Goal: Information Seeking & Learning: Learn about a topic

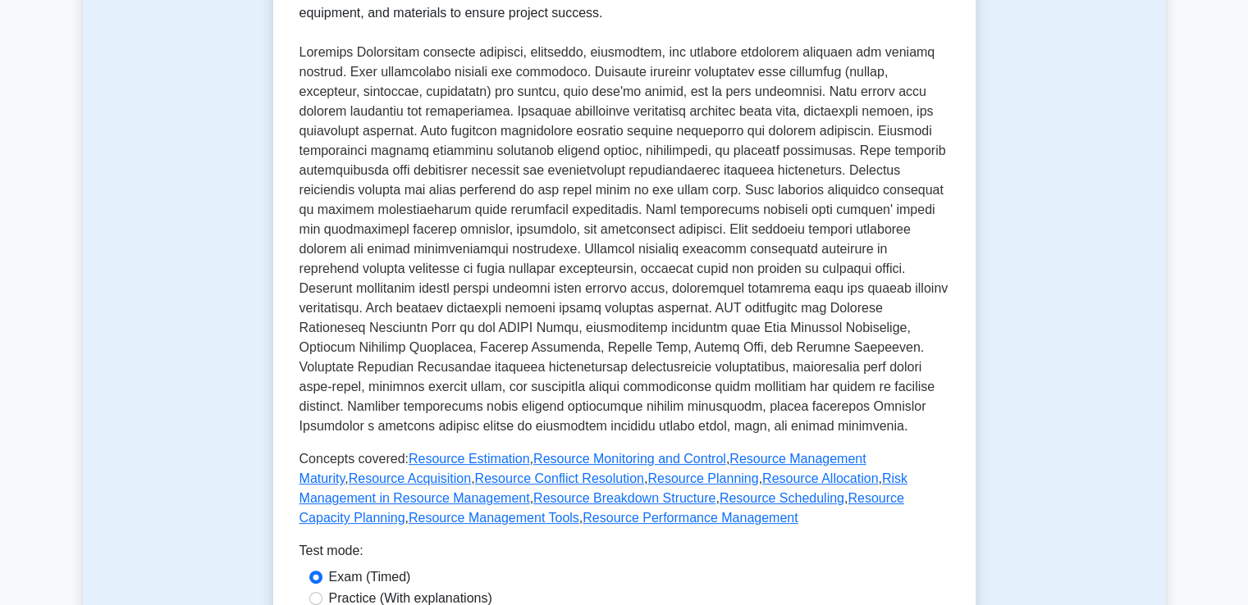
scroll to position [328, 0]
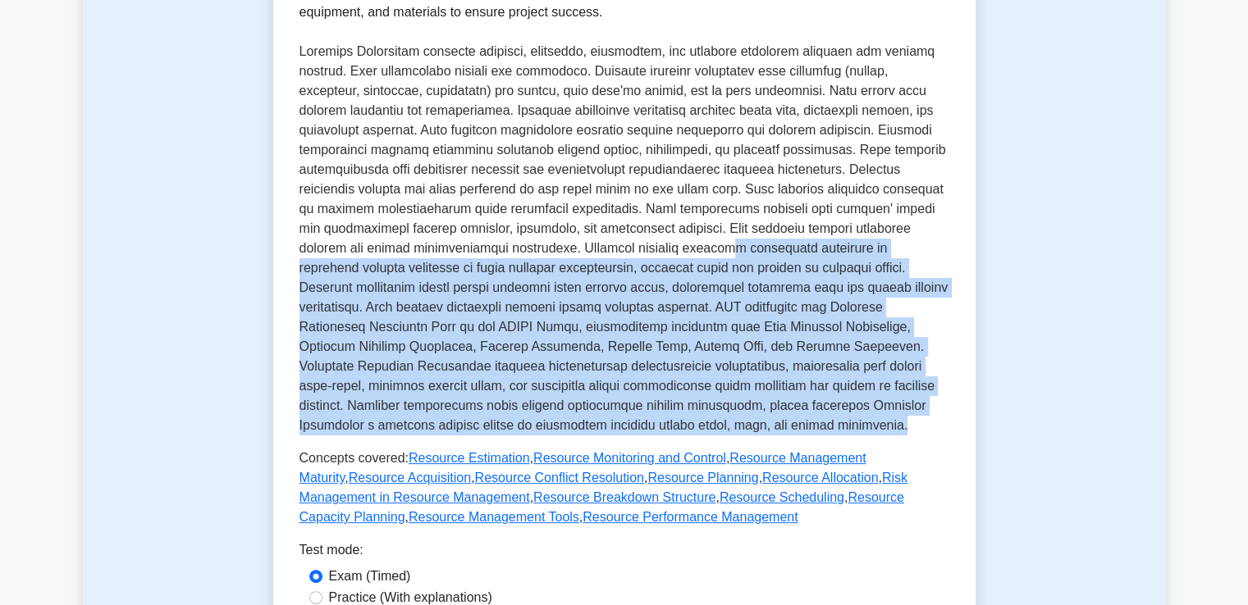
drag, startPoint x: 591, startPoint y: 241, endPoint x: 634, endPoint y: 418, distance: 181.6
click at [634, 418] on p at bounding box center [624, 239] width 650 height 394
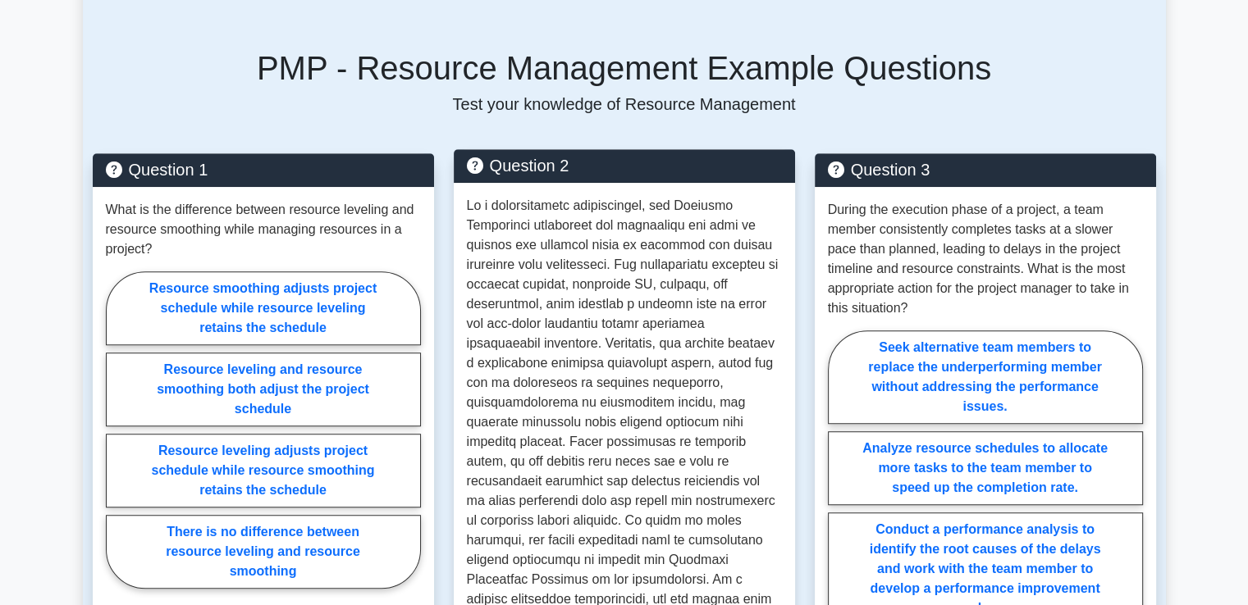
scroll to position [1148, 0]
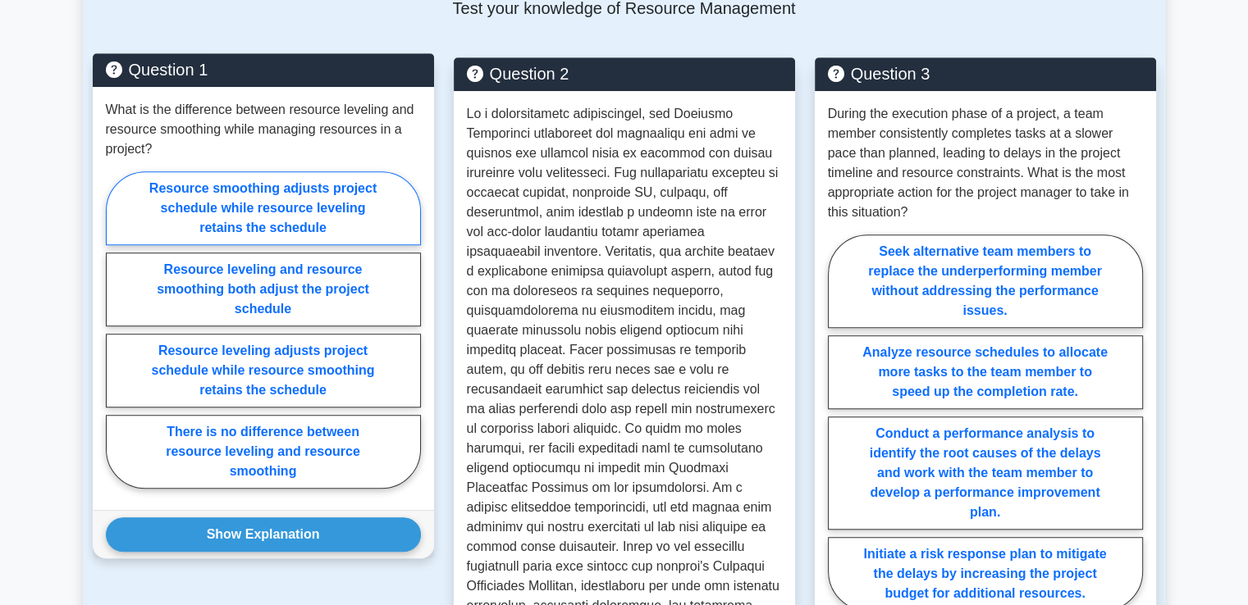
click at [295, 227] on label "Resource smoothing adjusts project schedule while resource leveling retains the…" at bounding box center [263, 208] width 315 height 74
click at [116, 330] on input "Resource smoothing adjusts project schedule while resource leveling retains the…" at bounding box center [111, 335] width 11 height 11
radio input "true"
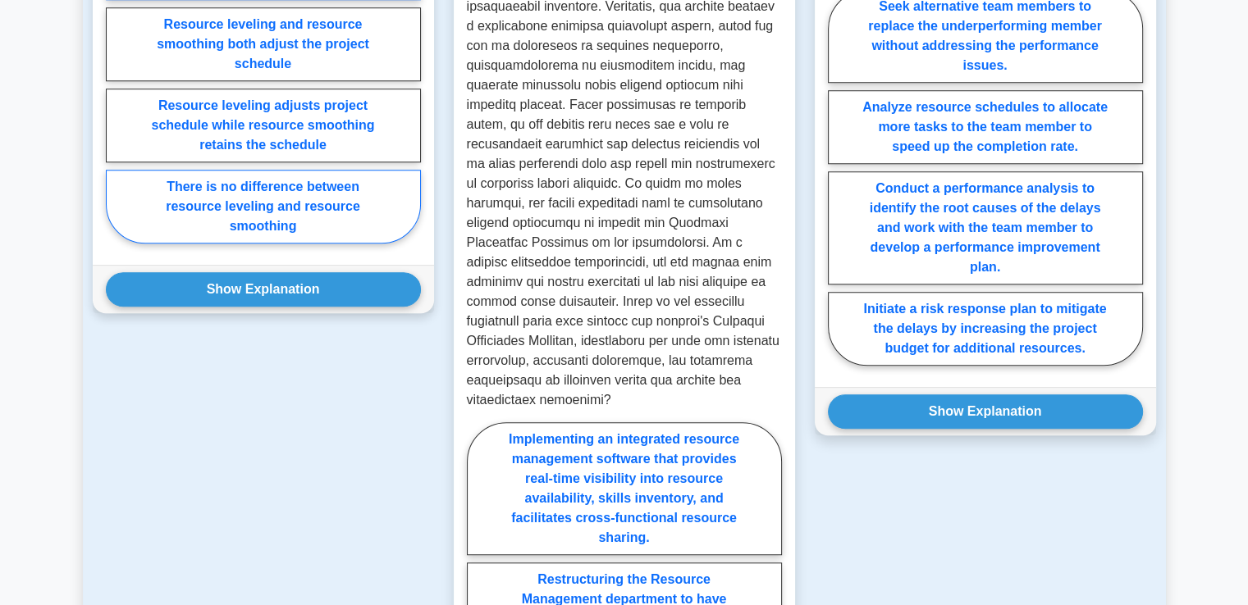
scroll to position [1394, 0]
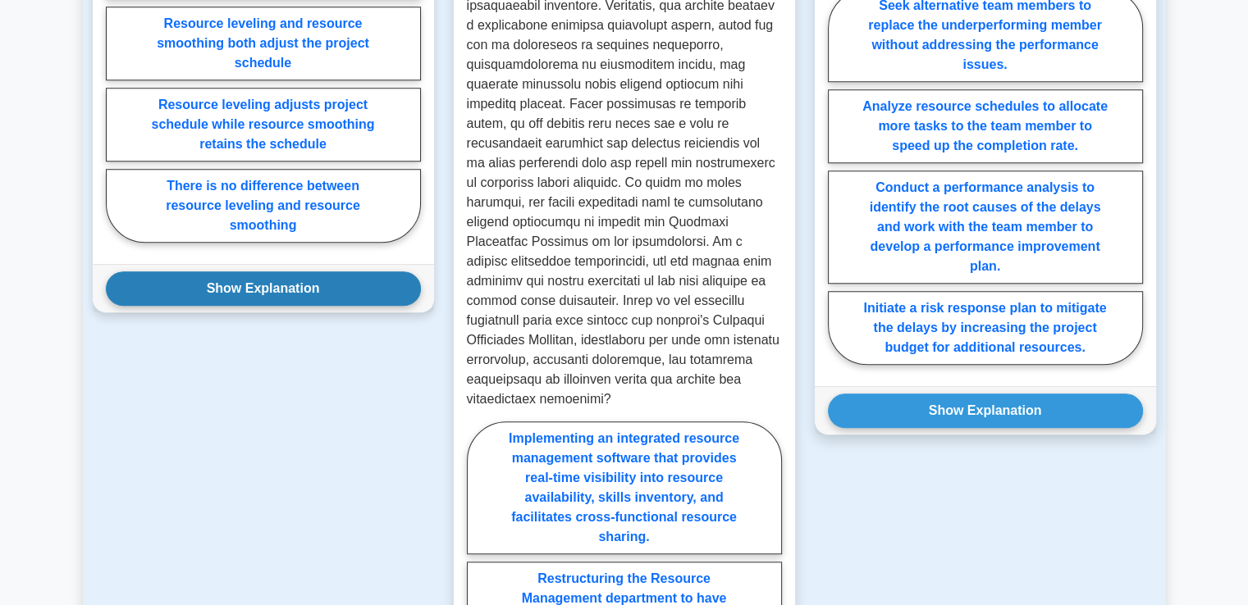
click at [272, 297] on button "Show Explanation" at bounding box center [263, 289] width 315 height 34
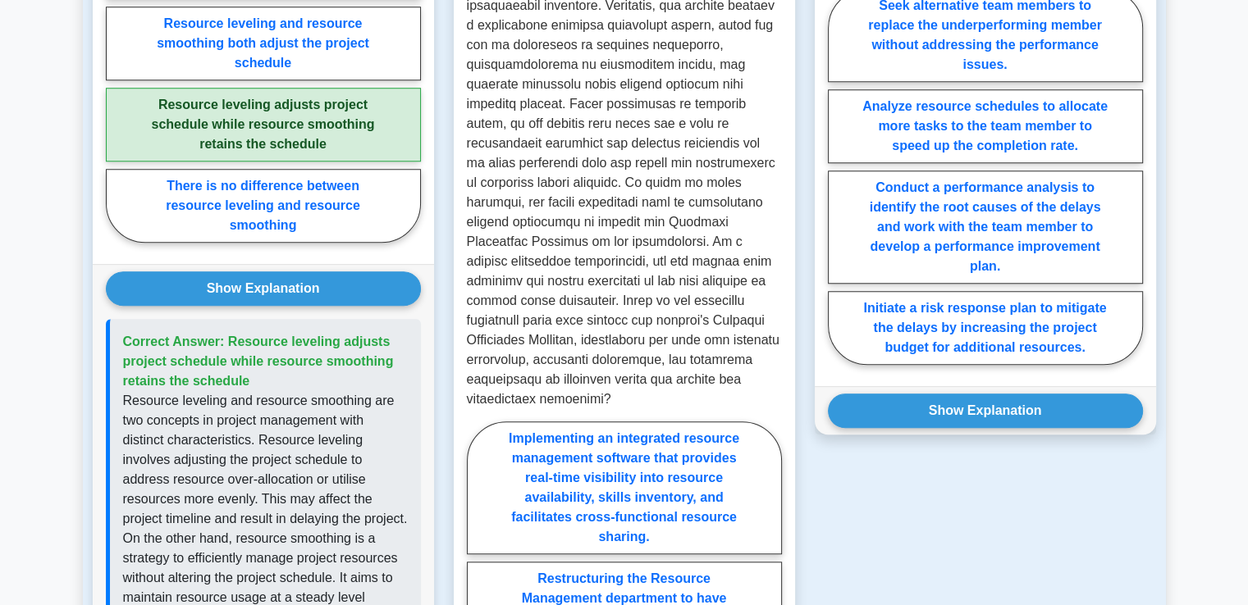
drag, startPoint x: 259, startPoint y: 381, endPoint x: 118, endPoint y: 339, distance: 147.4
click at [118, 339] on div "Correct Answer: Resource leveling adjusts project schedule while resource smoot…" at bounding box center [263, 558] width 315 height 479
click at [150, 463] on p "Resource leveling and resource smoothing are two concepts in project management…" at bounding box center [265, 588] width 285 height 394
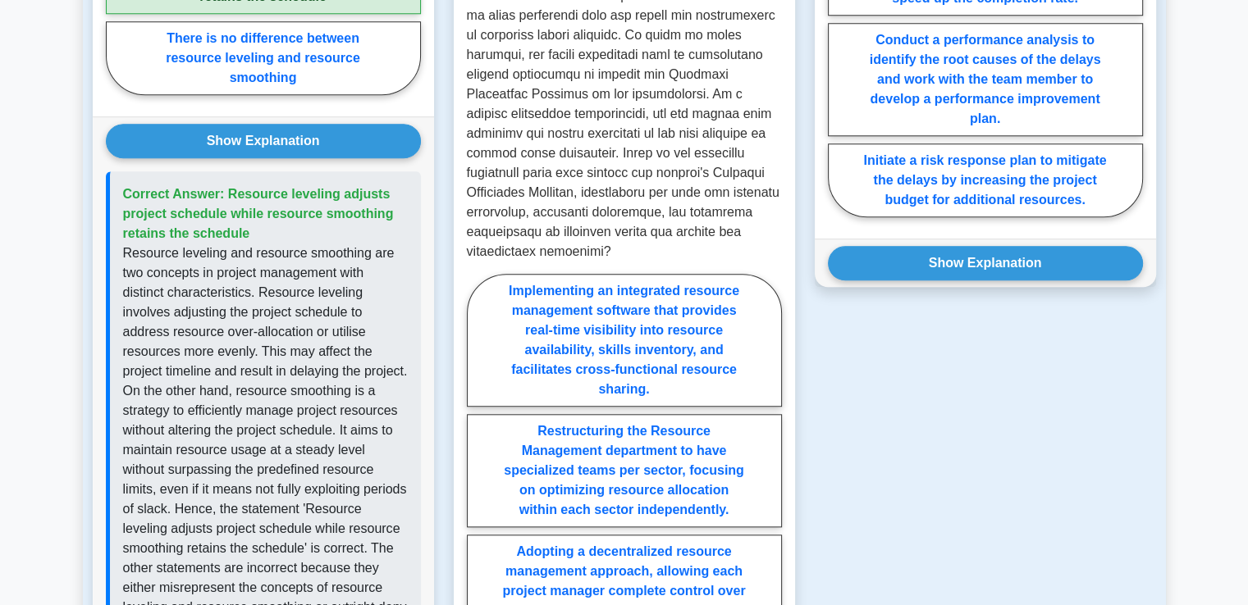
scroll to position [1559, 0]
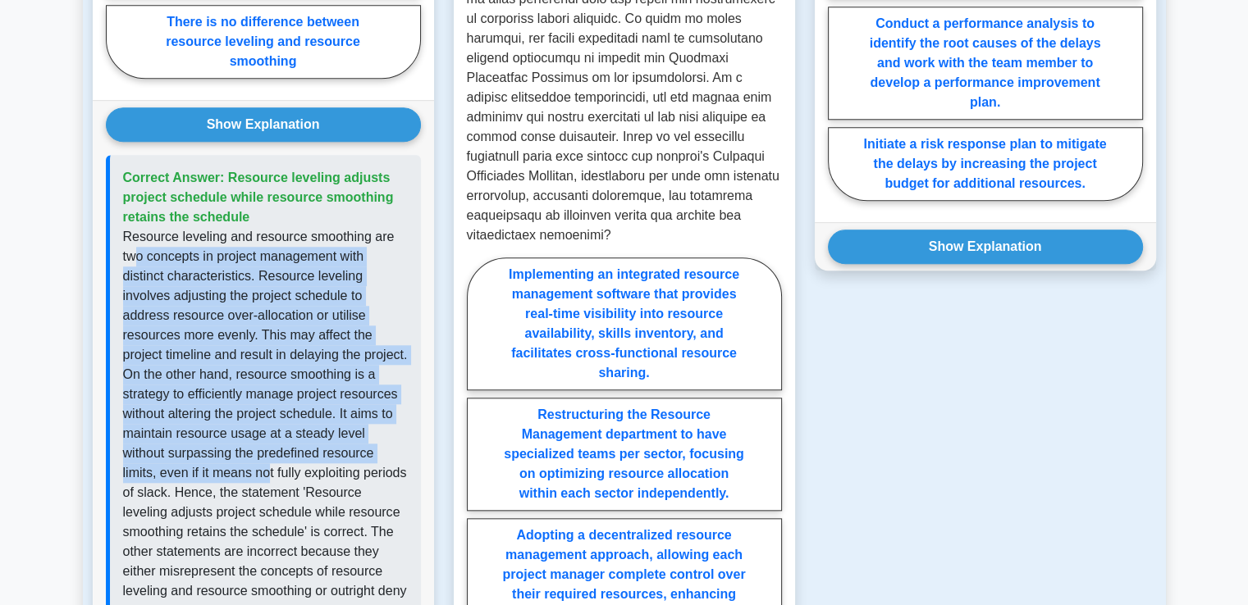
drag, startPoint x: 134, startPoint y: 253, endPoint x: 189, endPoint y: 480, distance: 233.2
click at [189, 480] on p "Resource leveling and resource smoothing are two concepts in project management…" at bounding box center [265, 424] width 285 height 394
click at [212, 342] on p "Resource leveling and resource smoothing are two concepts in project management…" at bounding box center [265, 424] width 285 height 394
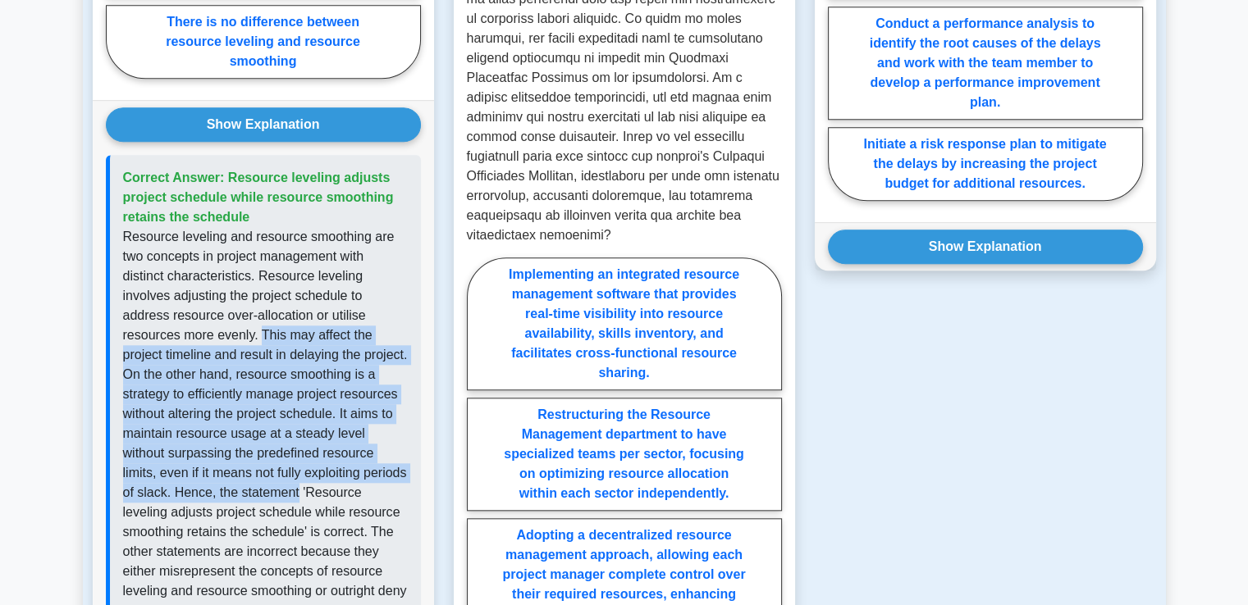
drag, startPoint x: 200, startPoint y: 332, endPoint x: 246, endPoint y: 487, distance: 161.7
click at [246, 487] on p "Resource leveling and resource smoothing are two concepts in project management…" at bounding box center [265, 424] width 285 height 394
click at [164, 354] on p "Resource leveling and resource smoothing are two concepts in project management…" at bounding box center [265, 424] width 285 height 394
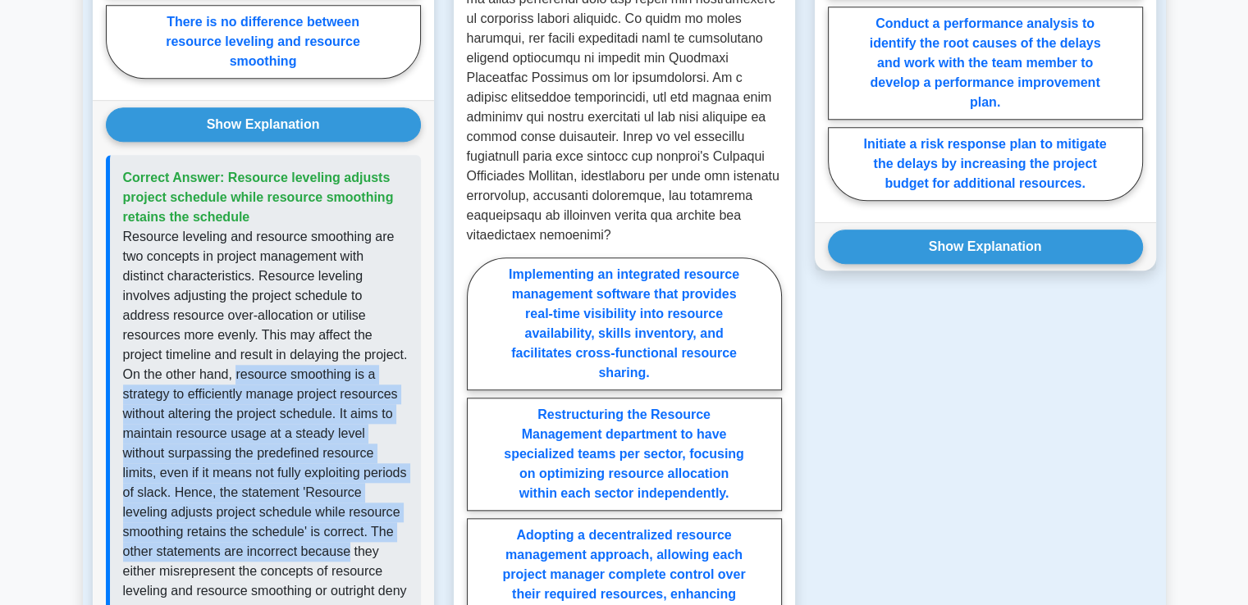
drag, startPoint x: 157, startPoint y: 381, endPoint x: 311, endPoint y: 545, distance: 225.2
click at [311, 545] on p "Resource leveling and resource smoothing are two concepts in project management…" at bounding box center [265, 424] width 285 height 394
click at [249, 437] on p "Resource leveling and resource smoothing are two concepts in project management…" at bounding box center [265, 424] width 285 height 394
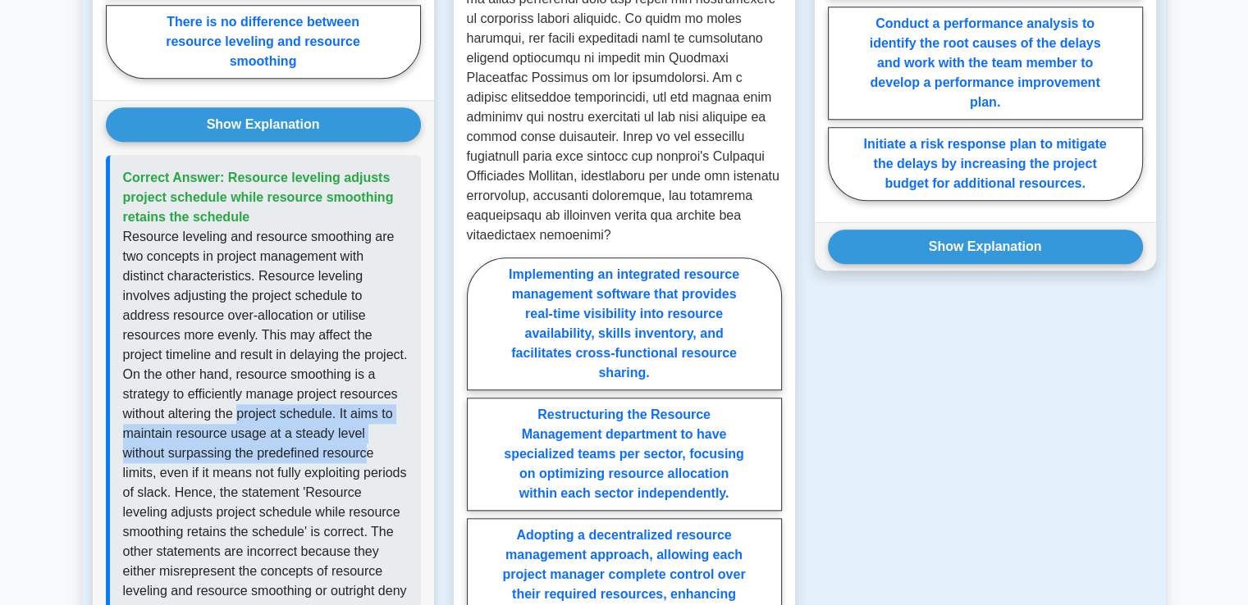
drag, startPoint x: 191, startPoint y: 413, endPoint x: 322, endPoint y: 446, distance: 134.7
click at [322, 446] on p "Resource leveling and resource smoothing are two concepts in project management…" at bounding box center [265, 424] width 285 height 394
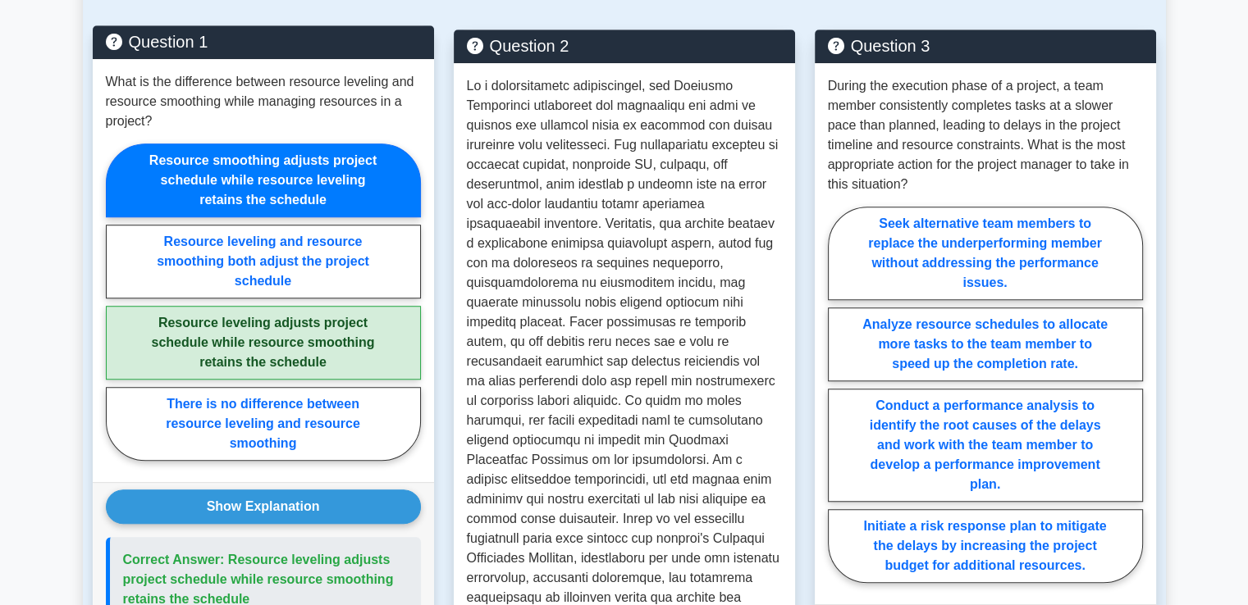
scroll to position [1148, 0]
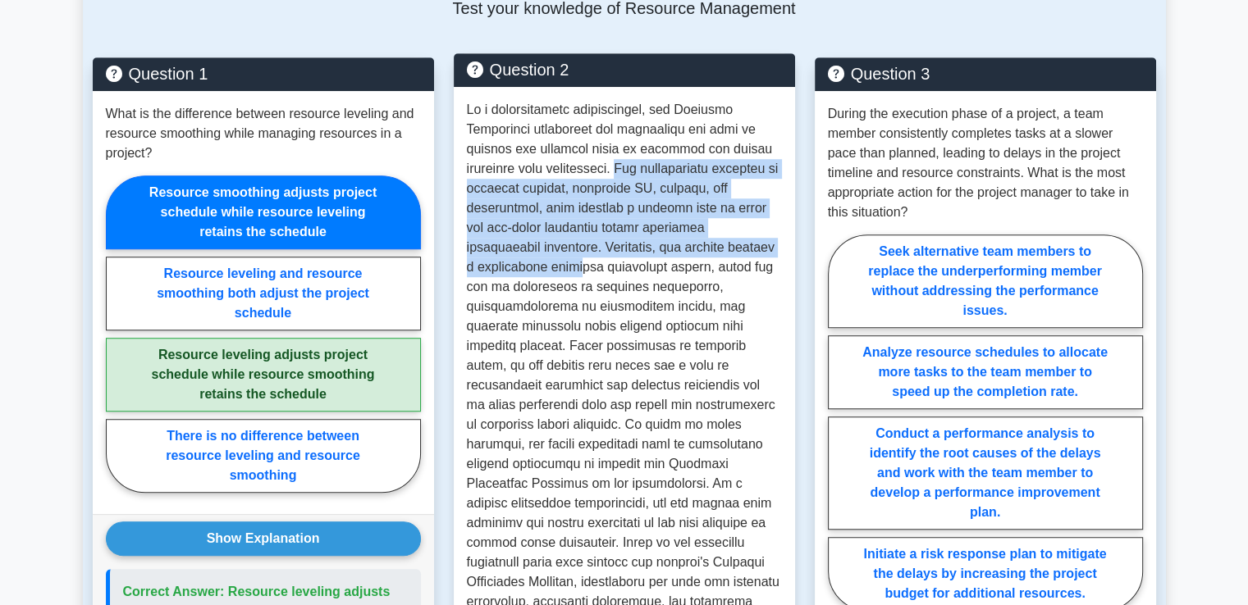
drag, startPoint x: 625, startPoint y: 168, endPoint x: 628, endPoint y: 267, distance: 98.5
click at [628, 267] on p at bounding box center [624, 375] width 315 height 551
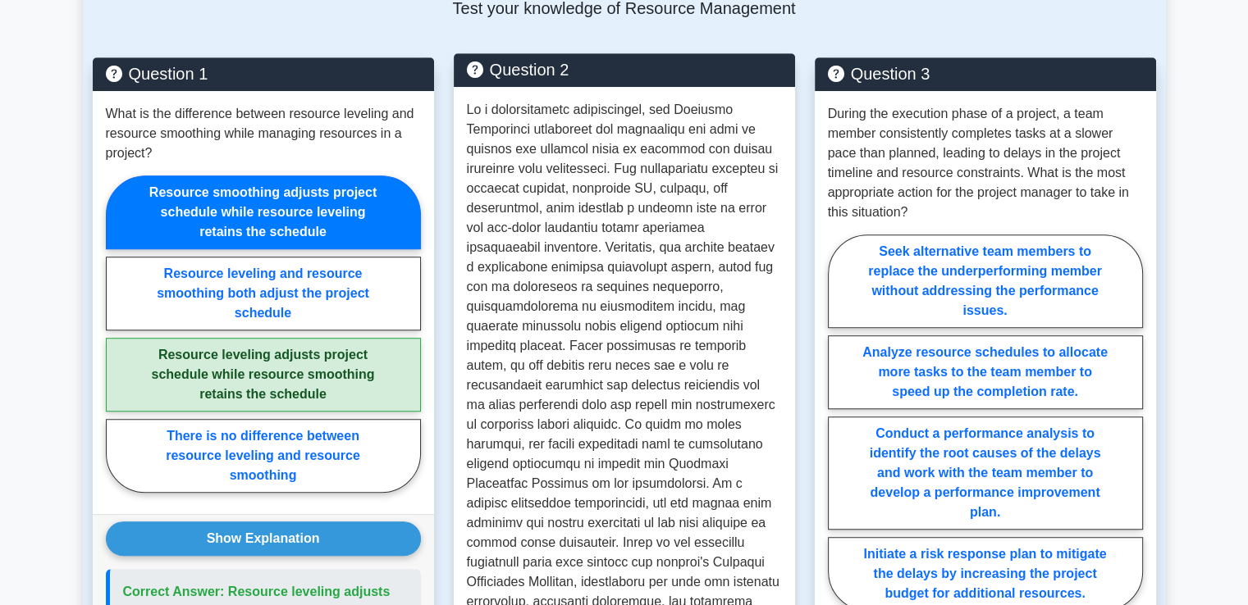
click at [611, 334] on p at bounding box center [624, 375] width 315 height 551
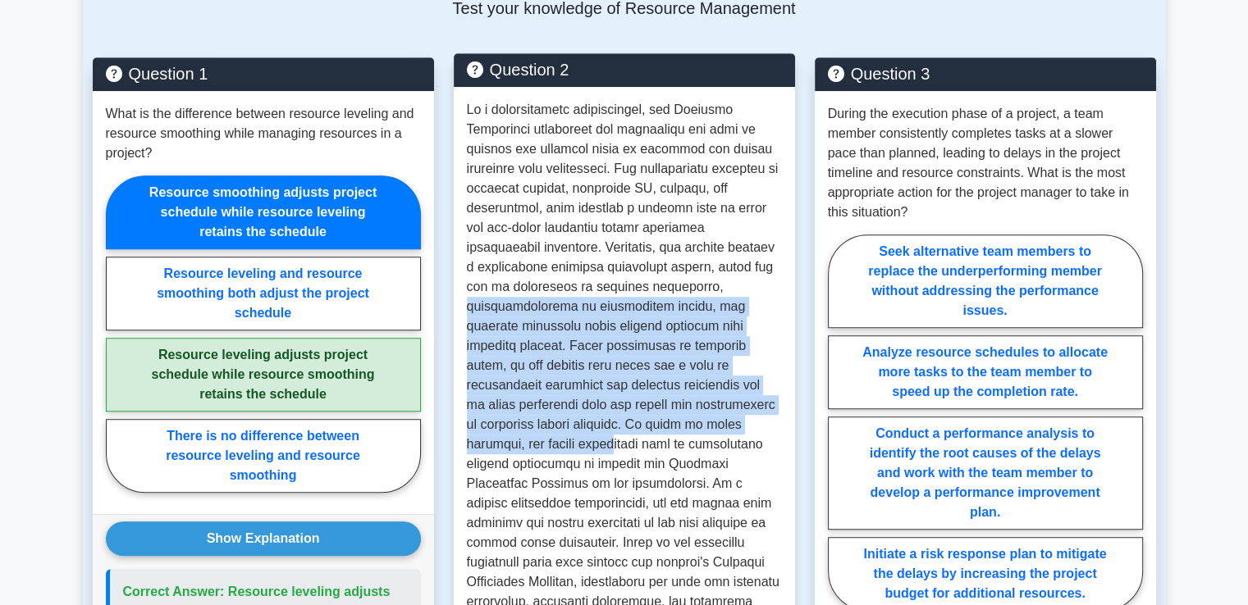
drag, startPoint x: 467, startPoint y: 304, endPoint x: 504, endPoint y: 453, distance: 153.0
click at [504, 453] on p at bounding box center [624, 375] width 315 height 551
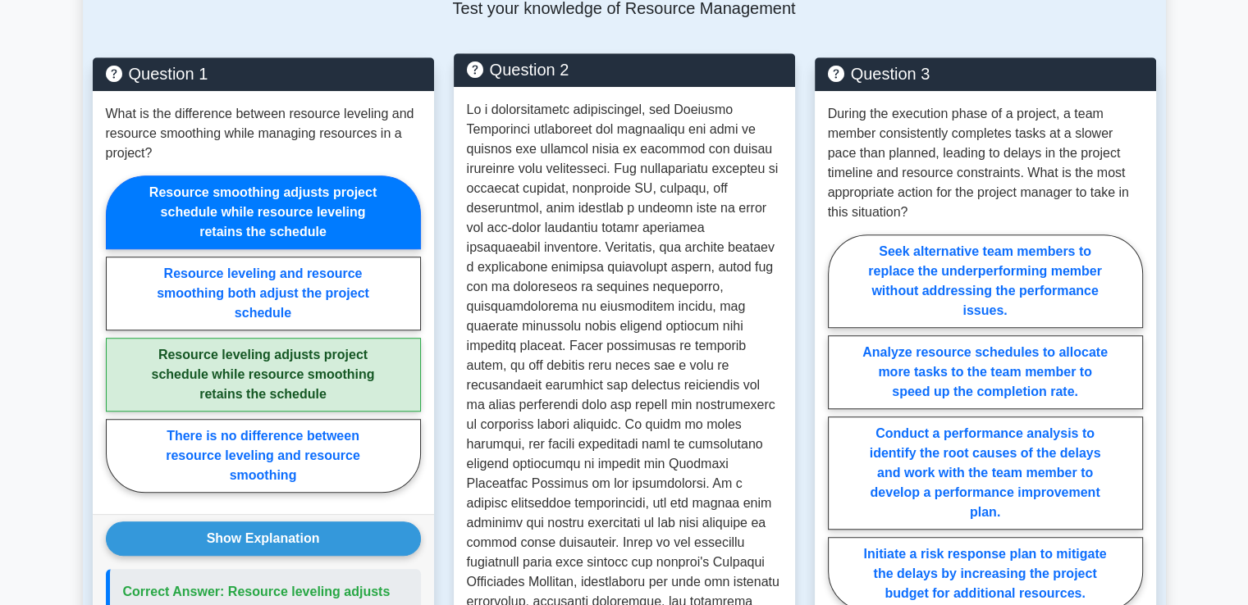
click at [650, 464] on p at bounding box center [624, 375] width 315 height 551
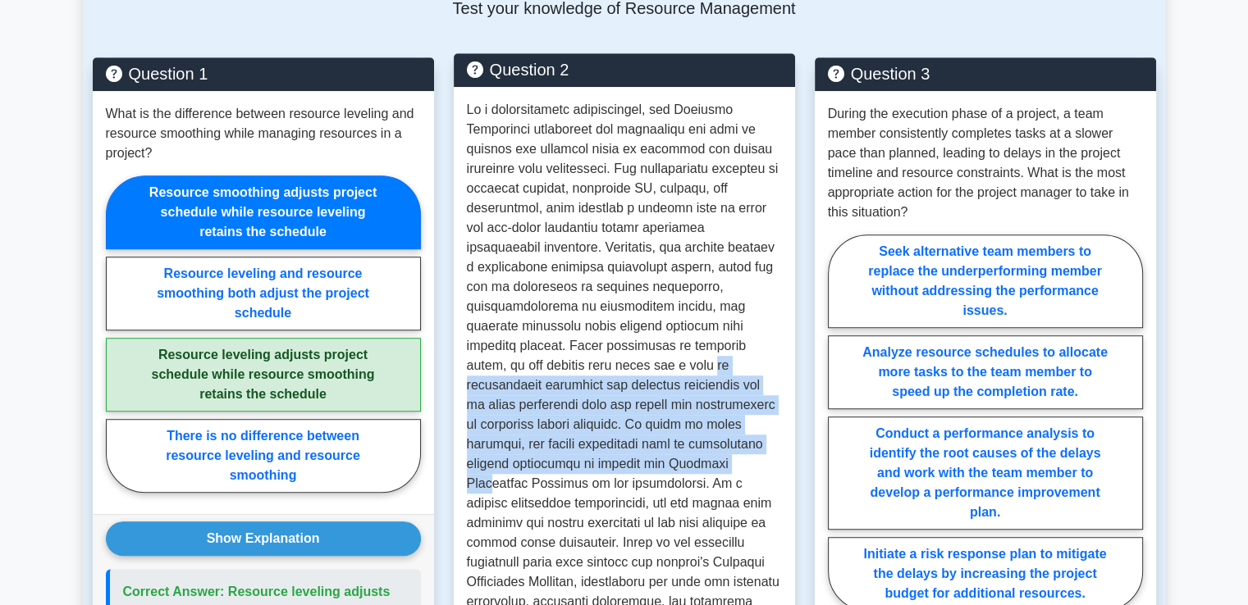
drag, startPoint x: 635, startPoint y: 363, endPoint x: 628, endPoint y: 459, distance: 96.2
click at [628, 459] on p at bounding box center [624, 375] width 315 height 551
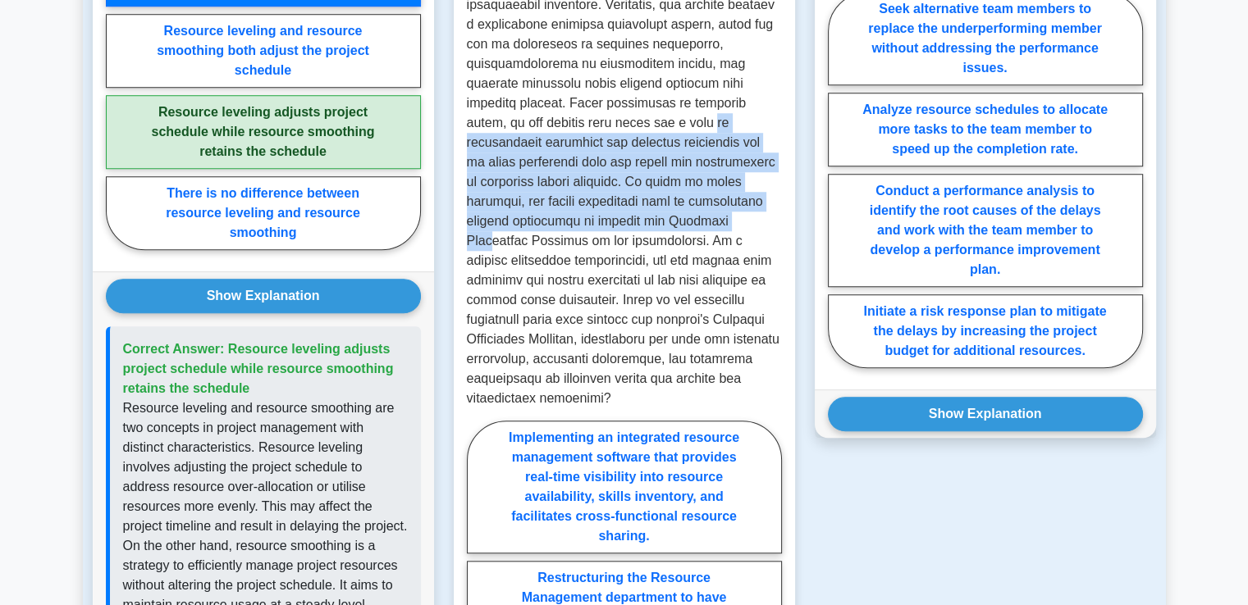
scroll to position [1394, 0]
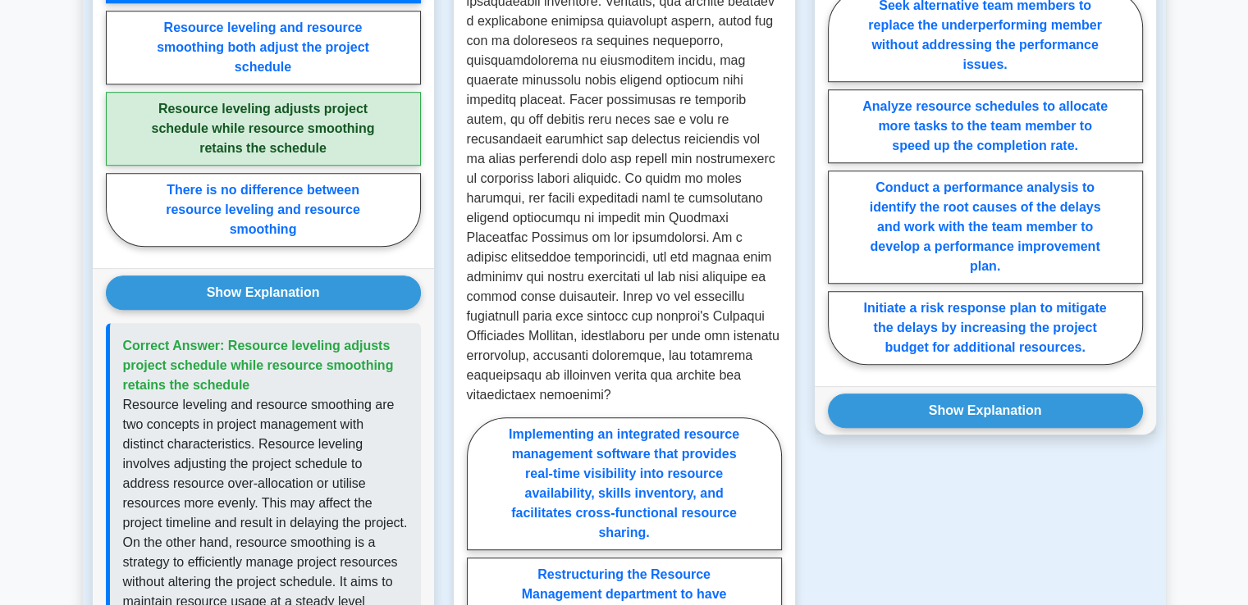
click at [637, 240] on p at bounding box center [624, 129] width 315 height 551
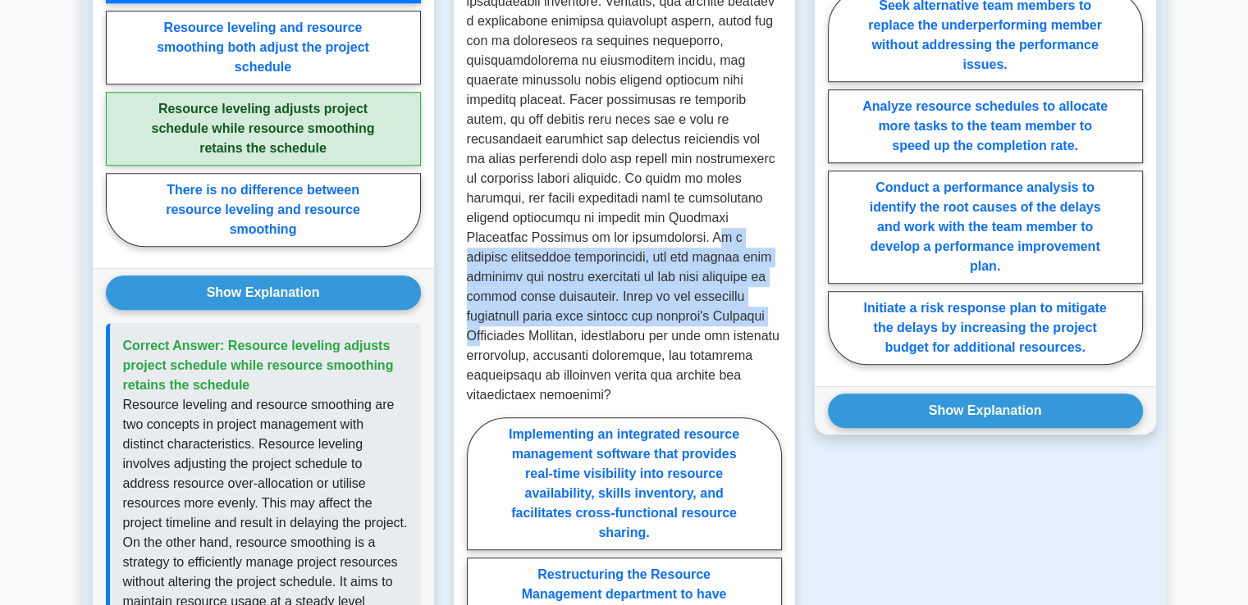
drag, startPoint x: 551, startPoint y: 233, endPoint x: 628, endPoint y: 309, distance: 108.5
click at [628, 309] on p at bounding box center [624, 129] width 315 height 551
click at [622, 312] on p at bounding box center [624, 129] width 315 height 551
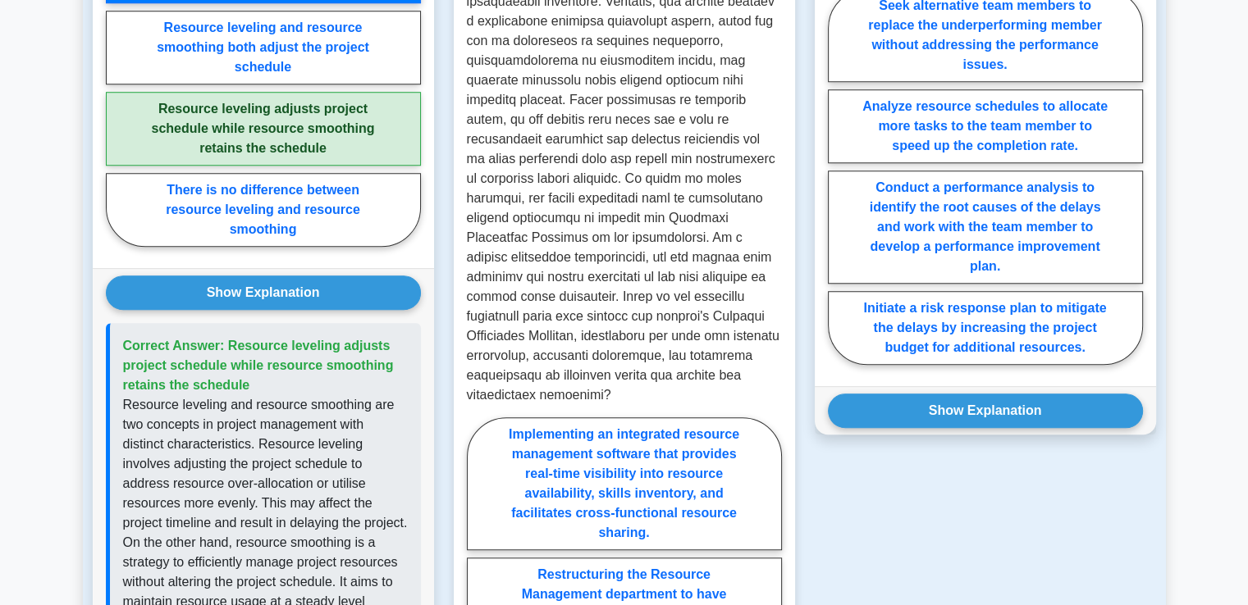
click at [630, 330] on p at bounding box center [624, 129] width 315 height 551
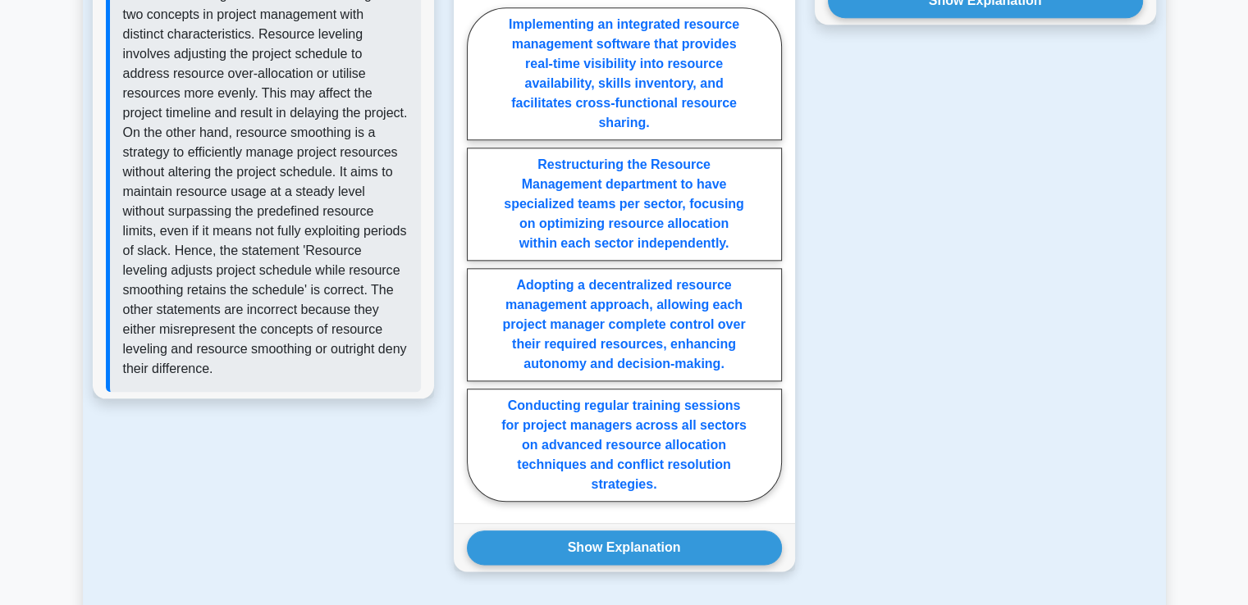
scroll to position [1723, 0]
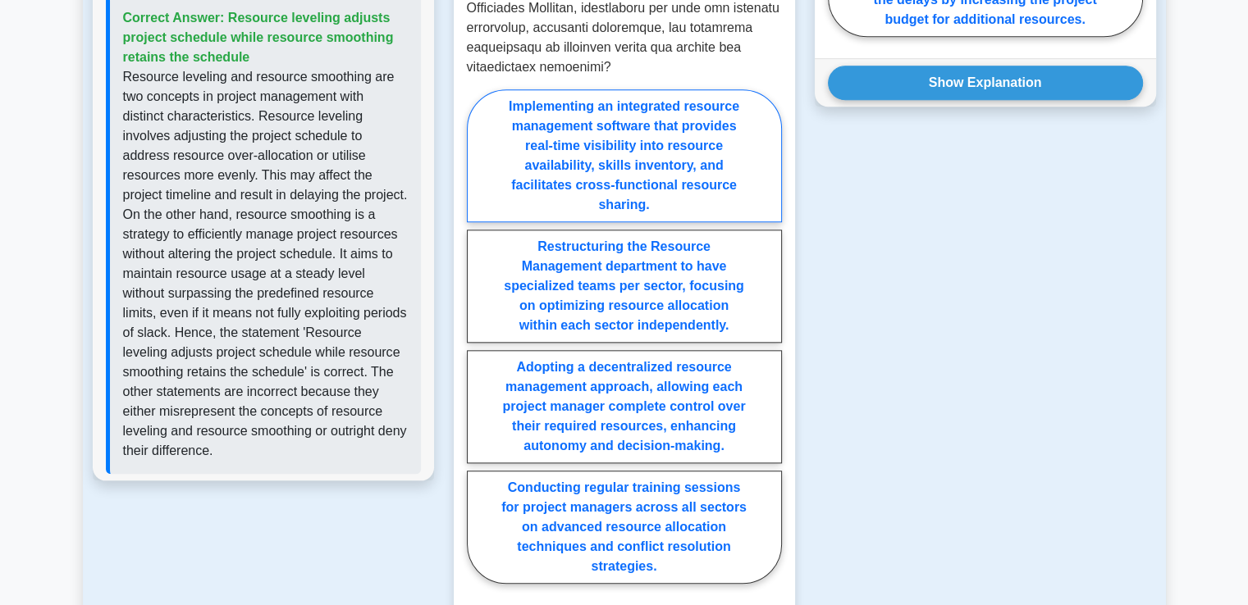
click at [692, 155] on label "Implementing an integrated resource management software that provides real-time…" at bounding box center [624, 155] width 315 height 133
click at [477, 336] on input "Implementing an integrated resource management software that provides real-time…" at bounding box center [472, 341] width 11 height 11
radio input "true"
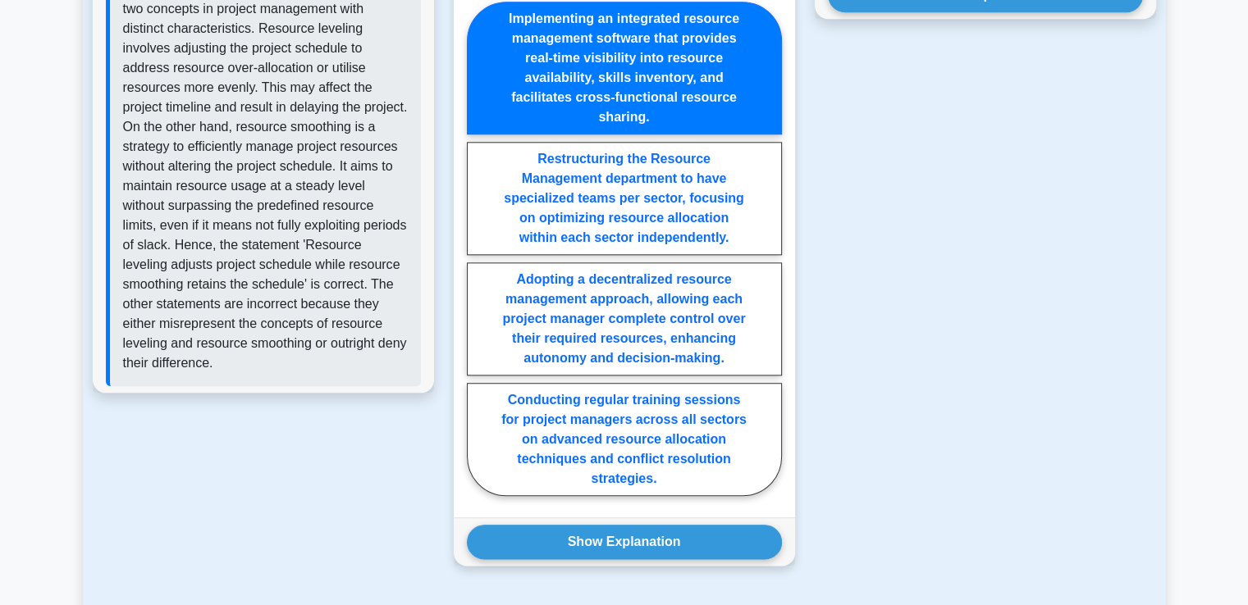
scroll to position [2133, 0]
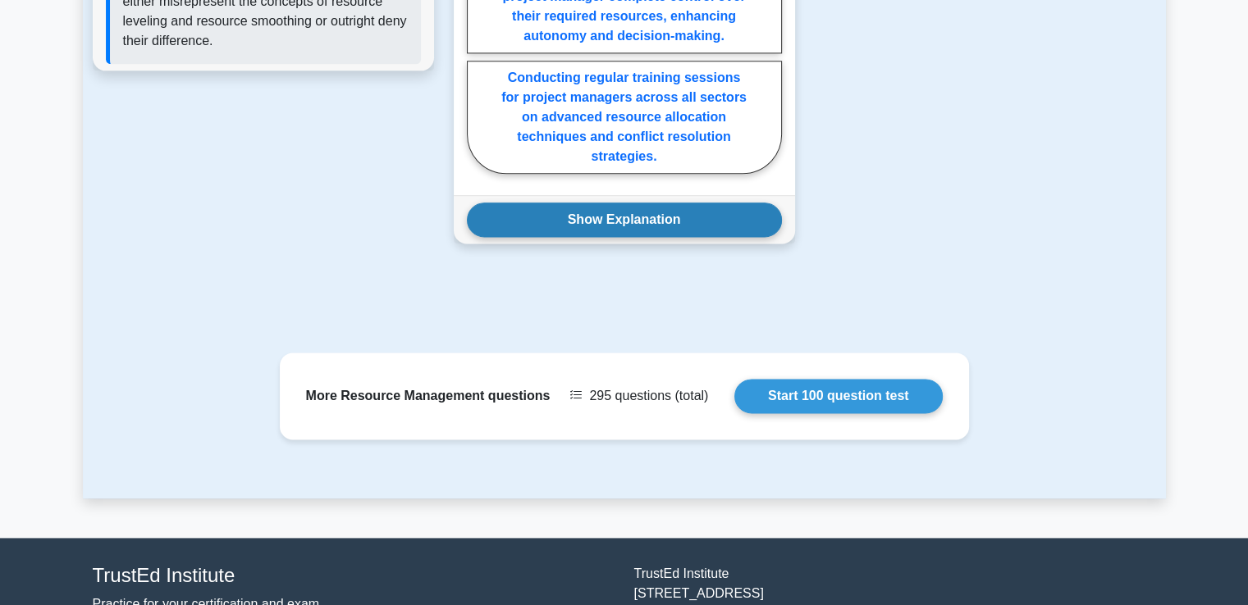
click at [639, 203] on button "Show Explanation" at bounding box center [624, 220] width 315 height 34
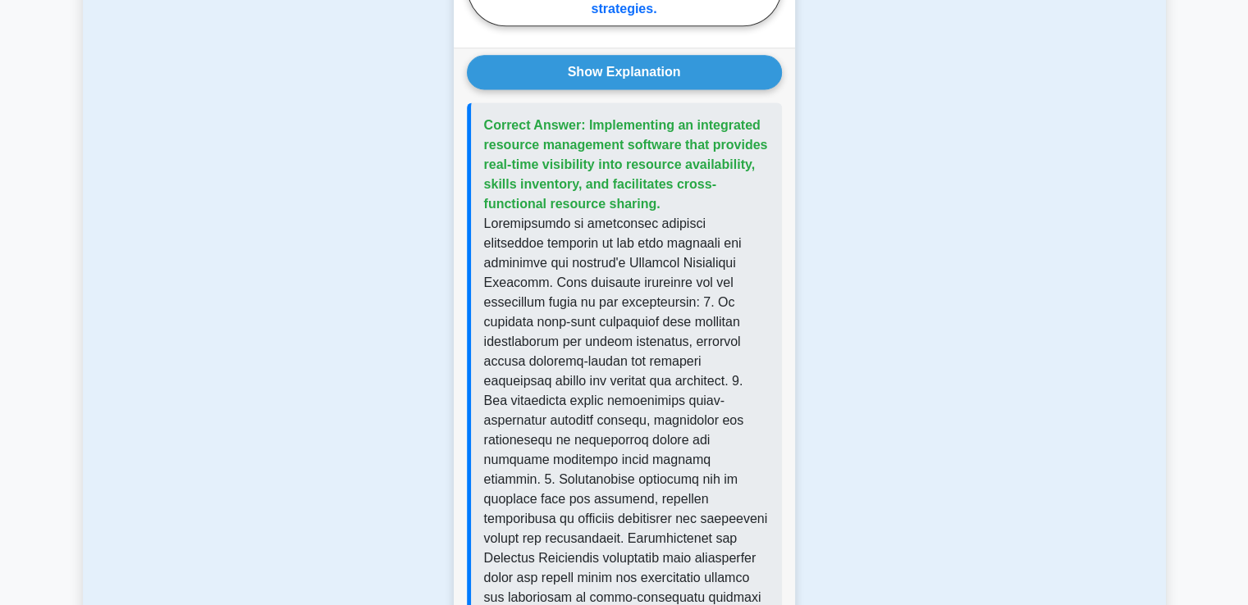
scroll to position [2297, 0]
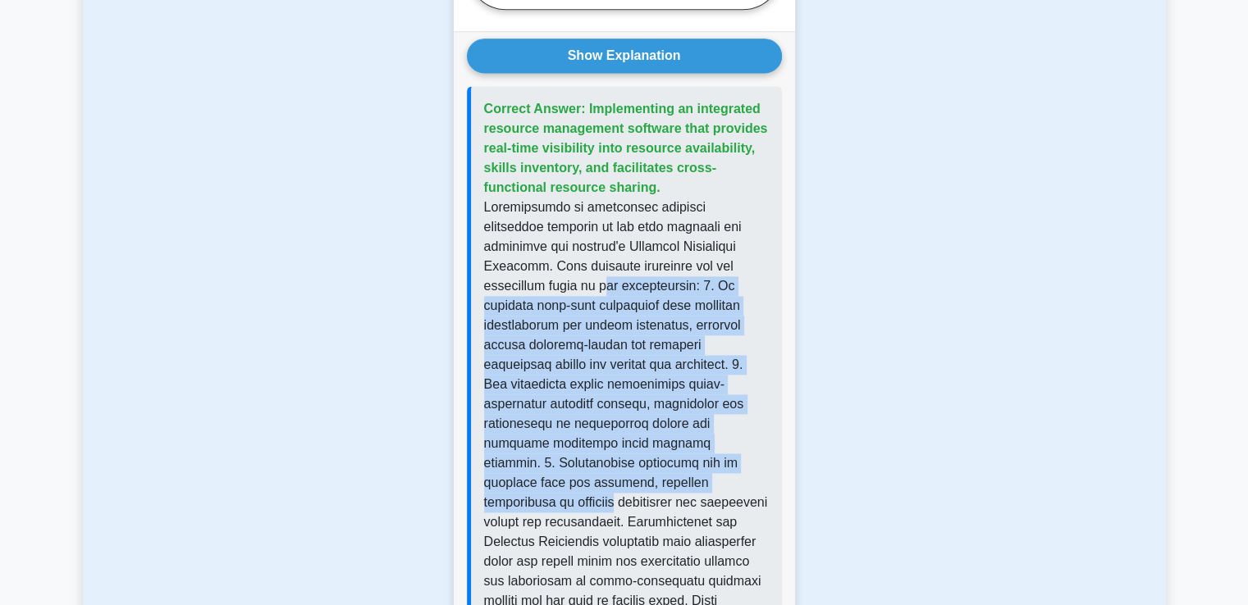
drag, startPoint x: 607, startPoint y: 255, endPoint x: 617, endPoint y: 459, distance: 203.7
click at [617, 459] on p at bounding box center [626, 493] width 285 height 591
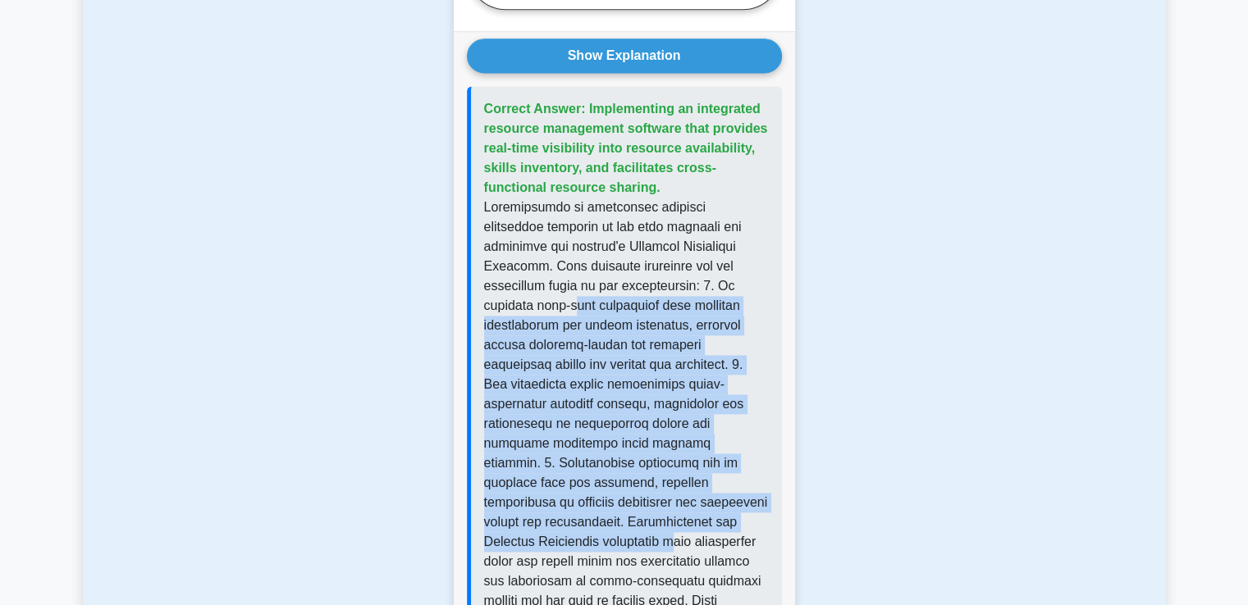
drag, startPoint x: 565, startPoint y: 286, endPoint x: 561, endPoint y: 492, distance: 205.9
click at [561, 497] on p at bounding box center [626, 493] width 285 height 591
click at [562, 483] on p at bounding box center [626, 493] width 285 height 591
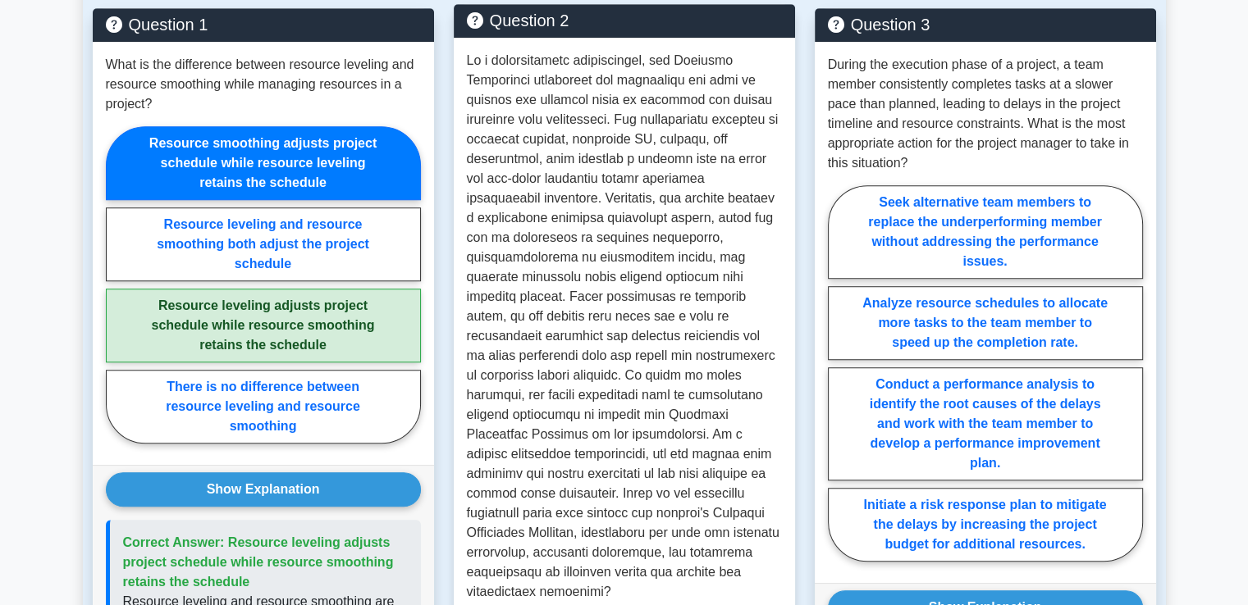
scroll to position [1148, 0]
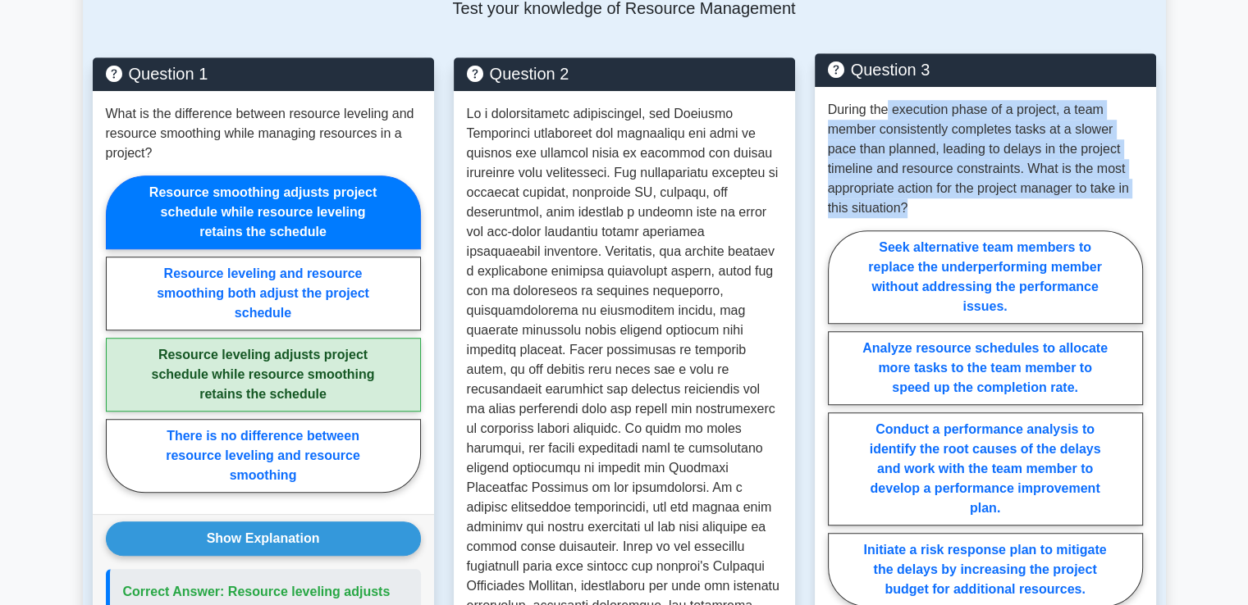
drag, startPoint x: 889, startPoint y: 107, endPoint x: 947, endPoint y: 211, distance: 118.2
click at [947, 211] on p "During the execution phase of a project, a team member consistently completes t…" at bounding box center [985, 159] width 315 height 118
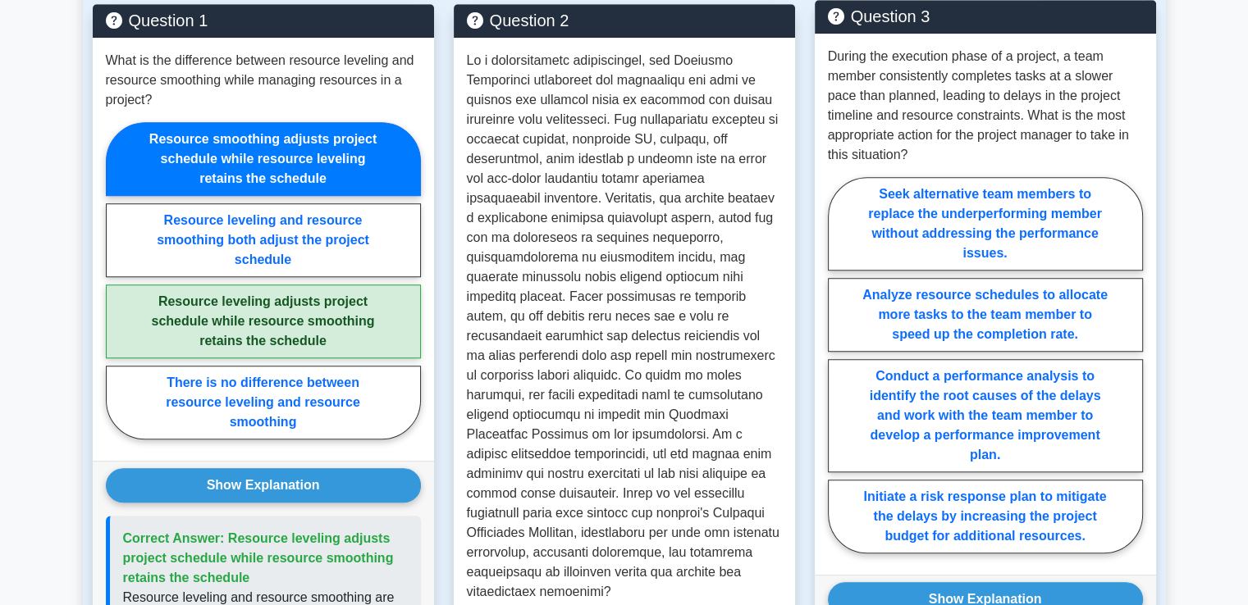
scroll to position [1230, 0]
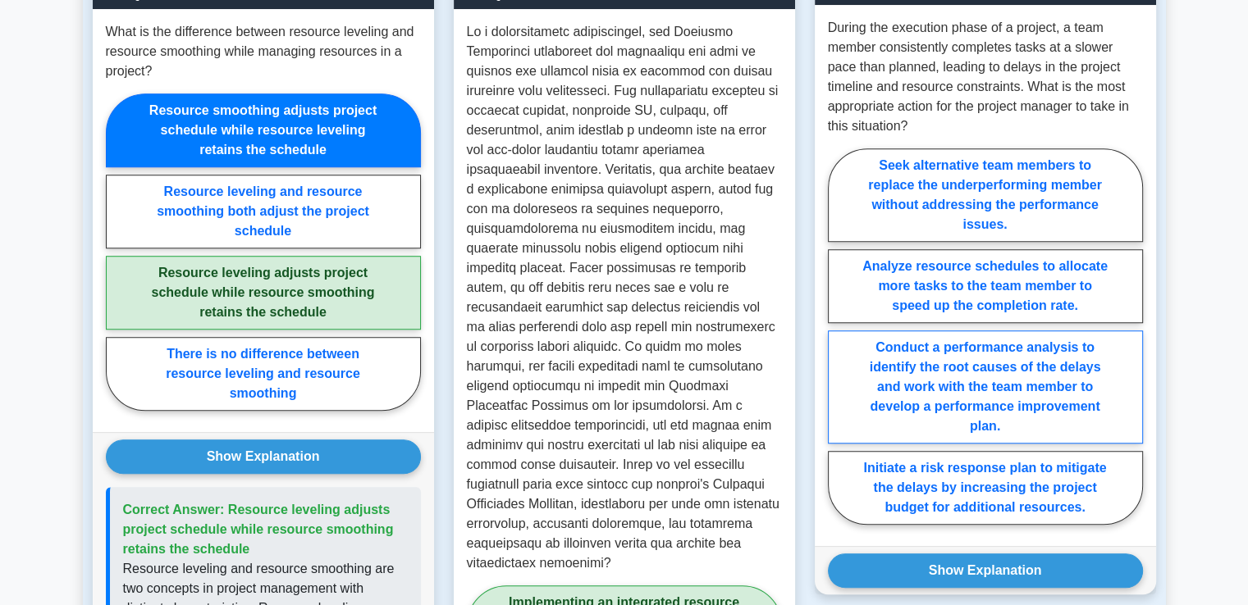
click at [975, 388] on label "Conduct a performance analysis to identify the root causes of the delays and wo…" at bounding box center [985, 387] width 315 height 113
click at [838, 347] on input "Conduct a performance analysis to identify the root causes of the delays and wo…" at bounding box center [833, 341] width 11 height 11
radio input "true"
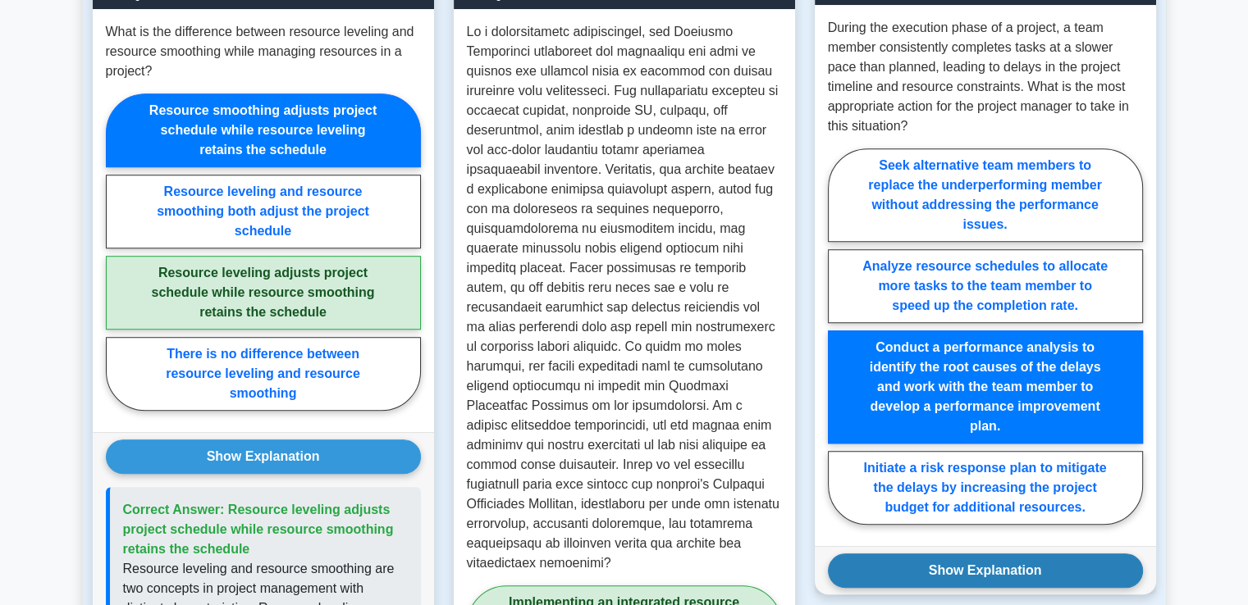
click at [979, 577] on button "Show Explanation" at bounding box center [985, 571] width 315 height 34
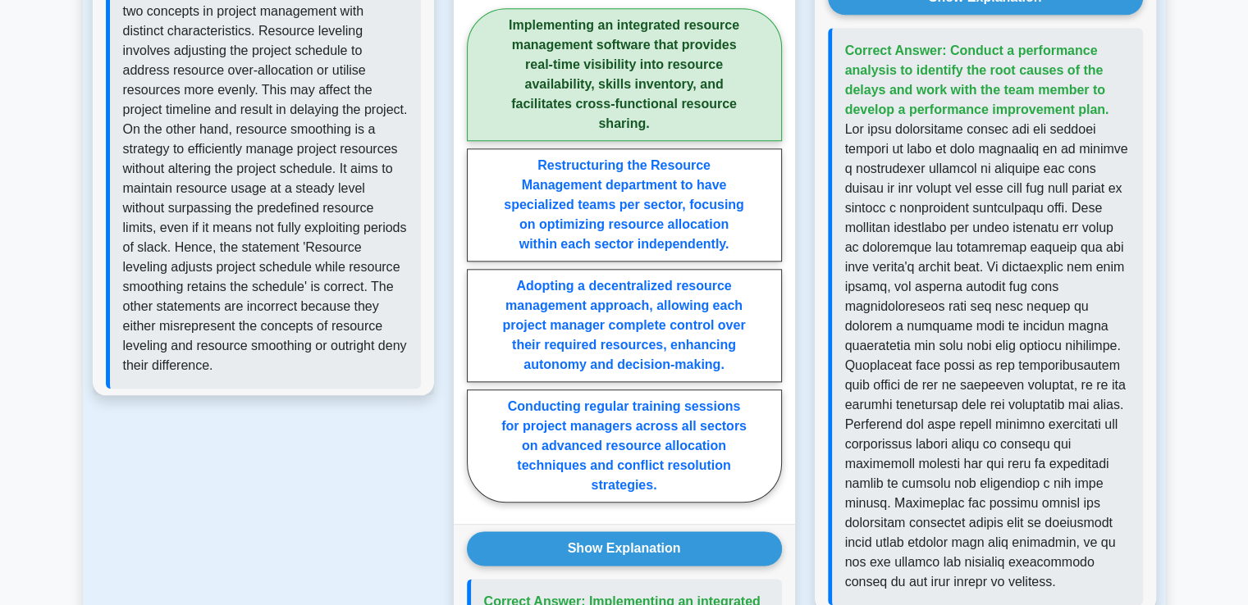
scroll to position [1805, 0]
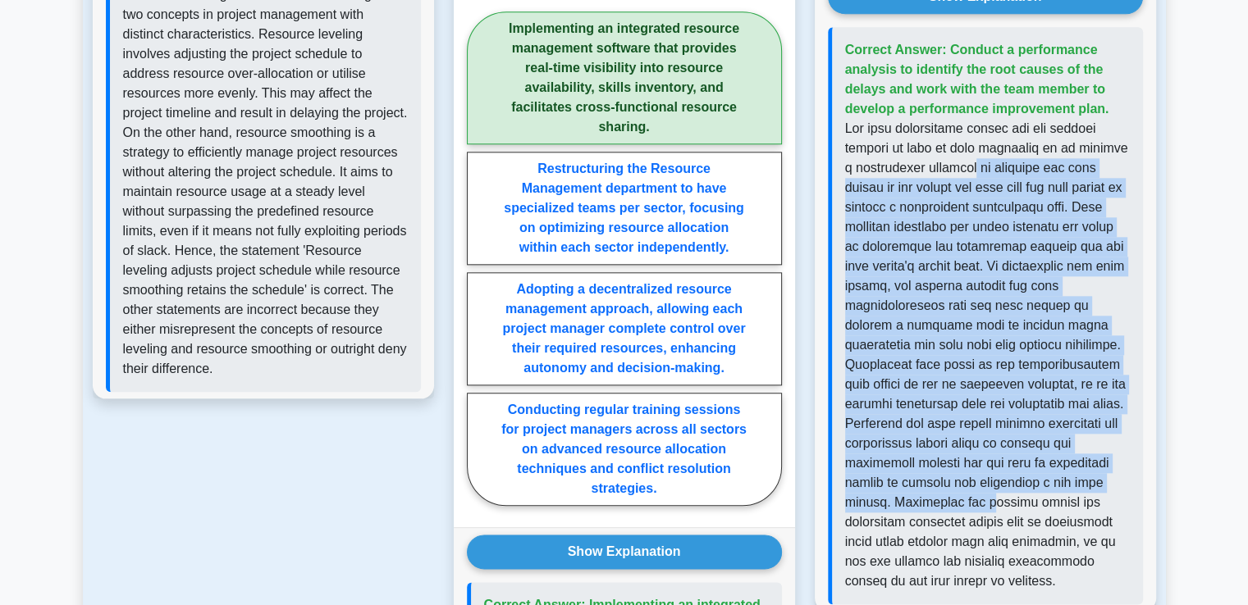
drag, startPoint x: 965, startPoint y: 159, endPoint x: 992, endPoint y: 516, distance: 357.9
click at [992, 516] on p at bounding box center [987, 355] width 285 height 472
click at [993, 517] on p at bounding box center [987, 355] width 285 height 472
click at [991, 427] on p at bounding box center [987, 355] width 285 height 472
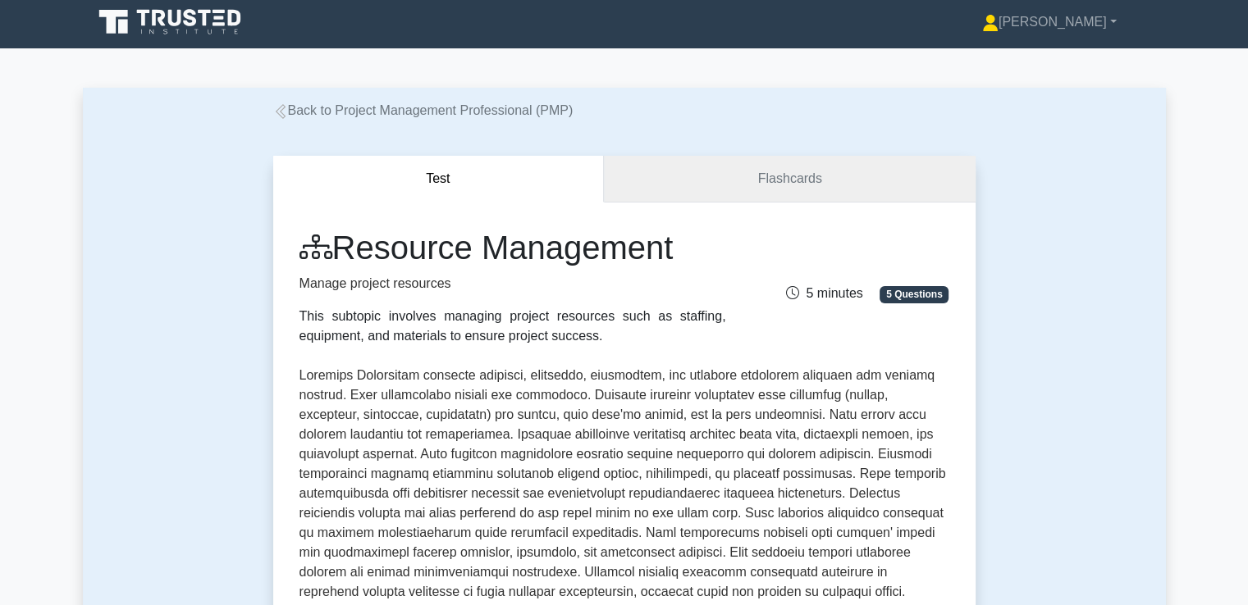
scroll to position [0, 0]
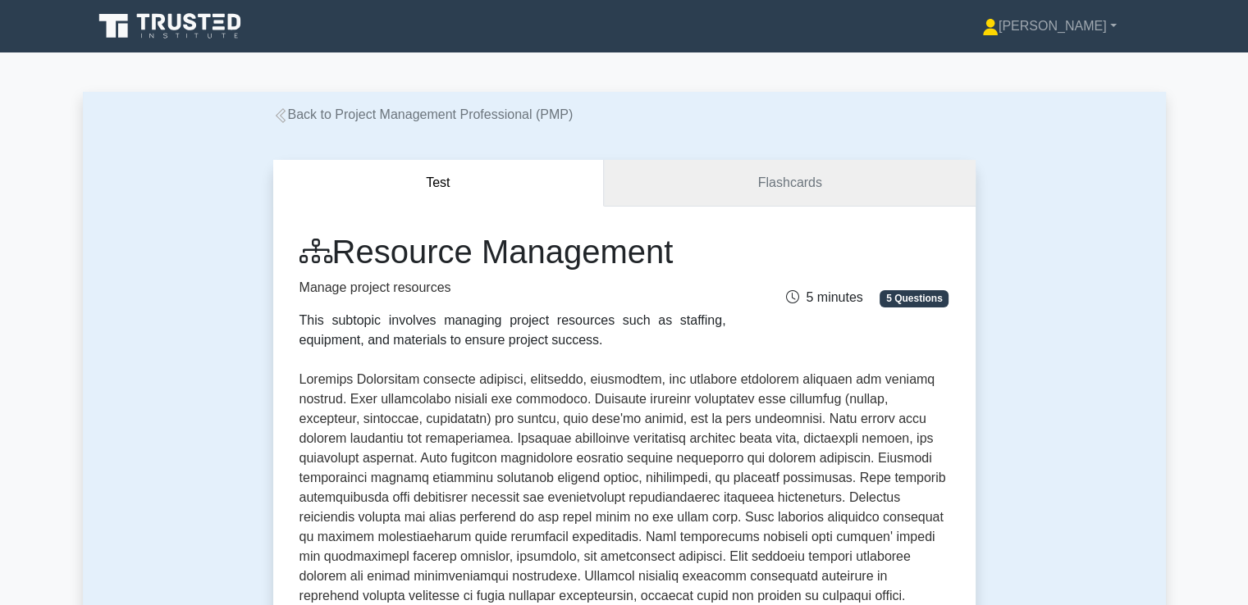
click at [791, 185] on link "Flashcards" at bounding box center [789, 183] width 371 height 47
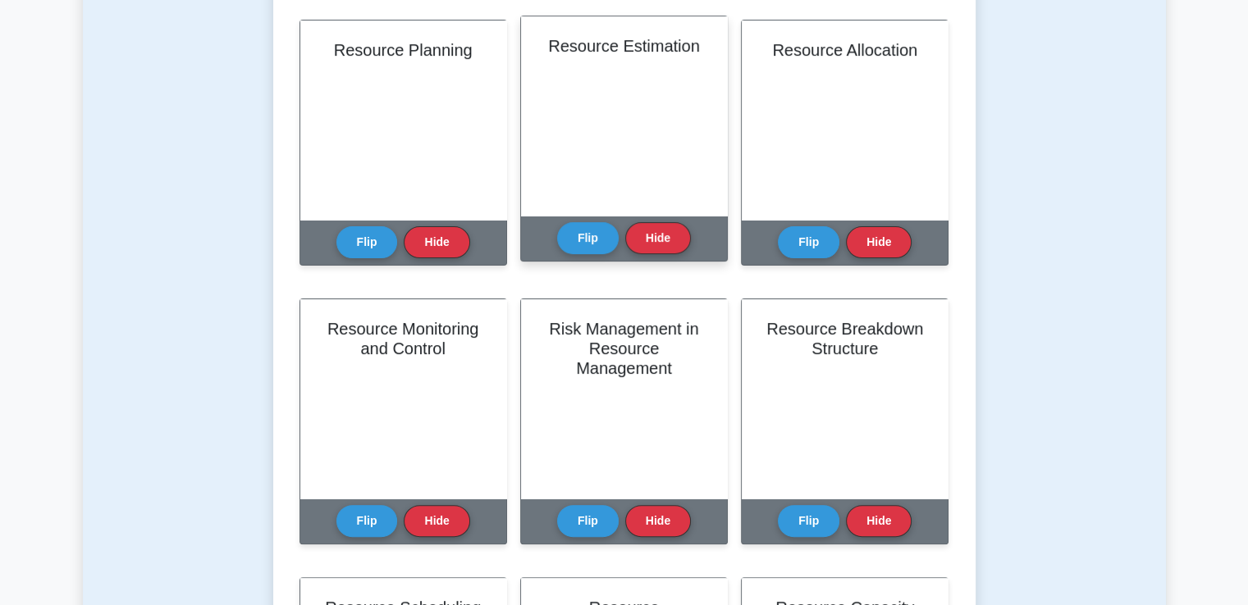
scroll to position [410, 0]
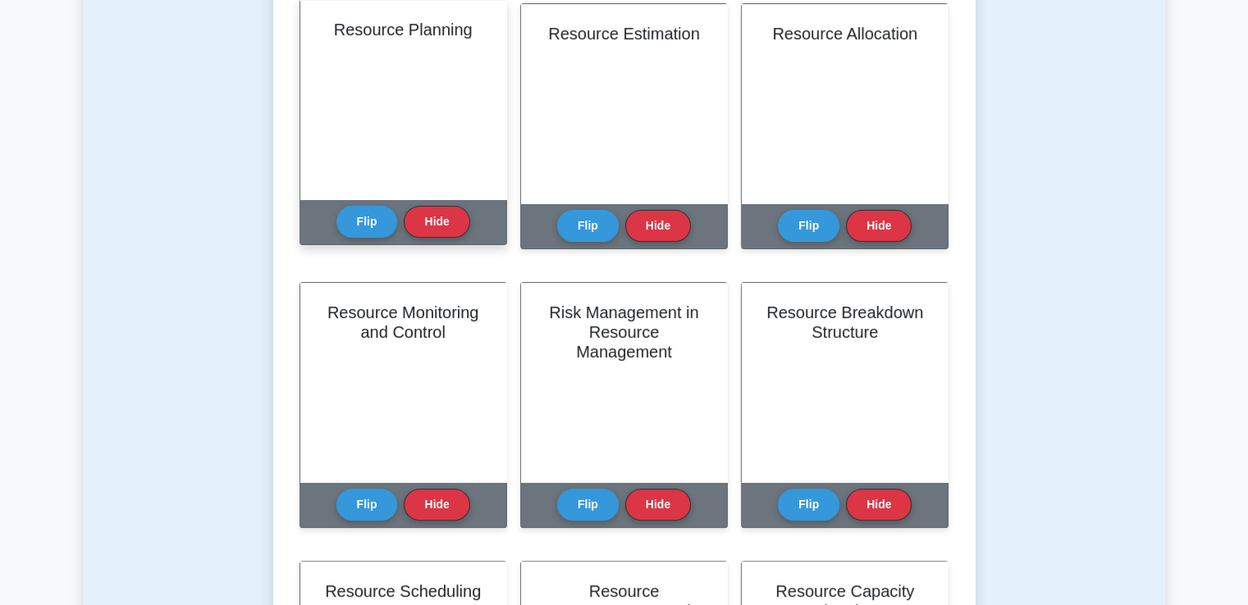
click at [390, 136] on div "Resource Planning" at bounding box center [403, 99] width 206 height 199
click at [384, 231] on button "Flip" at bounding box center [367, 221] width 62 height 32
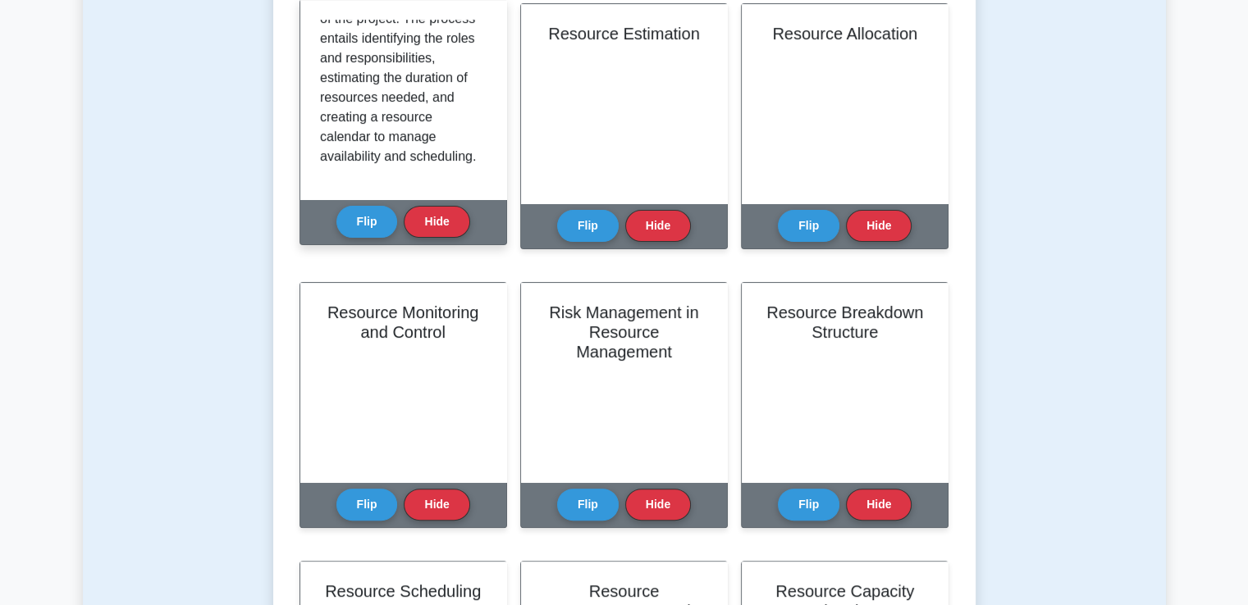
scroll to position [404, 0]
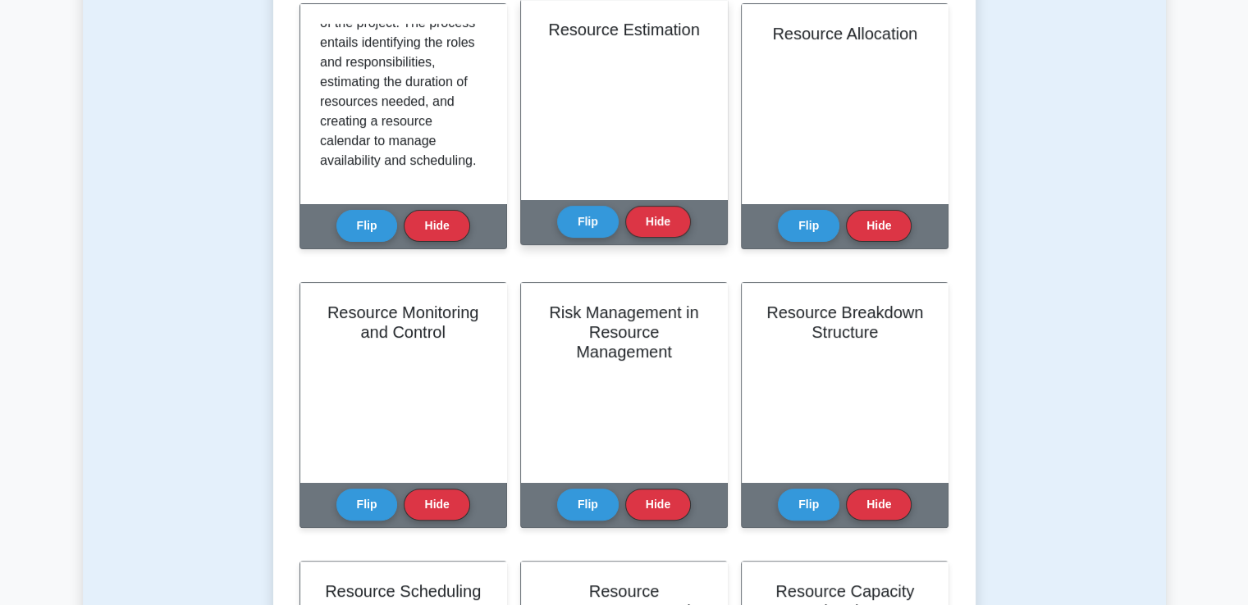
click at [572, 141] on div "Resource Estimation" at bounding box center [624, 99] width 206 height 199
click at [585, 234] on button "Flip" at bounding box center [588, 221] width 62 height 32
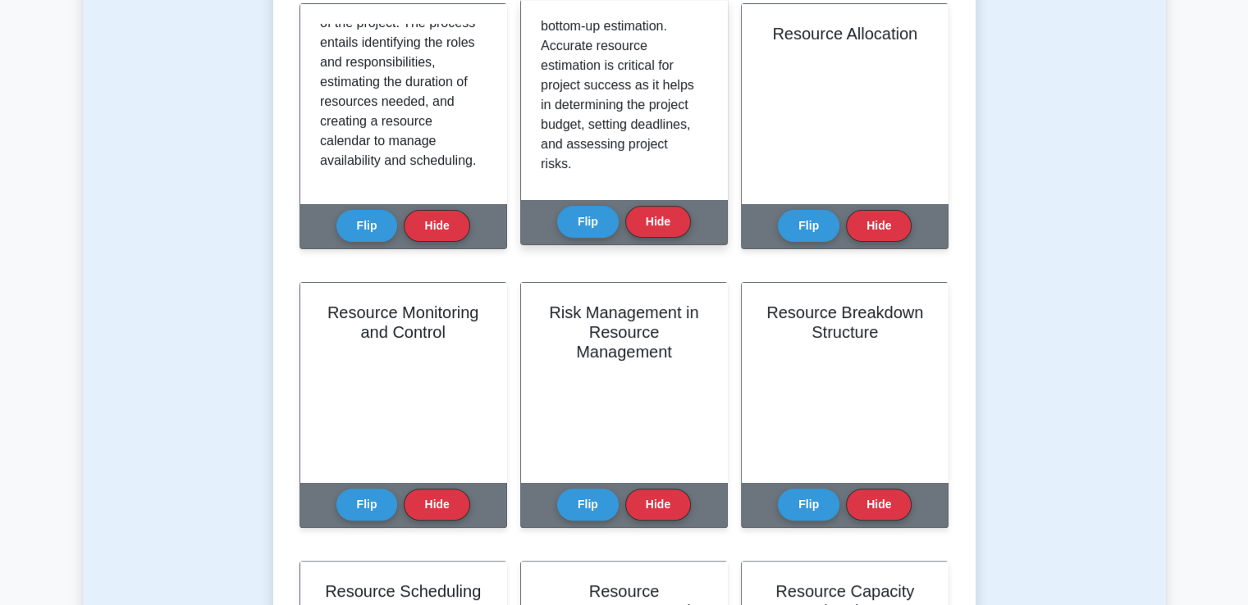
scroll to position [423, 0]
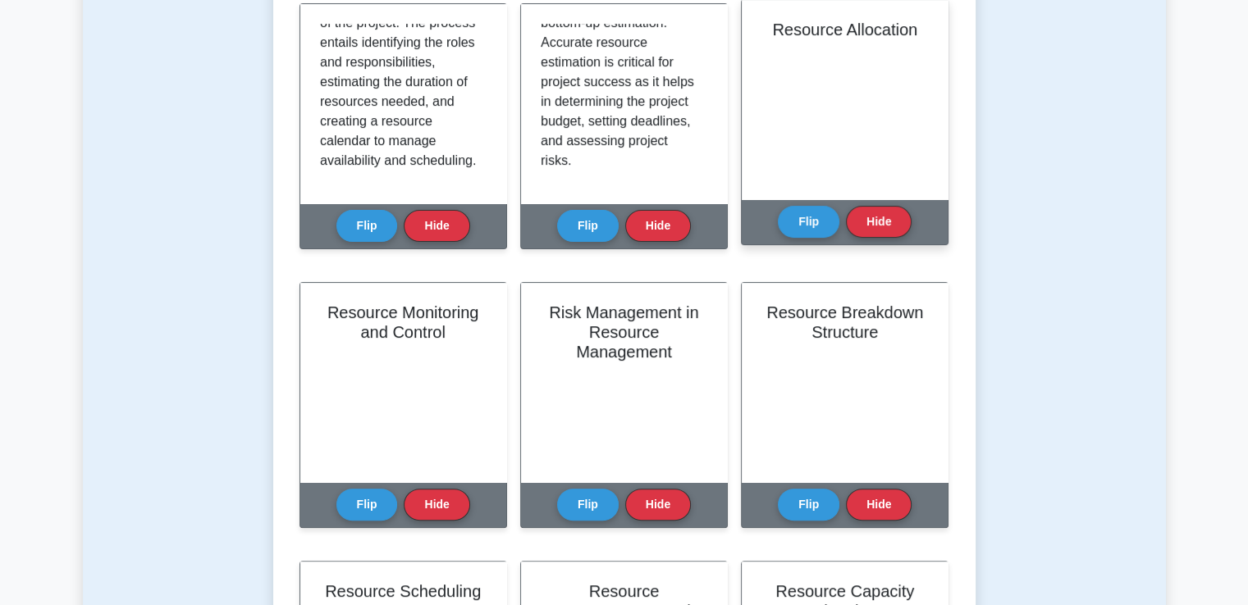
click at [811, 121] on div "Resource Allocation" at bounding box center [845, 99] width 206 height 199
click at [825, 223] on button "Flip" at bounding box center [809, 221] width 62 height 32
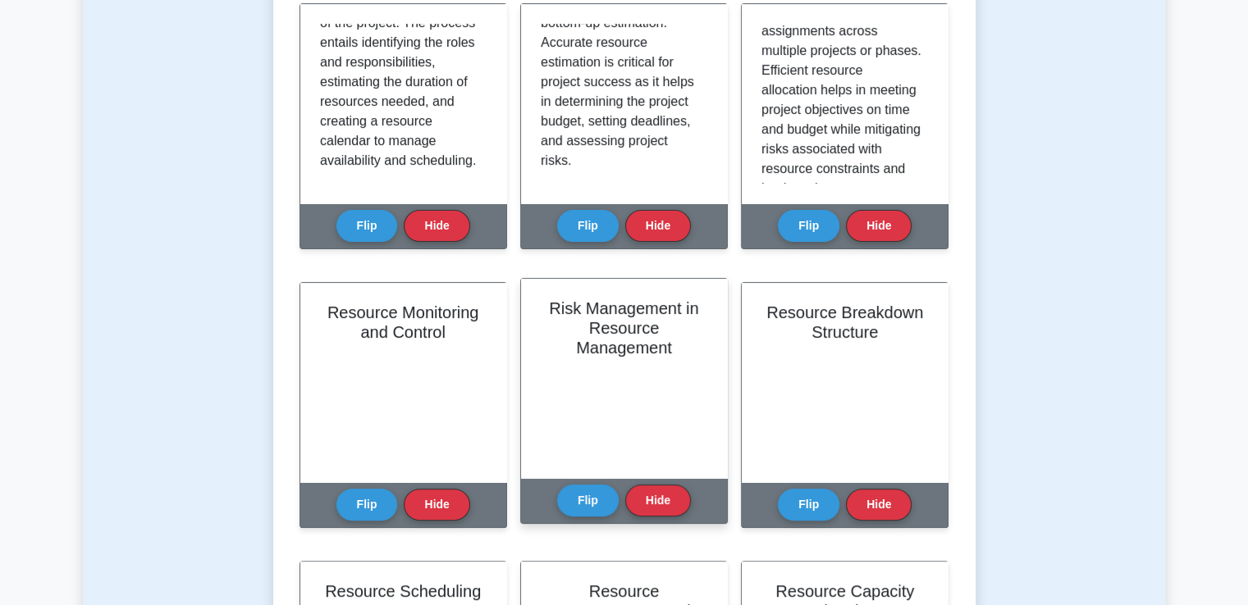
scroll to position [574, 0]
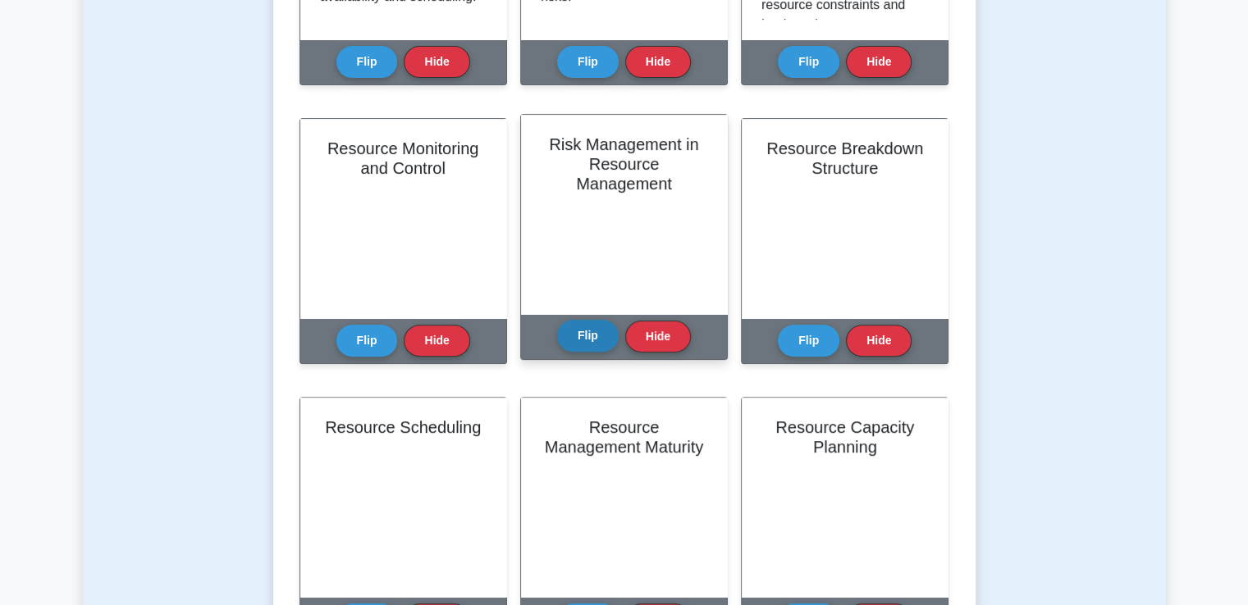
click at [586, 332] on button "Flip" at bounding box center [588, 336] width 62 height 32
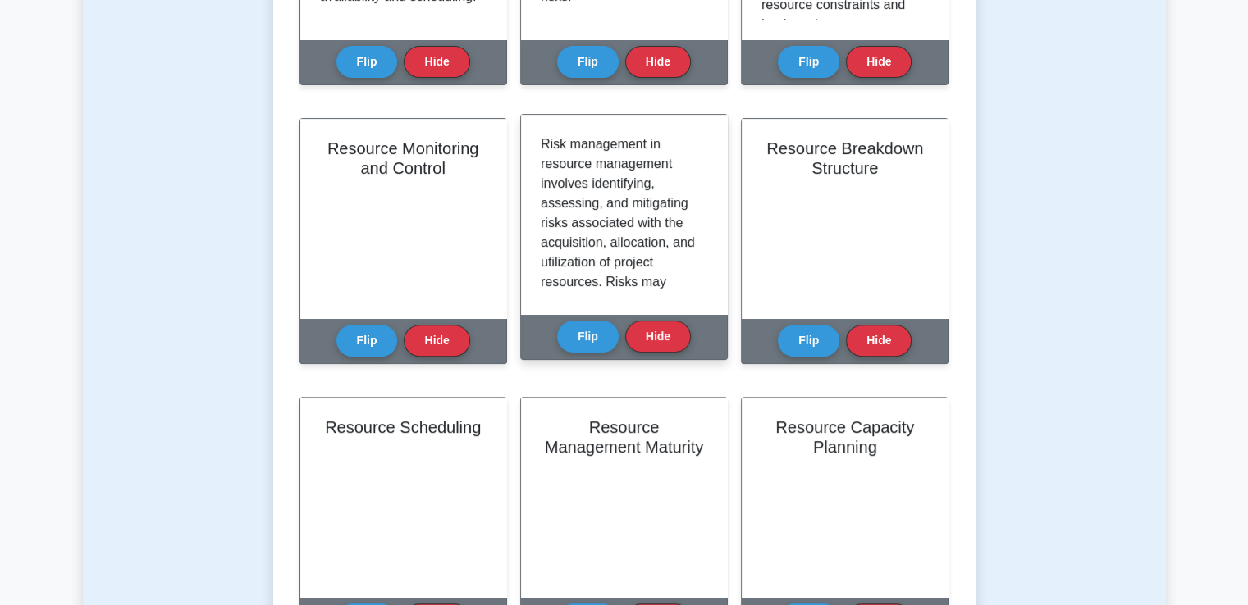
click at [663, 270] on p "Risk management in resource management involves identifying, assessing, and mit…" at bounding box center [621, 430] width 160 height 591
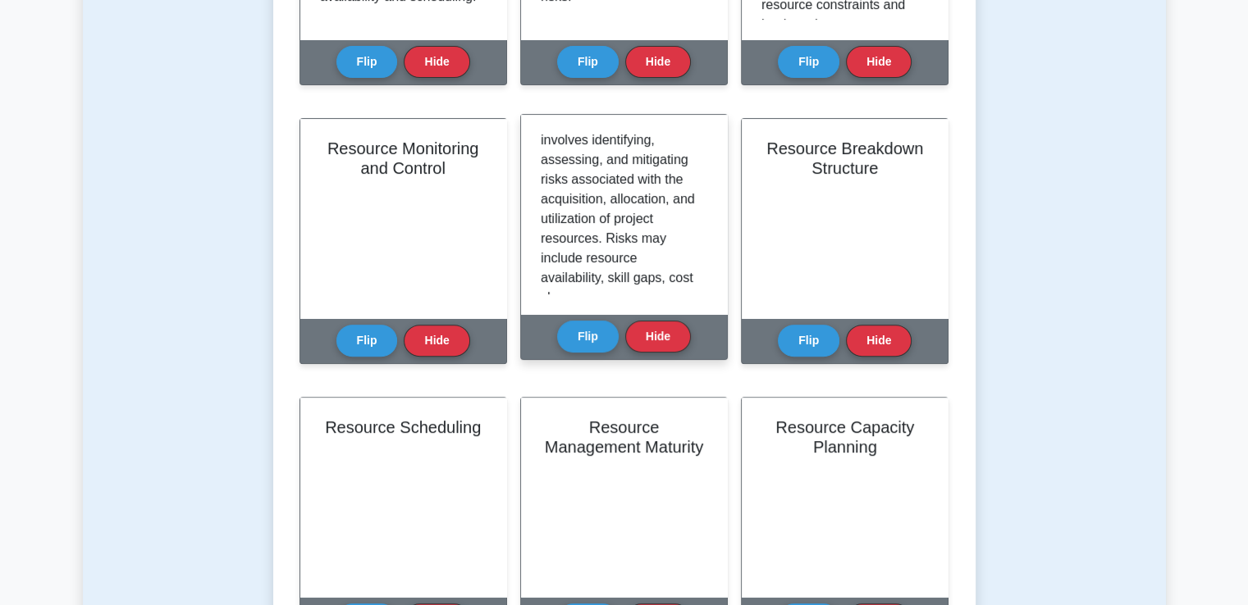
scroll to position [0, 0]
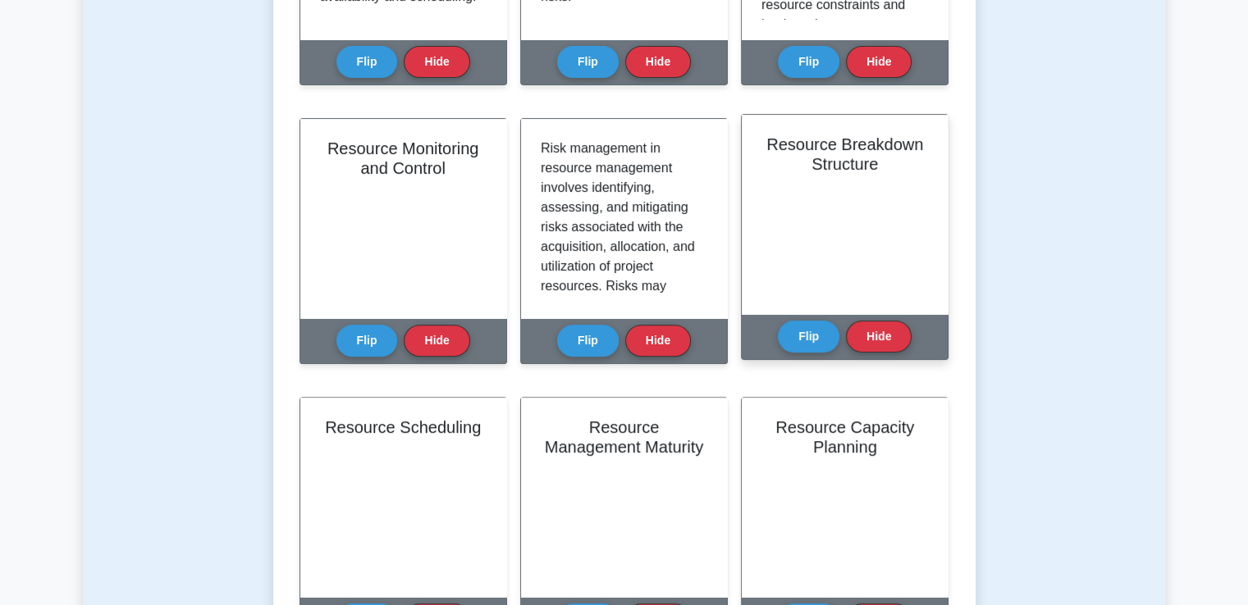
click at [819, 157] on h2 "Resource Breakdown Structure" at bounding box center [844, 154] width 167 height 39
click at [800, 333] on button "Flip" at bounding box center [809, 336] width 62 height 32
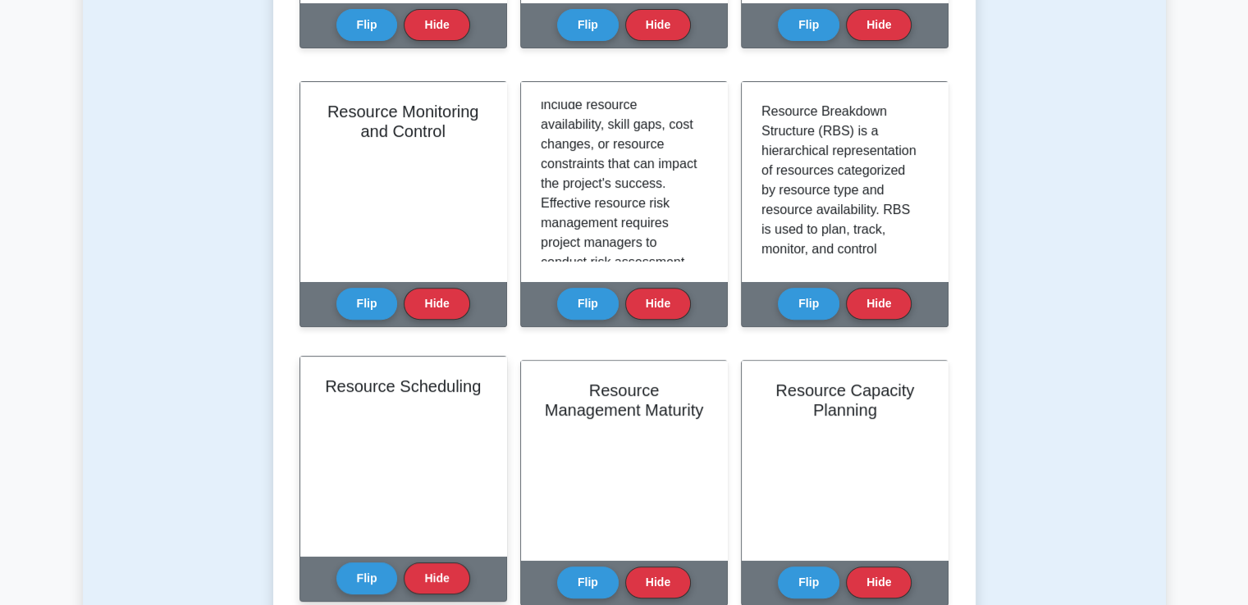
scroll to position [902, 0]
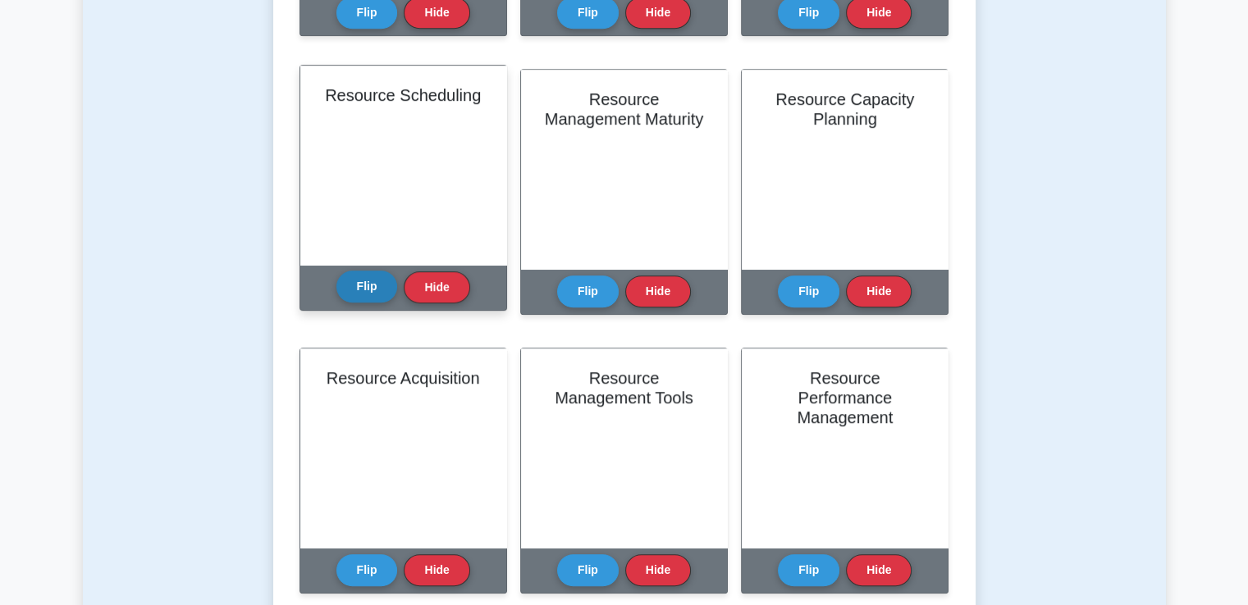
click at [375, 286] on button "Flip" at bounding box center [367, 287] width 62 height 32
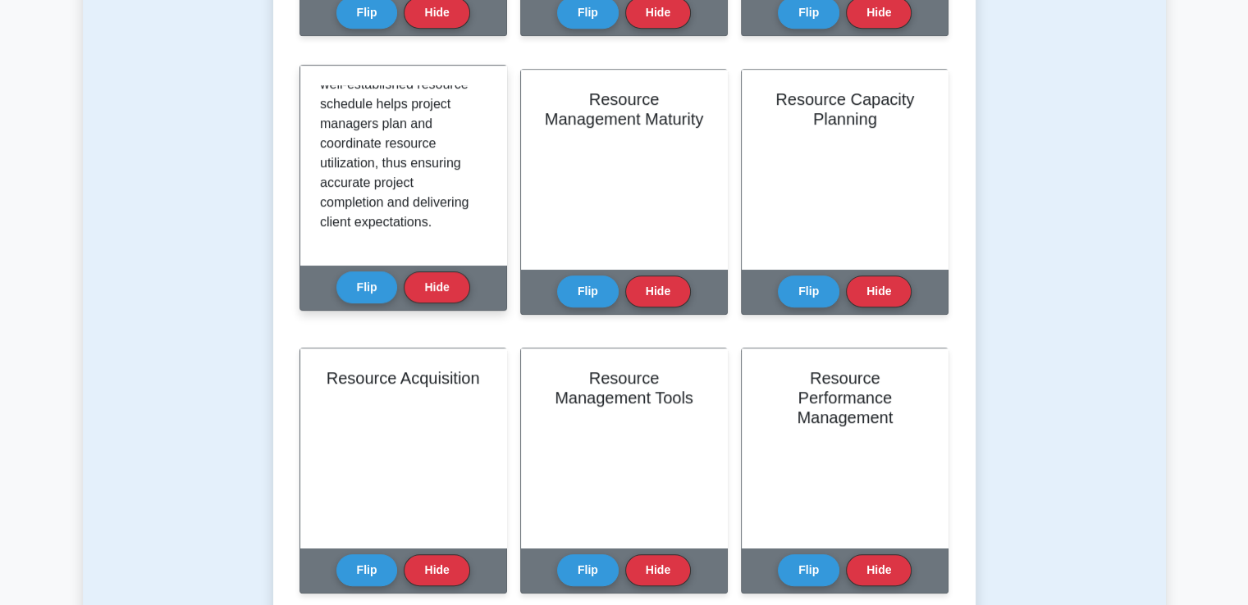
scroll to position [463, 0]
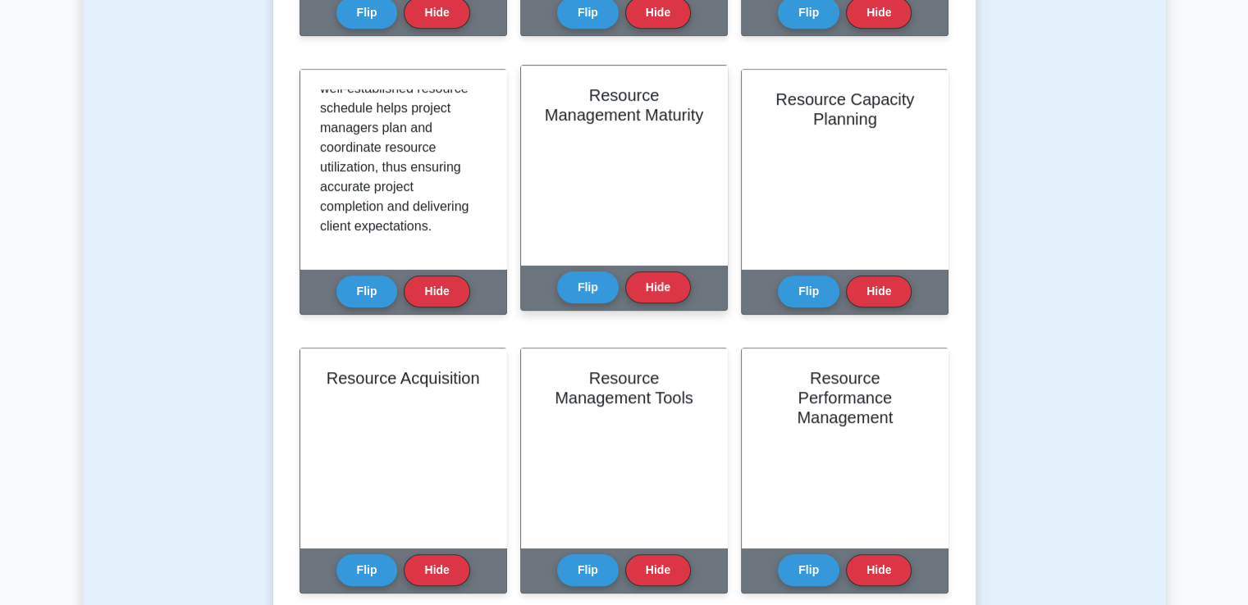
click at [583, 204] on div "Resource Management Maturity" at bounding box center [624, 165] width 206 height 199
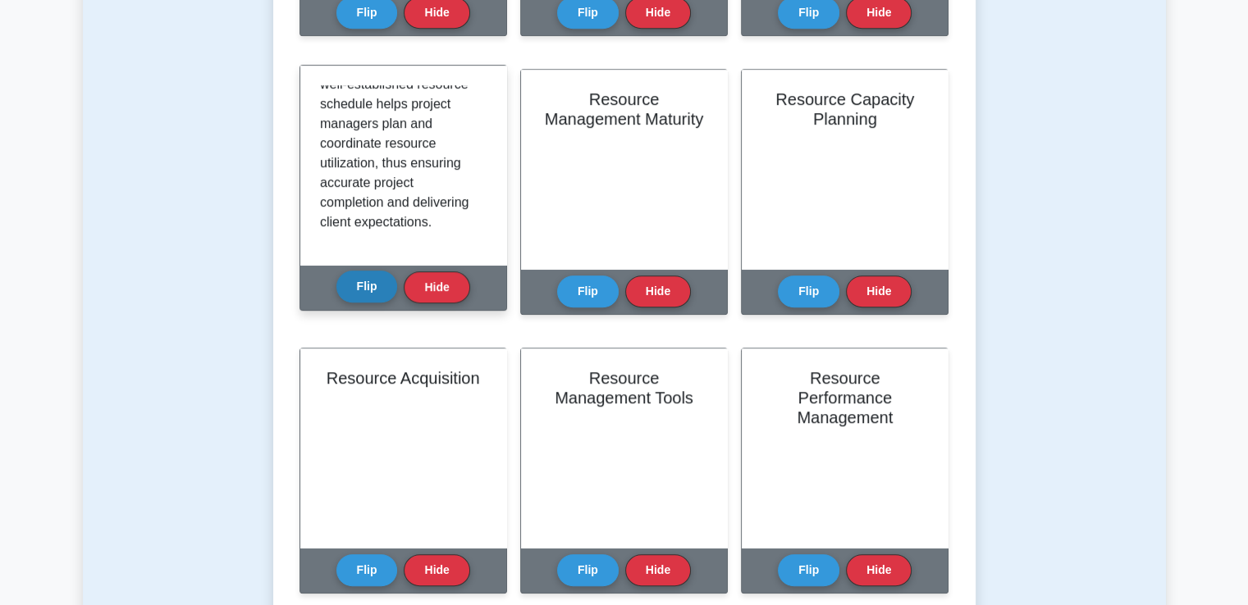
click at [372, 290] on button "Flip" at bounding box center [367, 287] width 62 height 32
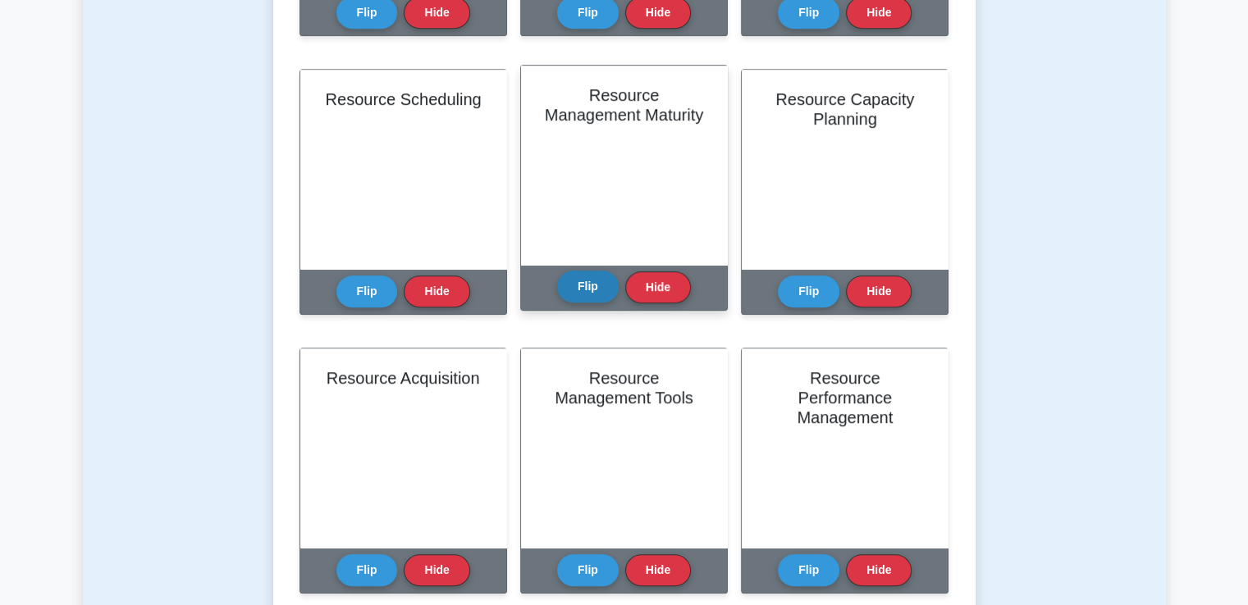
click at [588, 273] on div "Flip Hide" at bounding box center [624, 287] width 134 height 45
click at [596, 294] on button "Flip" at bounding box center [588, 287] width 62 height 32
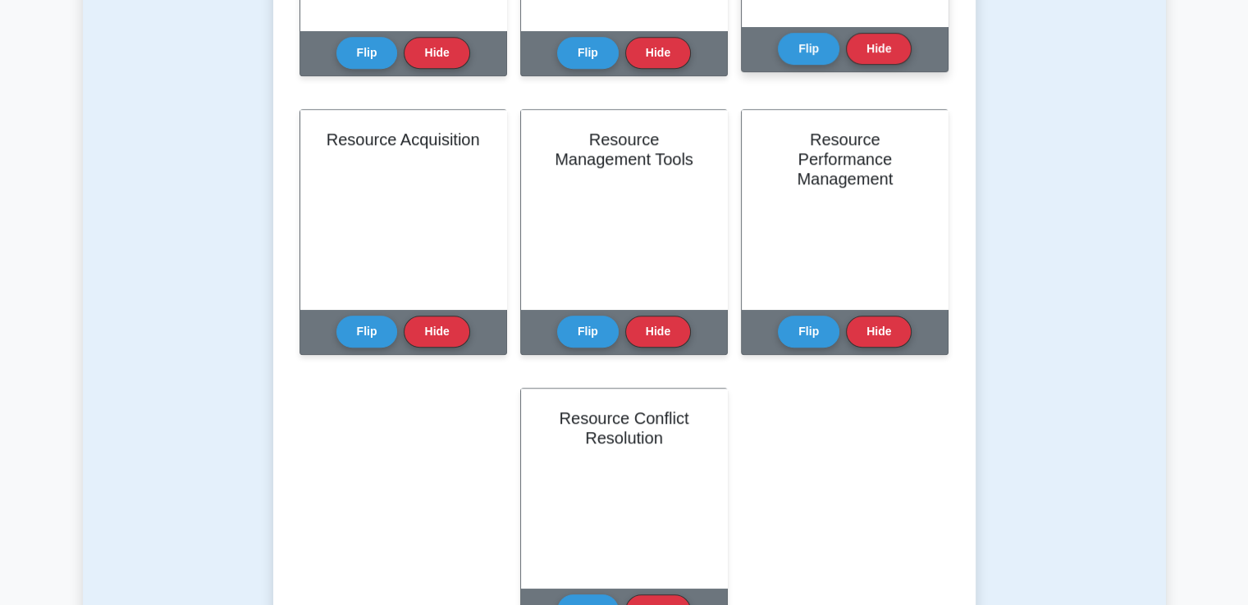
scroll to position [1148, 0]
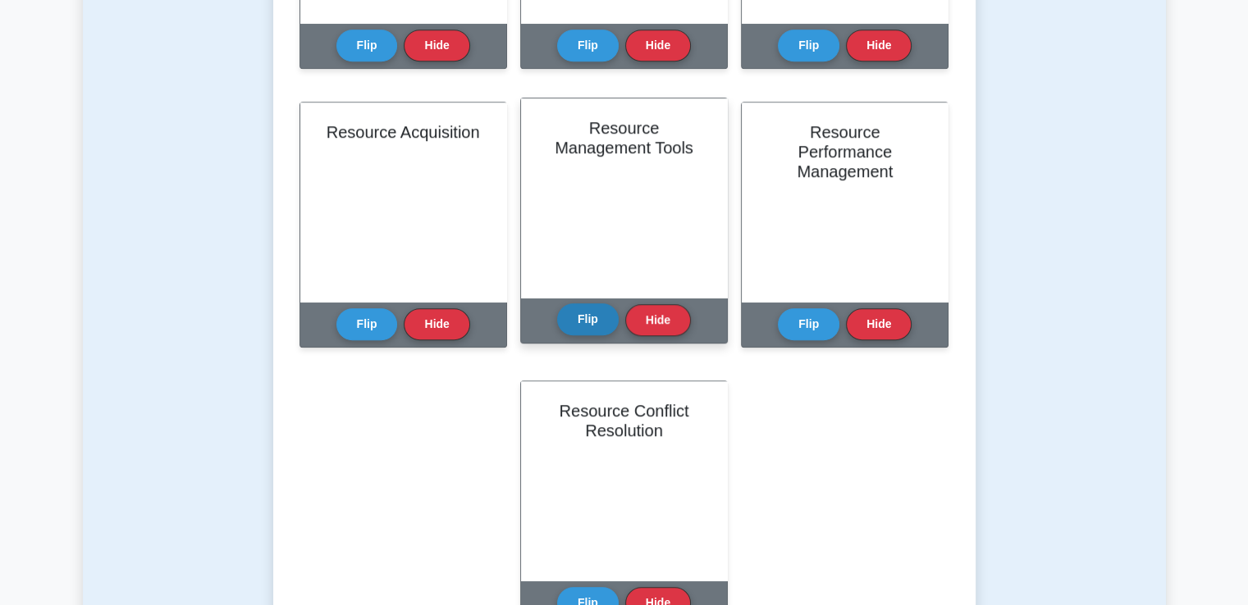
click at [584, 319] on button "Flip" at bounding box center [588, 320] width 62 height 32
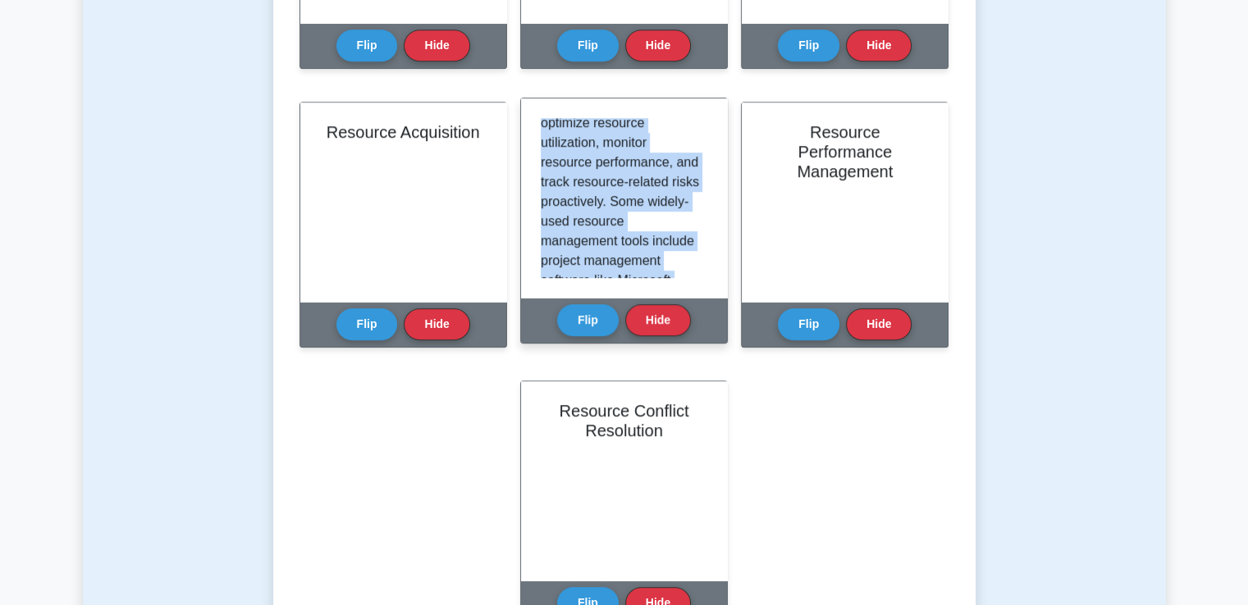
scroll to position [311, 0]
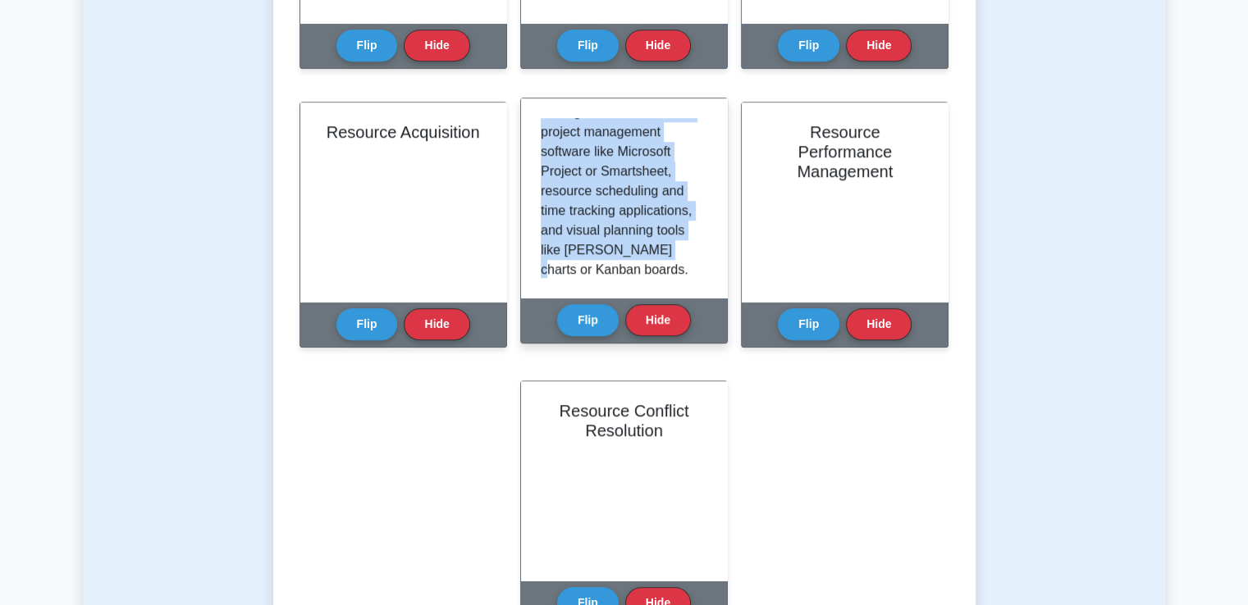
drag, startPoint x: 618, startPoint y: 144, endPoint x: 627, endPoint y: 283, distance: 139.7
click at [627, 283] on div "Resource management tools comprise software applications, techniques, and metho…" at bounding box center [624, 197] width 206 height 199
click at [627, 248] on p "Resource management tools comprise software applications, techniques, and metho…" at bounding box center [621, 112] width 160 height 610
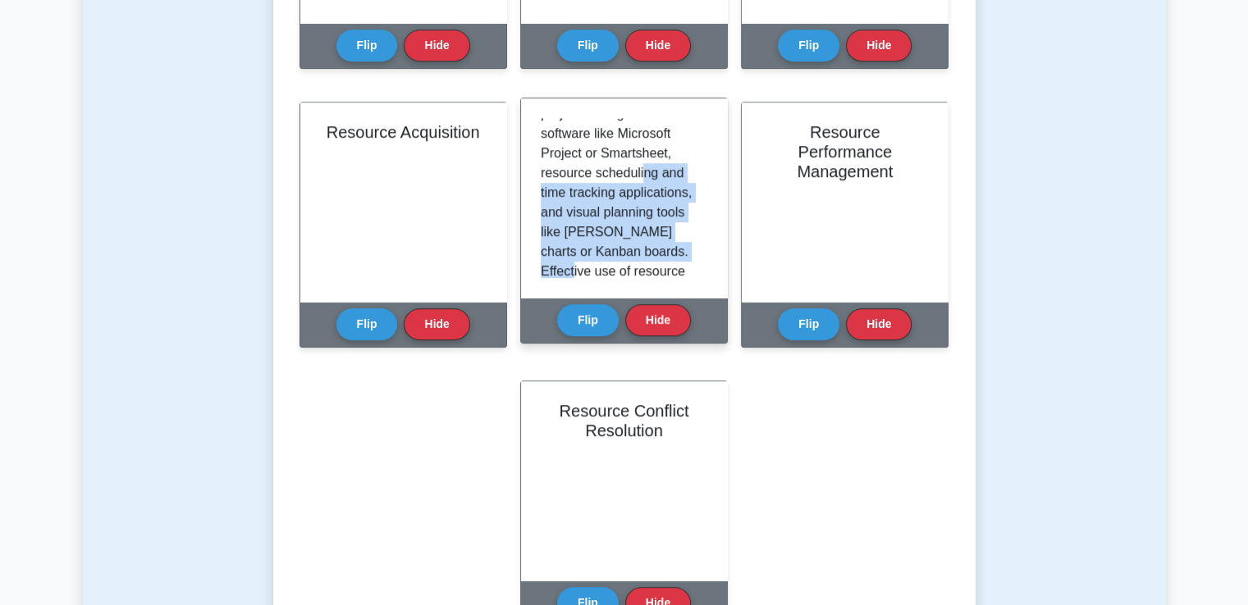
drag, startPoint x: 591, startPoint y: 209, endPoint x: 662, endPoint y: 267, distance: 91.6
click at [662, 267] on p "Resource management tools comprise software applications, techniques, and metho…" at bounding box center [621, 94] width 160 height 610
click at [662, 267] on p "Resource management tools comprise software applications, techniques, and metho…" at bounding box center [621, 92] width 160 height 610
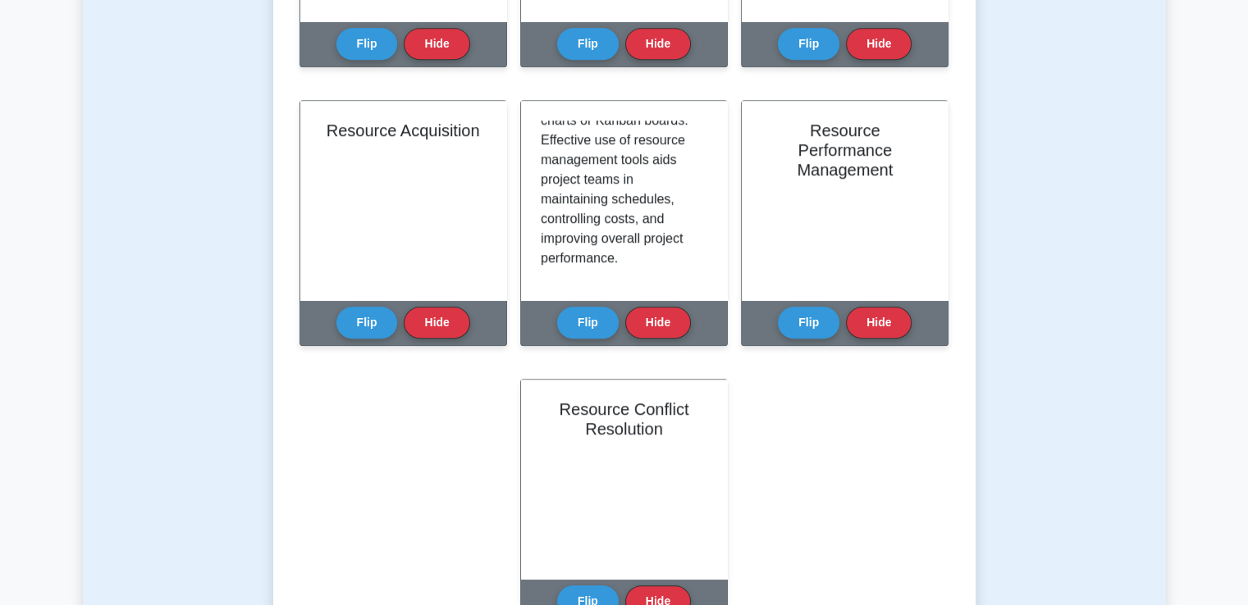
scroll to position [1148, 0]
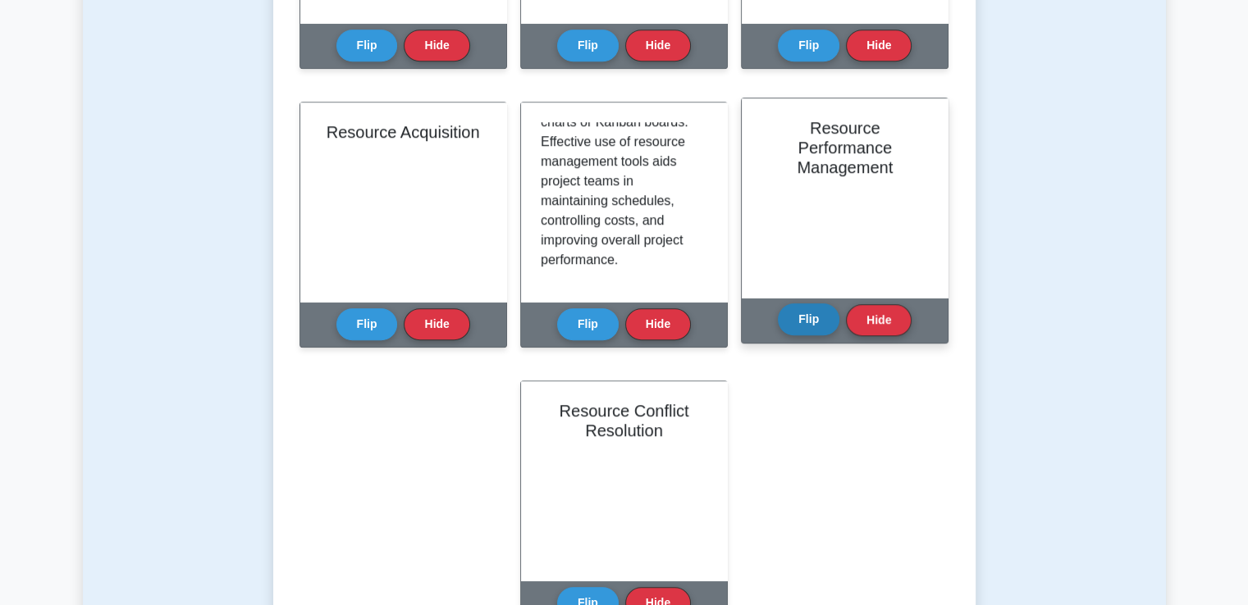
click at [819, 332] on button "Flip" at bounding box center [809, 320] width 62 height 32
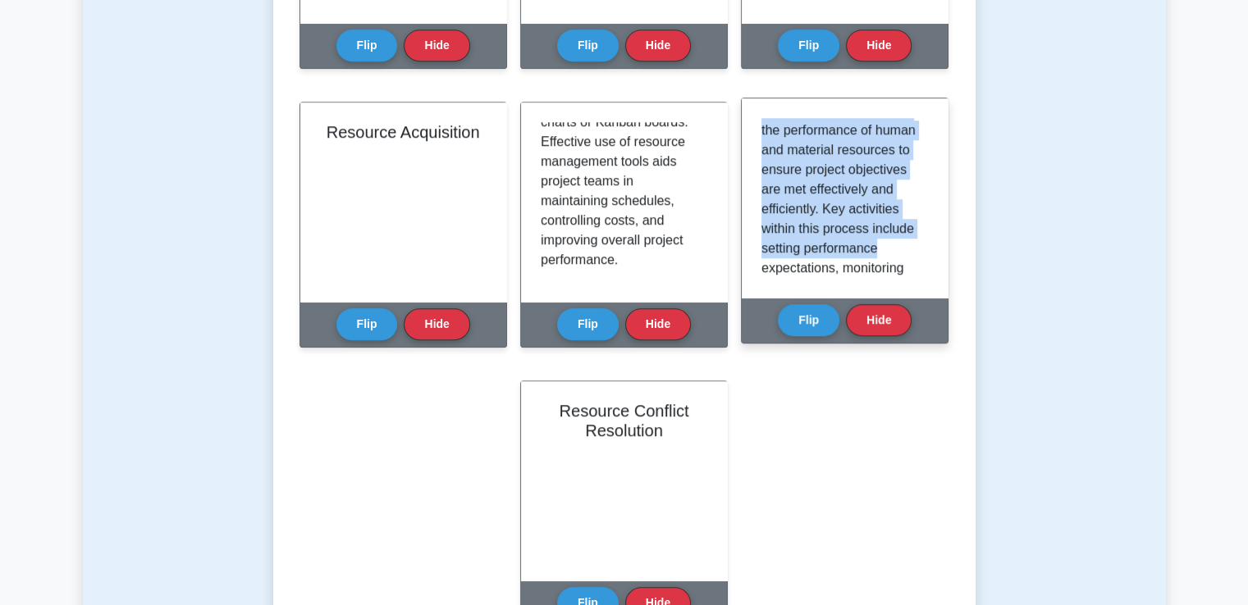
drag, startPoint x: 784, startPoint y: 168, endPoint x: 833, endPoint y: 271, distance: 113.4
click at [833, 271] on p "Resource performance management involves regularly measuring, analyzing, and en…" at bounding box center [841, 327] width 160 height 571
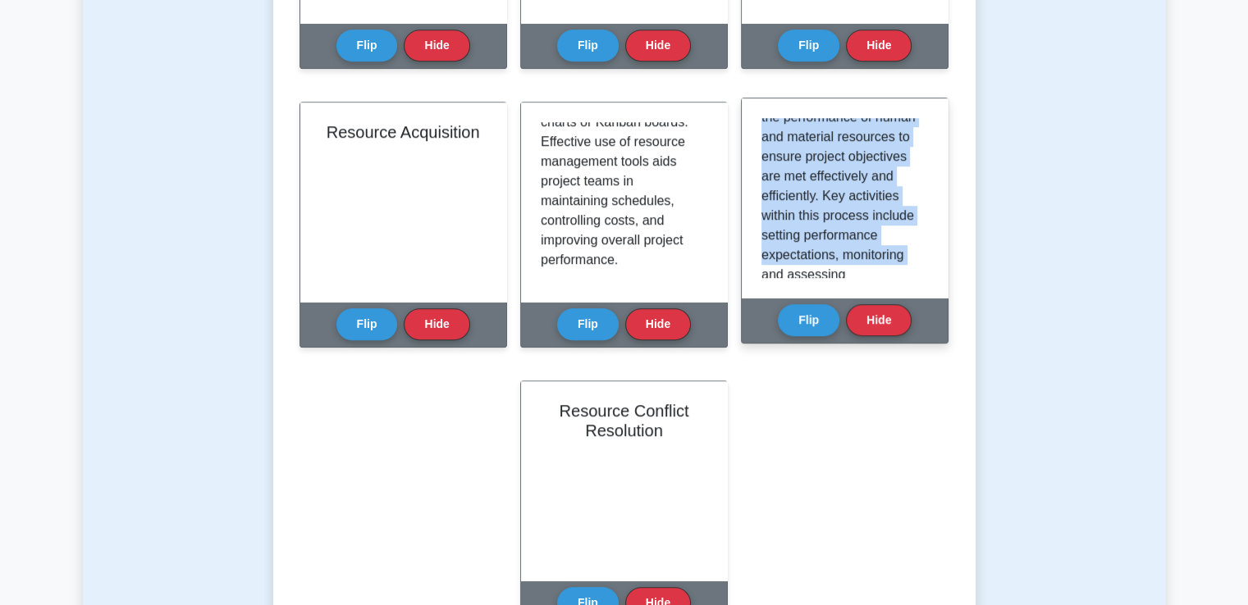
click at [809, 221] on p "Resource performance management involves regularly measuring, analyzing, and en…" at bounding box center [841, 314] width 160 height 571
click at [796, 171] on p "Resource performance management involves regularly measuring, analyzing, and en…" at bounding box center [841, 314] width 160 height 571
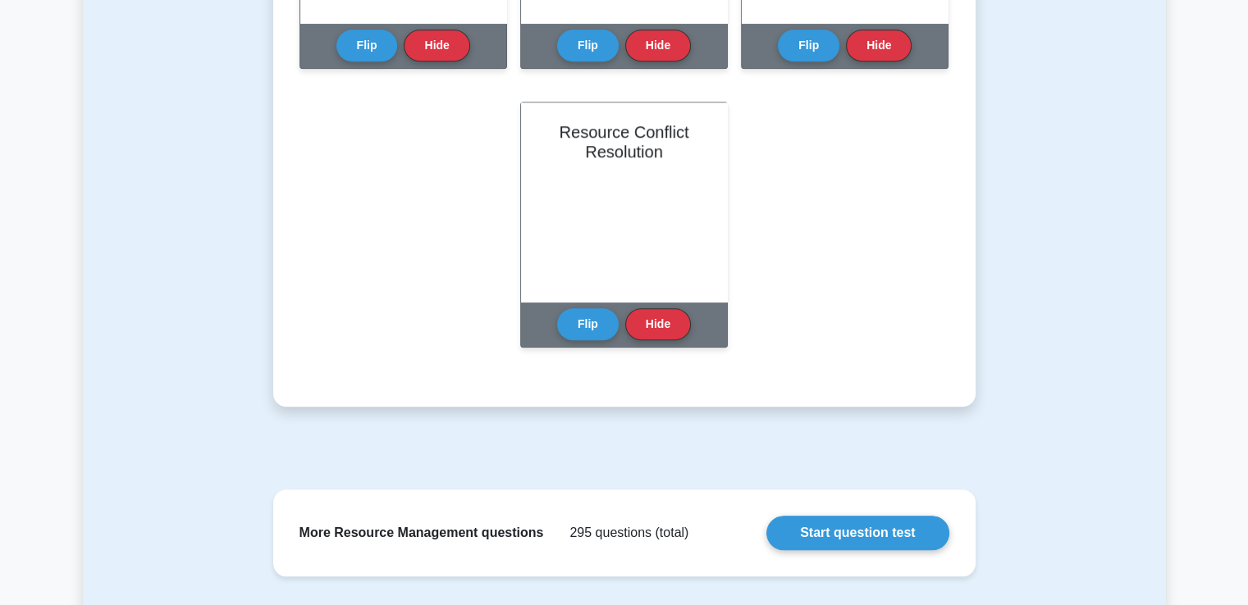
scroll to position [1477, 0]
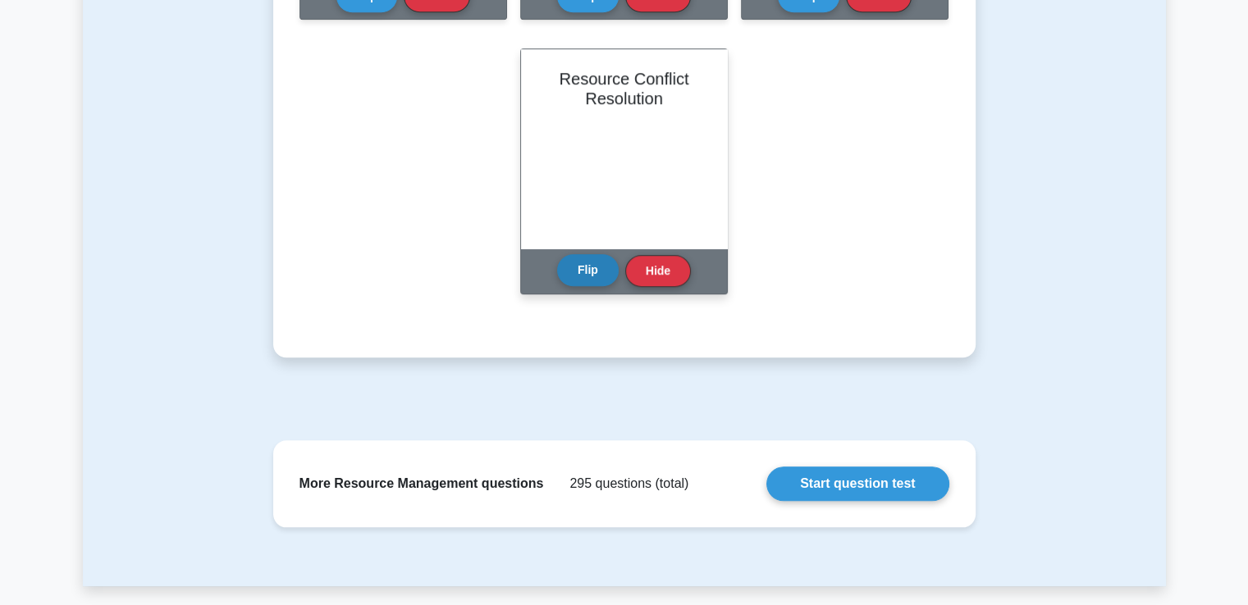
click at [575, 277] on button "Flip" at bounding box center [588, 270] width 62 height 32
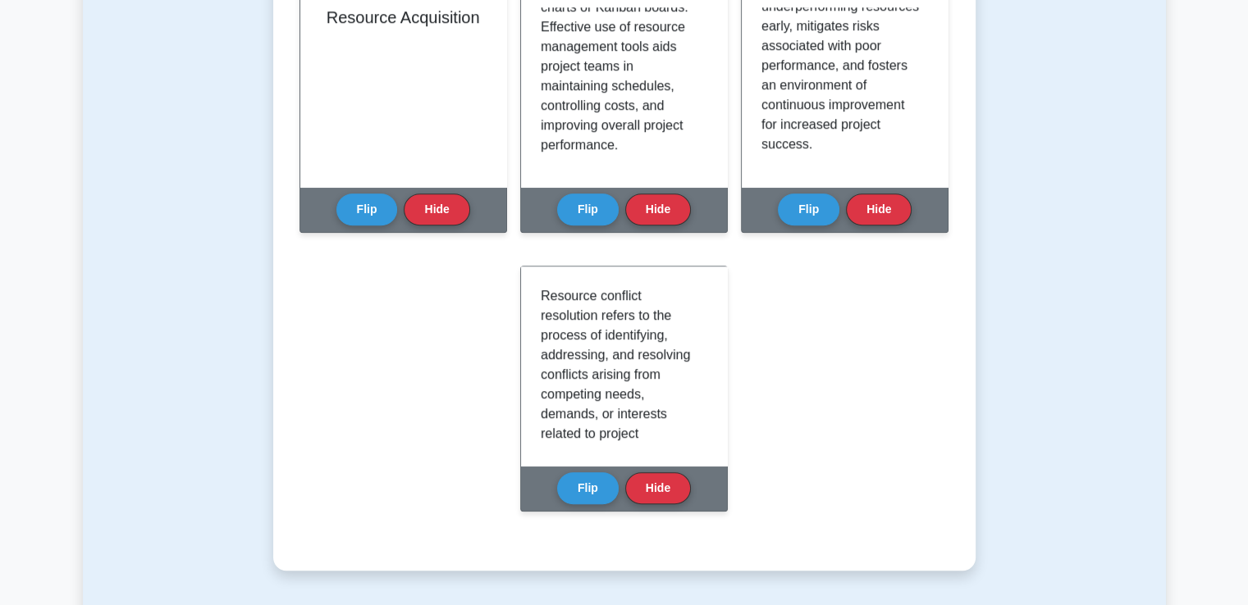
scroll to position [0, 0]
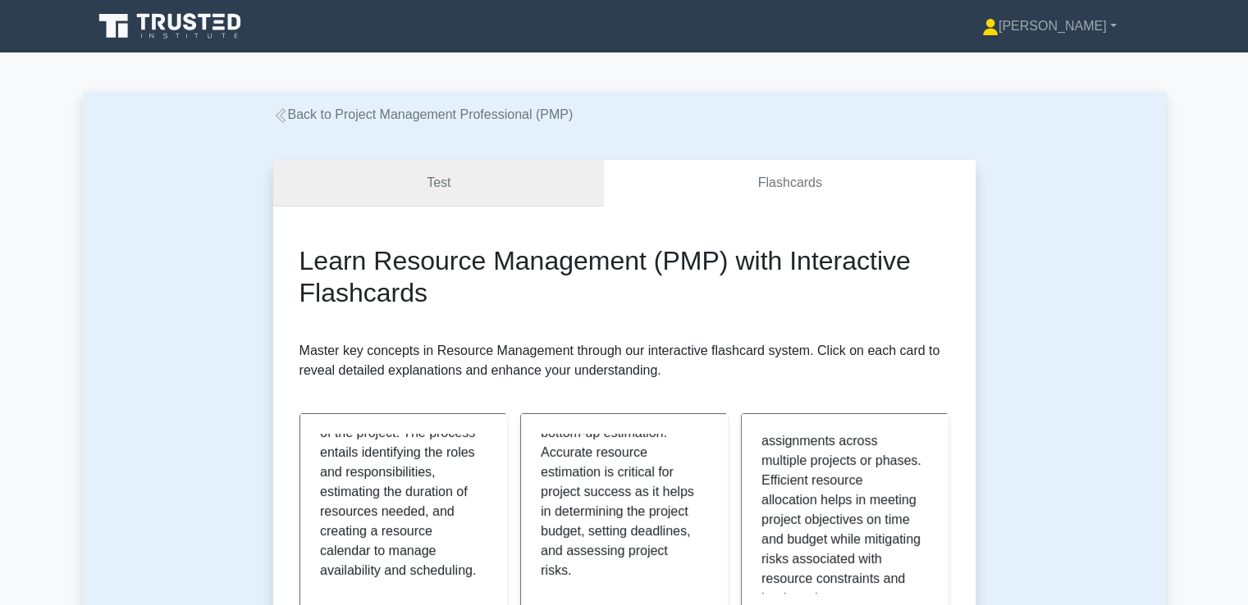
click at [543, 194] on link "Test" at bounding box center [438, 183] width 331 height 47
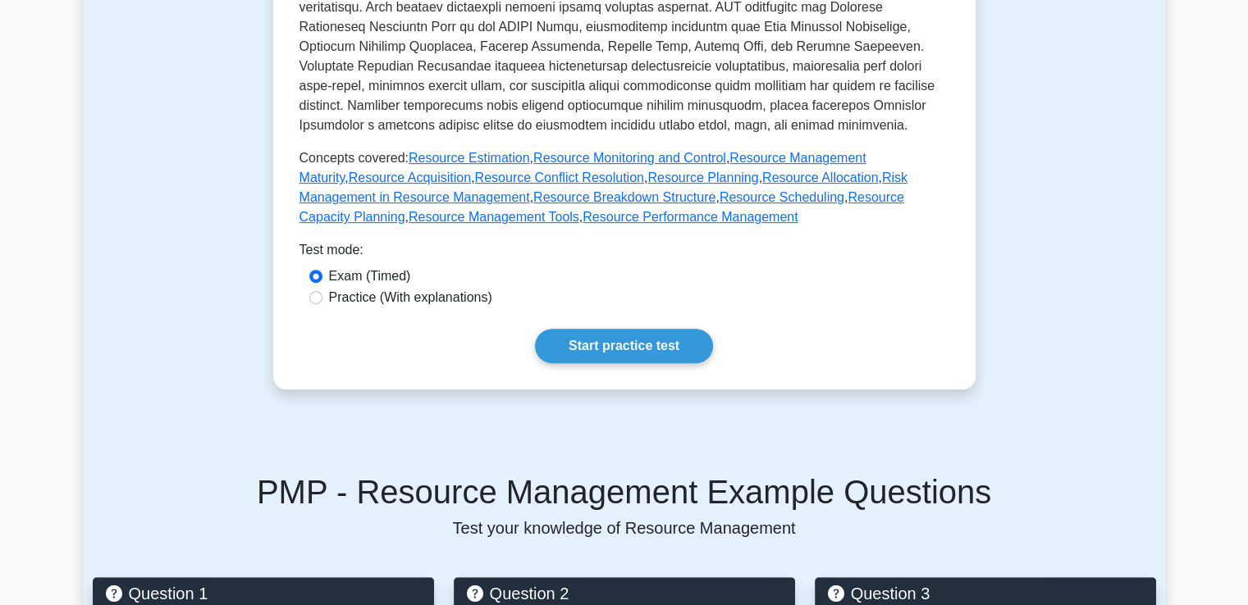
scroll to position [656, 0]
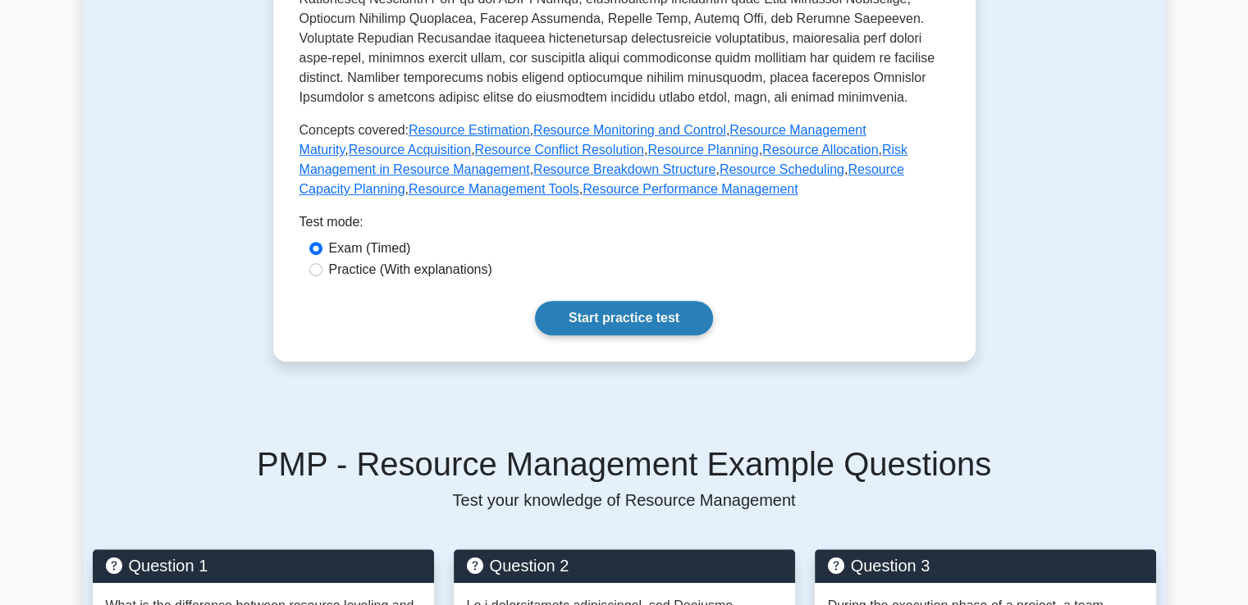
click at [603, 323] on link "Start practice test" at bounding box center [624, 318] width 178 height 34
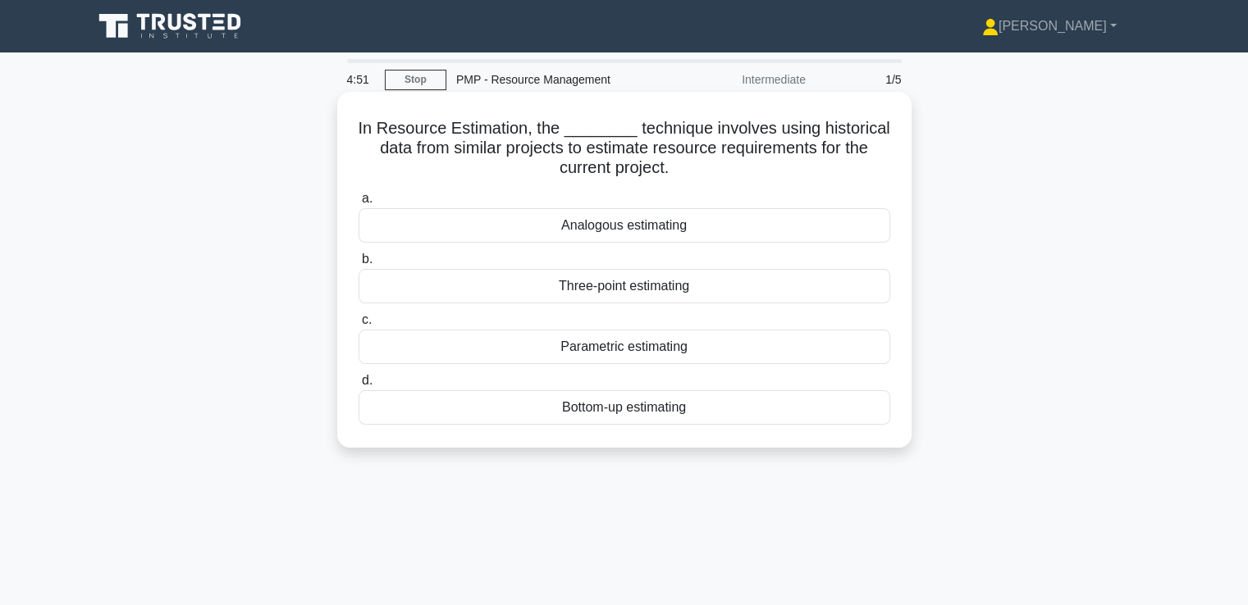
click at [637, 227] on div "Analogous estimating" at bounding box center [624, 225] width 532 height 34
click at [358, 204] on input "a. Analogous estimating" at bounding box center [358, 199] width 0 height 11
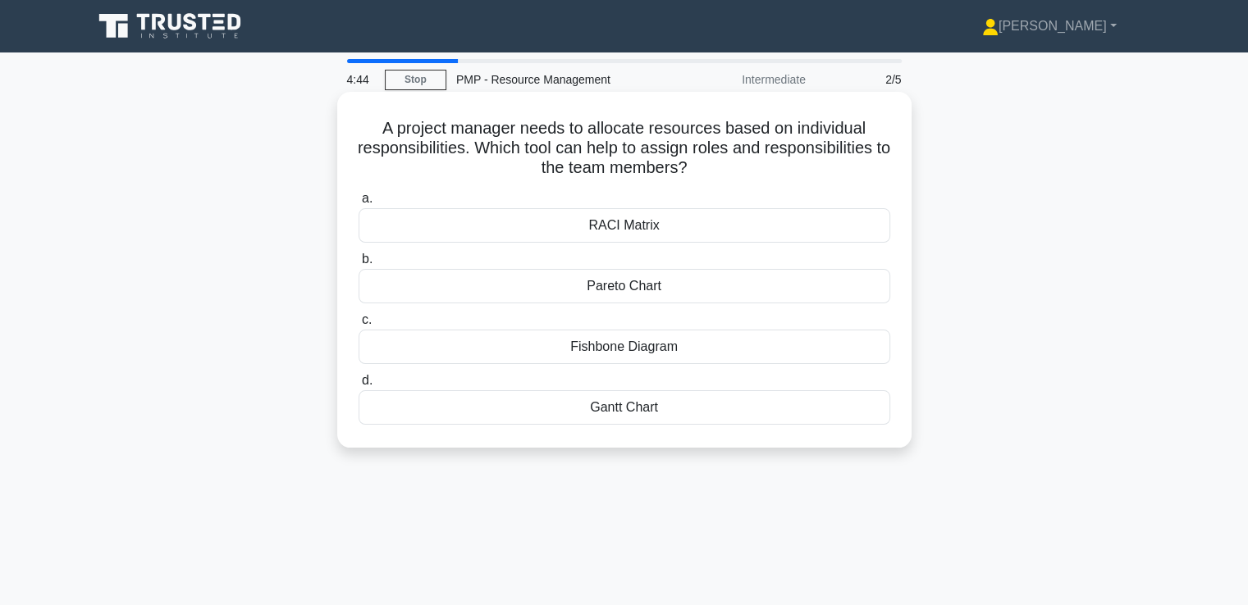
click at [626, 226] on div "RACI Matrix" at bounding box center [624, 225] width 532 height 34
click at [358, 204] on input "a. RACI Matrix" at bounding box center [358, 199] width 0 height 11
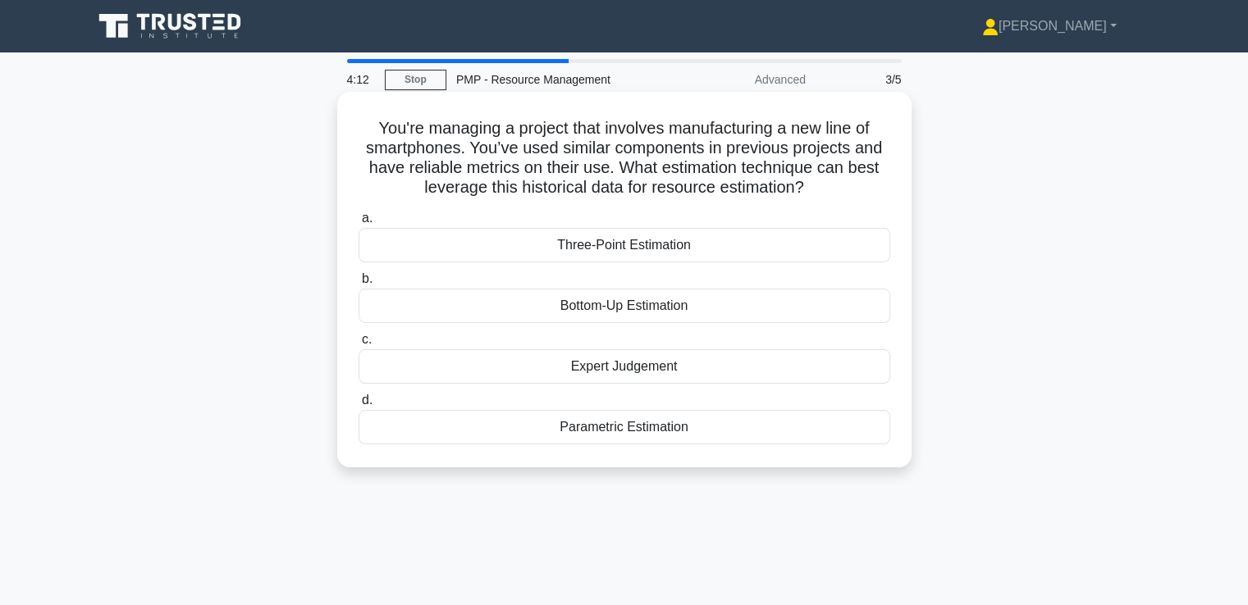
click at [656, 440] on div "Parametric Estimation" at bounding box center [624, 427] width 532 height 34
click at [358, 406] on input "d. Parametric Estimation" at bounding box center [358, 400] width 0 height 11
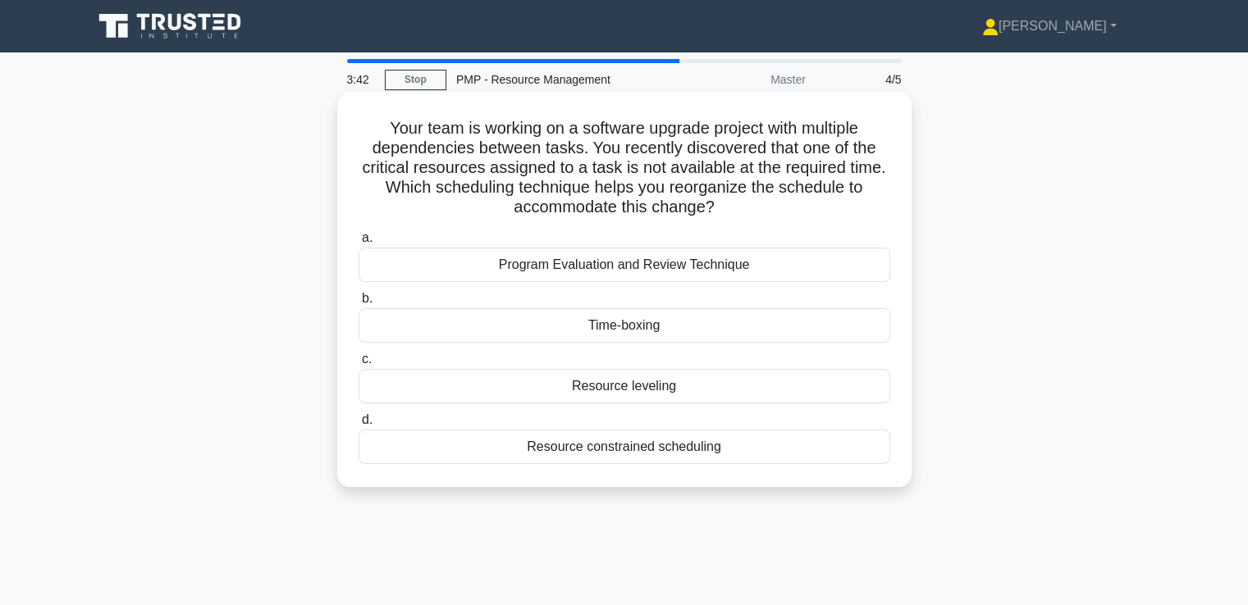
drag, startPoint x: 879, startPoint y: 541, endPoint x: 641, endPoint y: 457, distance: 252.9
click at [641, 457] on div "Resource constrained scheduling" at bounding box center [624, 447] width 532 height 34
click at [358, 426] on input "d. Resource constrained scheduling" at bounding box center [358, 420] width 0 height 11
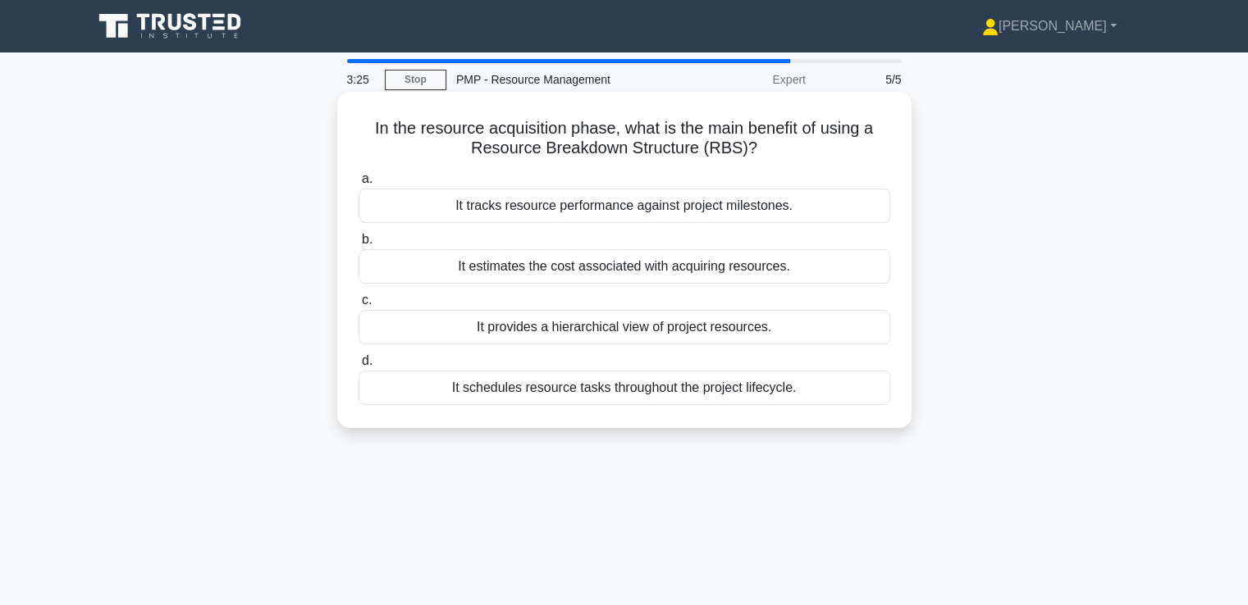
click at [632, 332] on div "It provides a hierarchical view of project resources." at bounding box center [624, 327] width 532 height 34
click at [358, 306] on input "c. It provides a hierarchical view of project resources." at bounding box center [358, 300] width 0 height 11
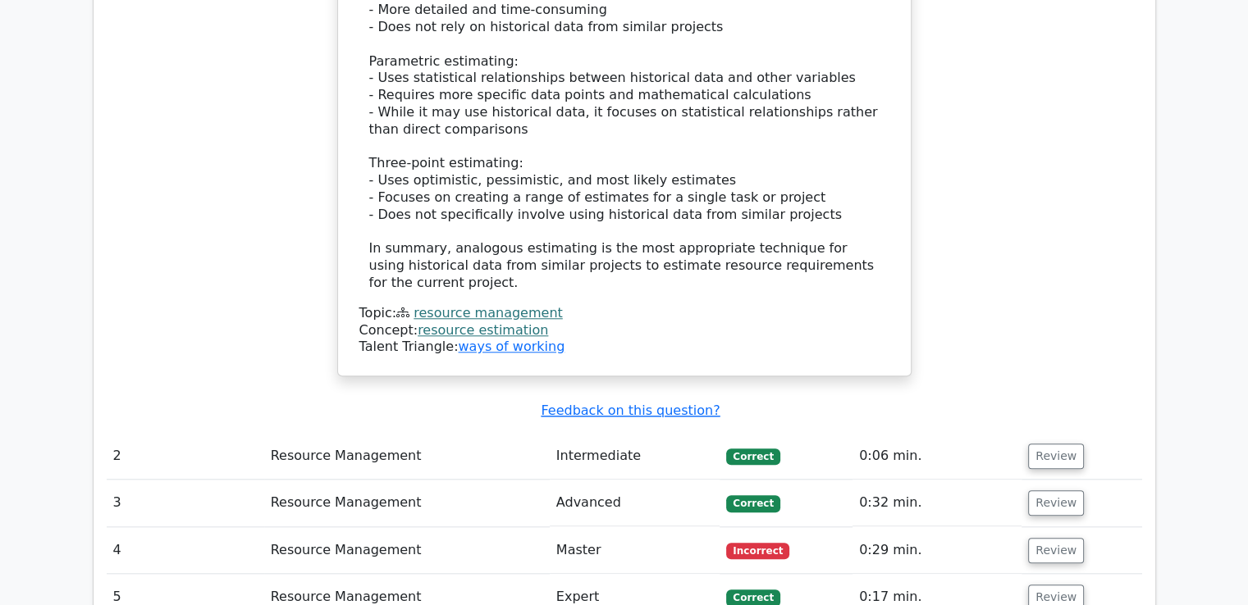
scroll to position [1641, 0]
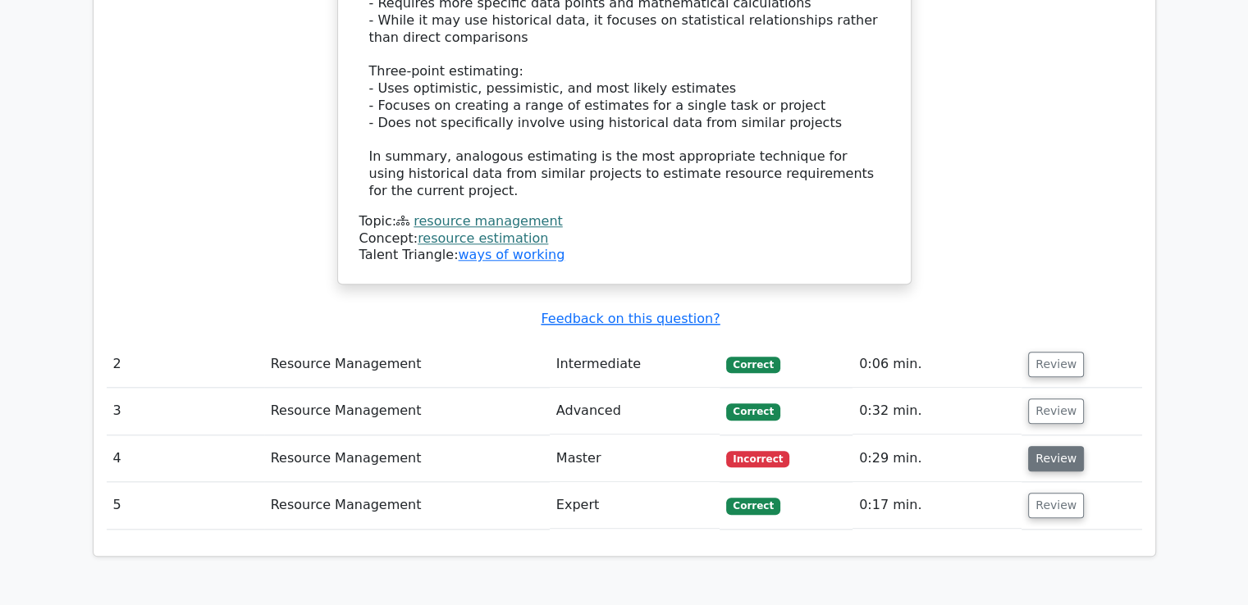
click at [1034, 446] on button "Review" at bounding box center [1056, 458] width 56 height 25
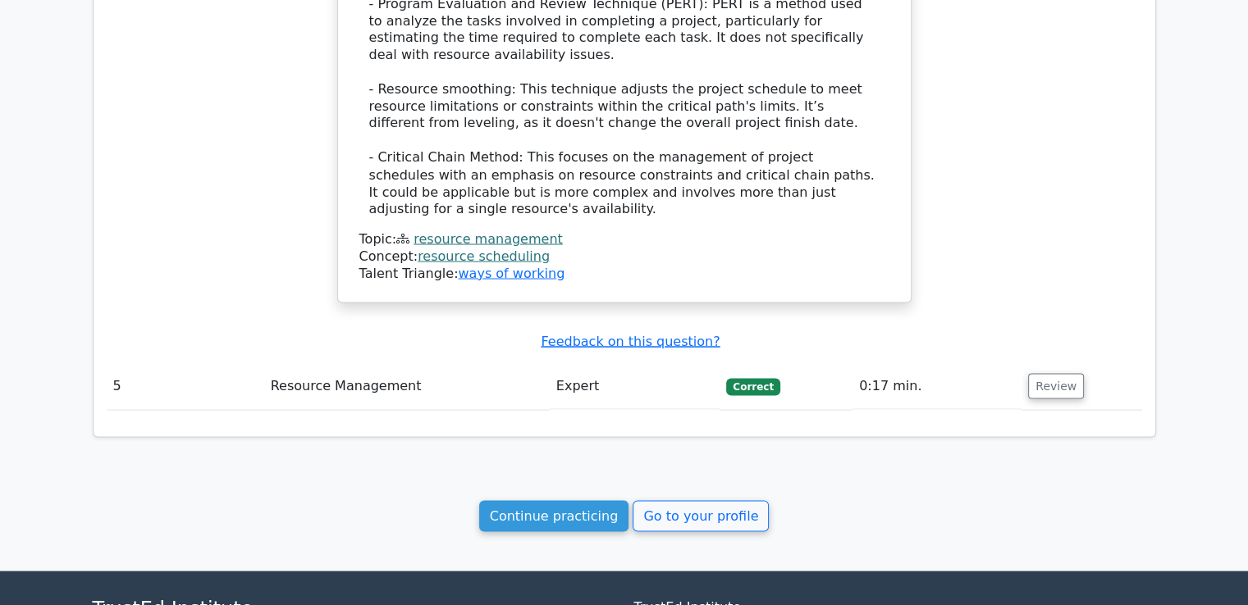
scroll to position [2953, 0]
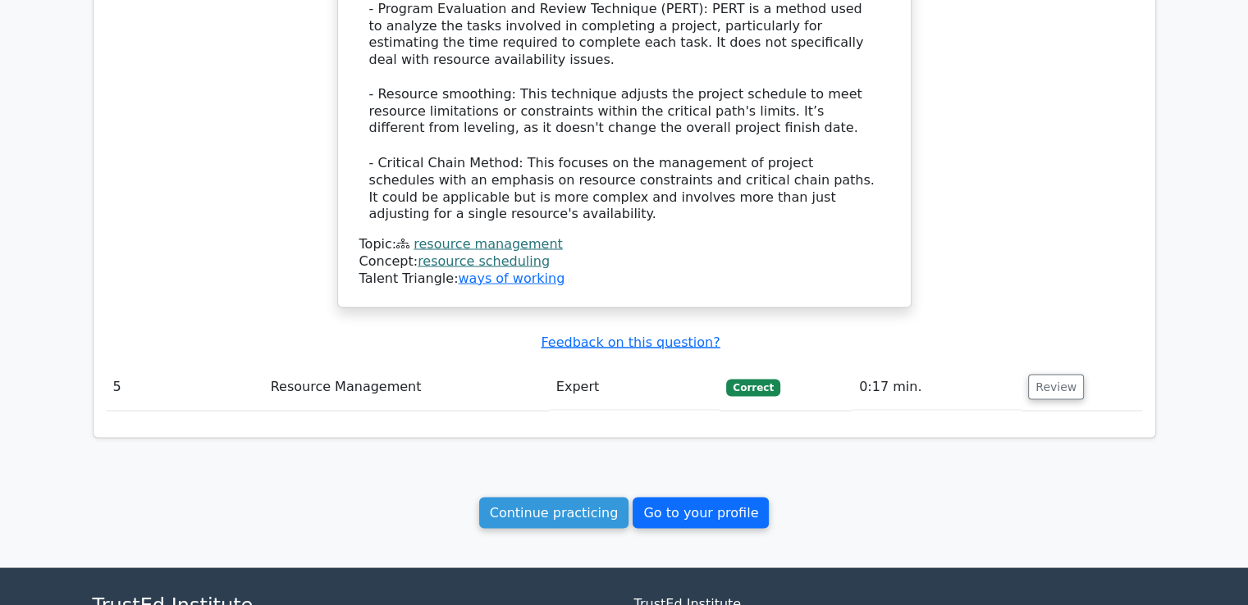
click at [650, 497] on link "Go to your profile" at bounding box center [700, 512] width 136 height 31
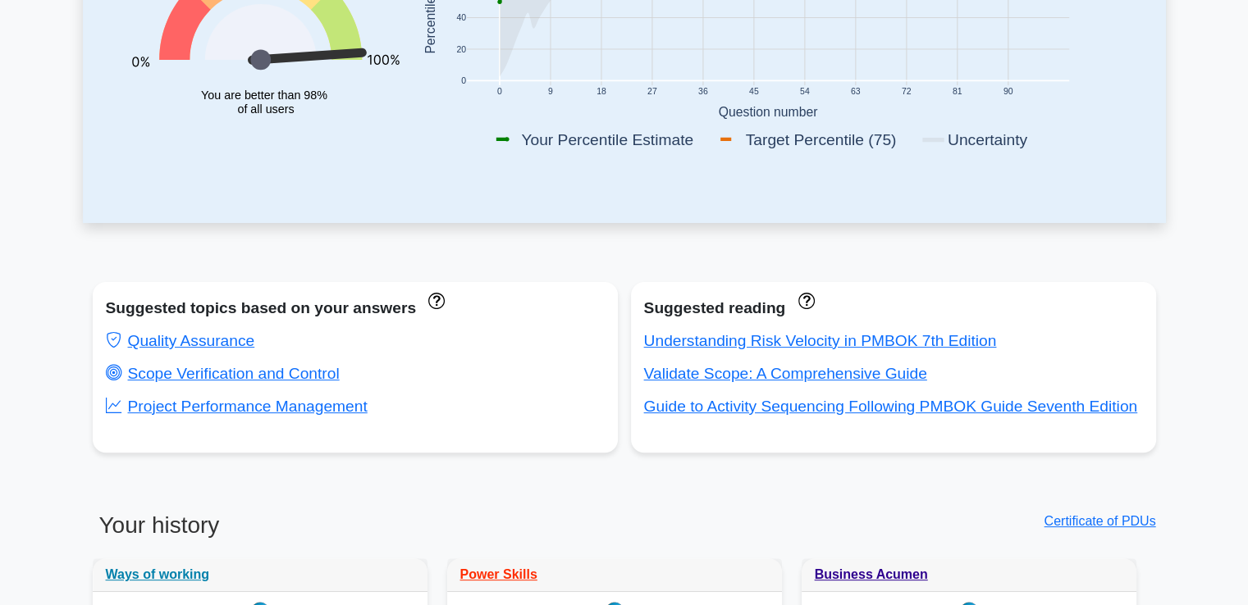
scroll to position [492, 0]
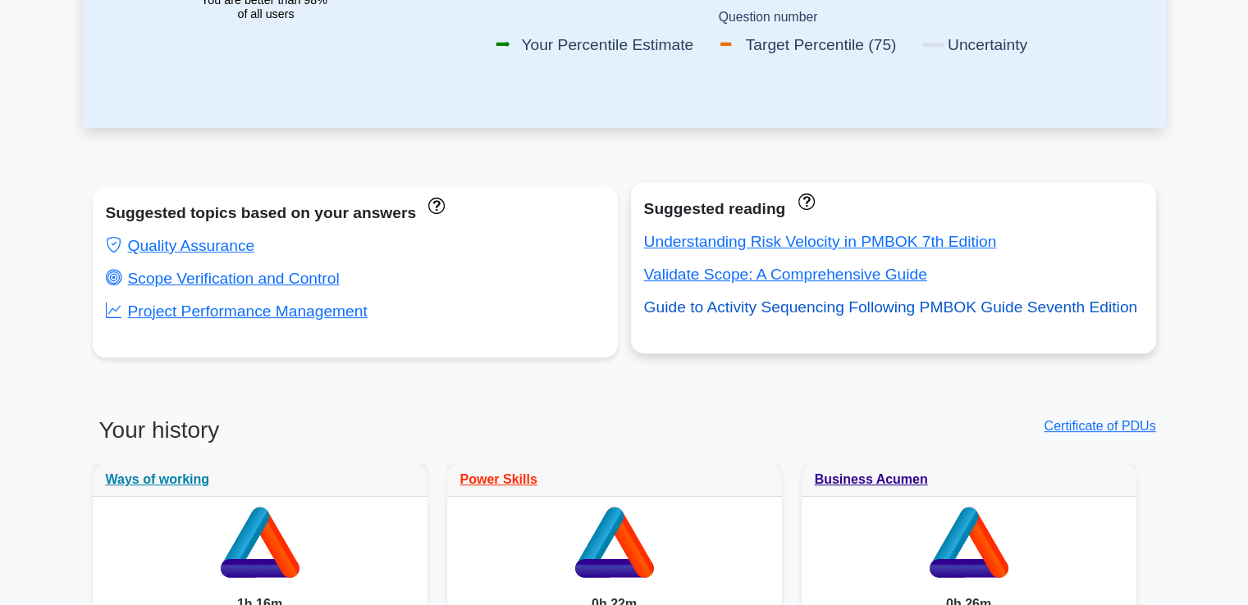
click at [720, 308] on link "Guide to Activity Sequencing Following PMBOK Guide Seventh Edition" at bounding box center [891, 307] width 494 height 17
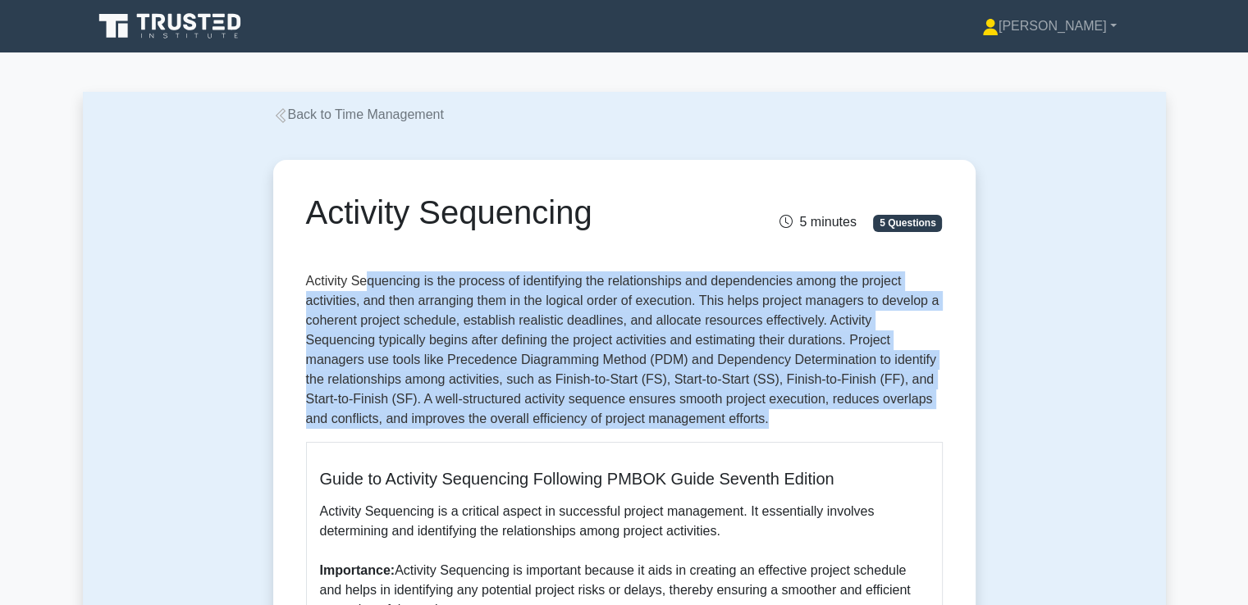
drag, startPoint x: 363, startPoint y: 290, endPoint x: 679, endPoint y: 427, distance: 344.6
click at [679, 427] on p "Activity Sequencing is the process of identifying the relationships and depende…" at bounding box center [624, 350] width 637 height 157
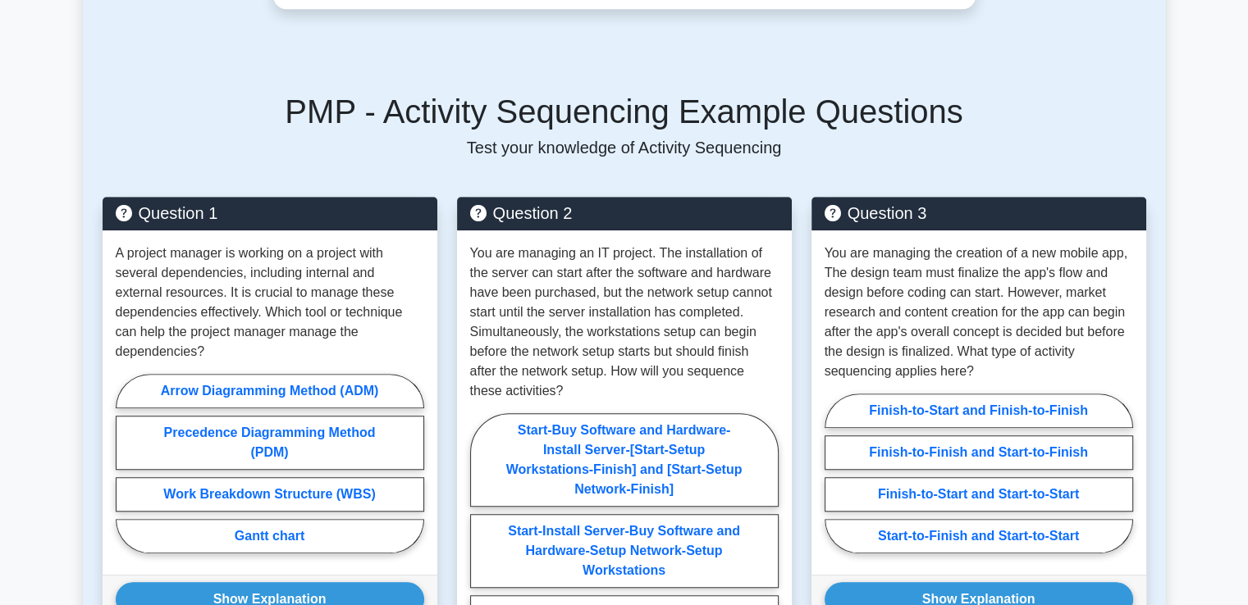
scroll to position [1148, 0]
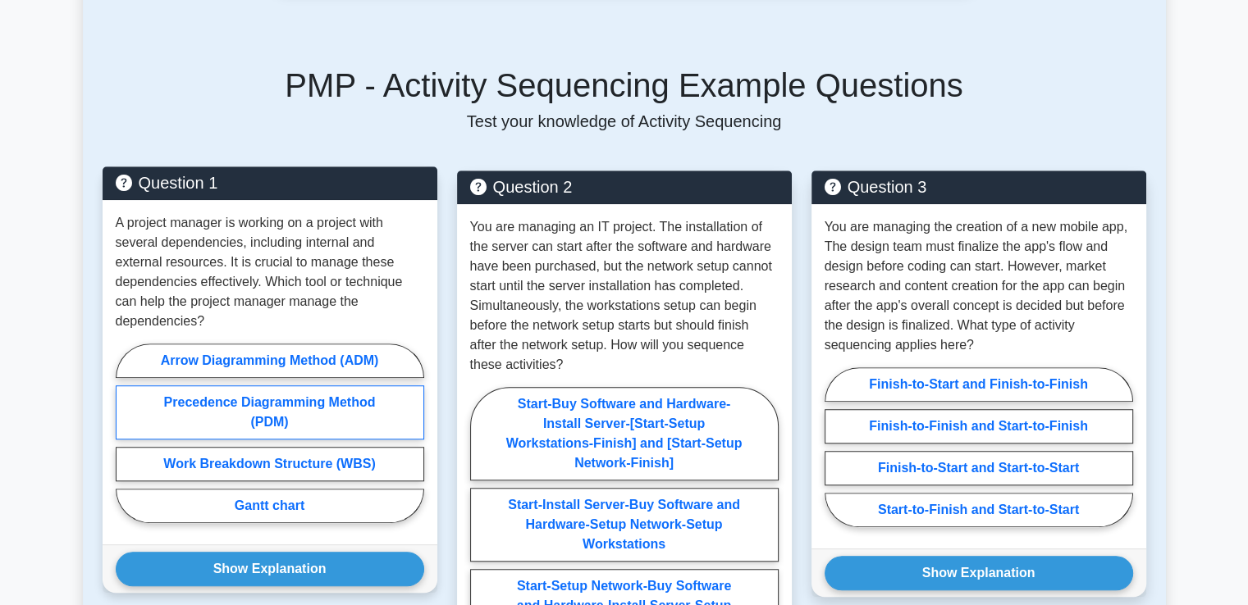
click at [260, 386] on label "Precedence Diagramming Method (PDM)" at bounding box center [270, 413] width 308 height 54
click at [126, 433] on input "Precedence Diagramming Method (PDM)" at bounding box center [121, 438] width 11 height 11
radio input "true"
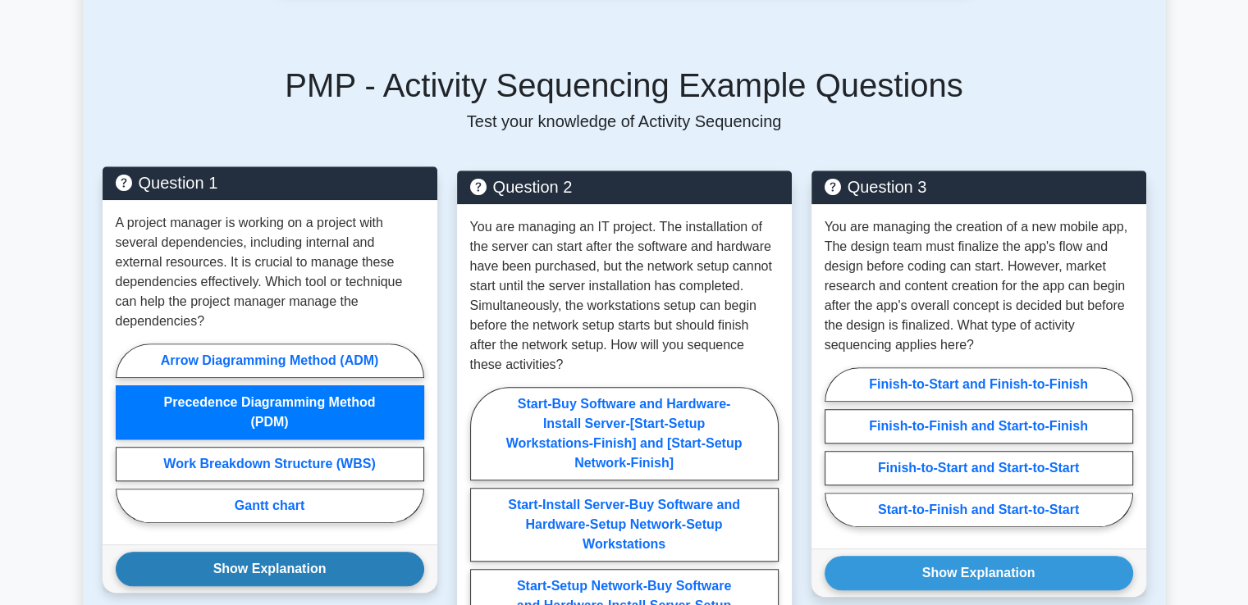
click at [316, 552] on button "Show Explanation" at bounding box center [270, 569] width 308 height 34
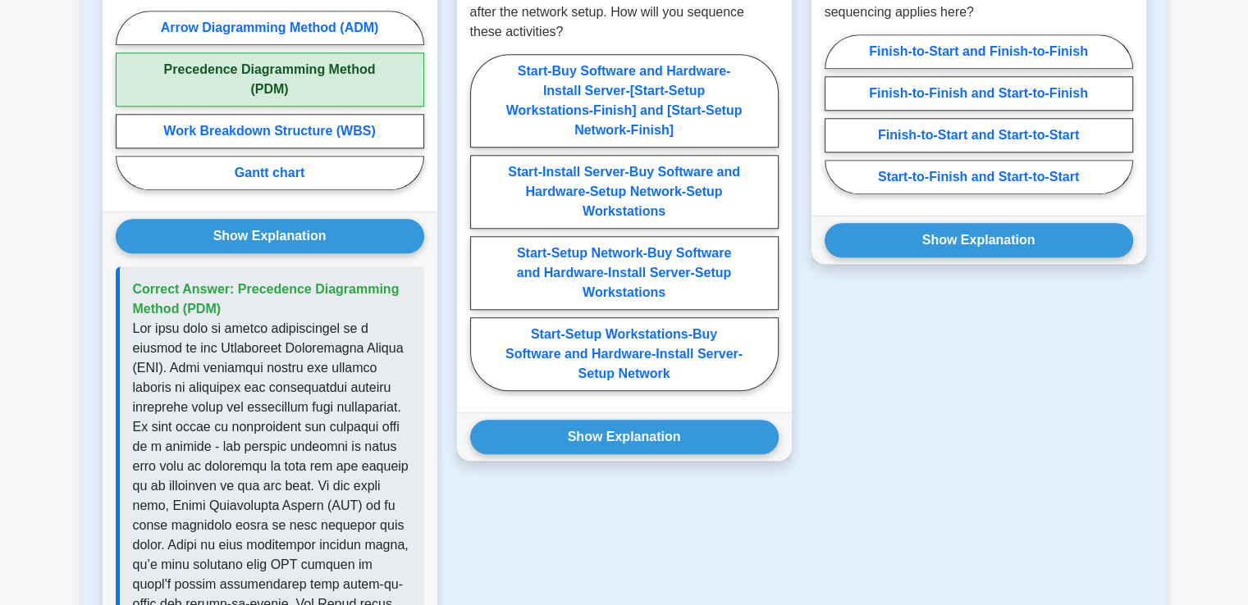
scroll to position [1394, 0]
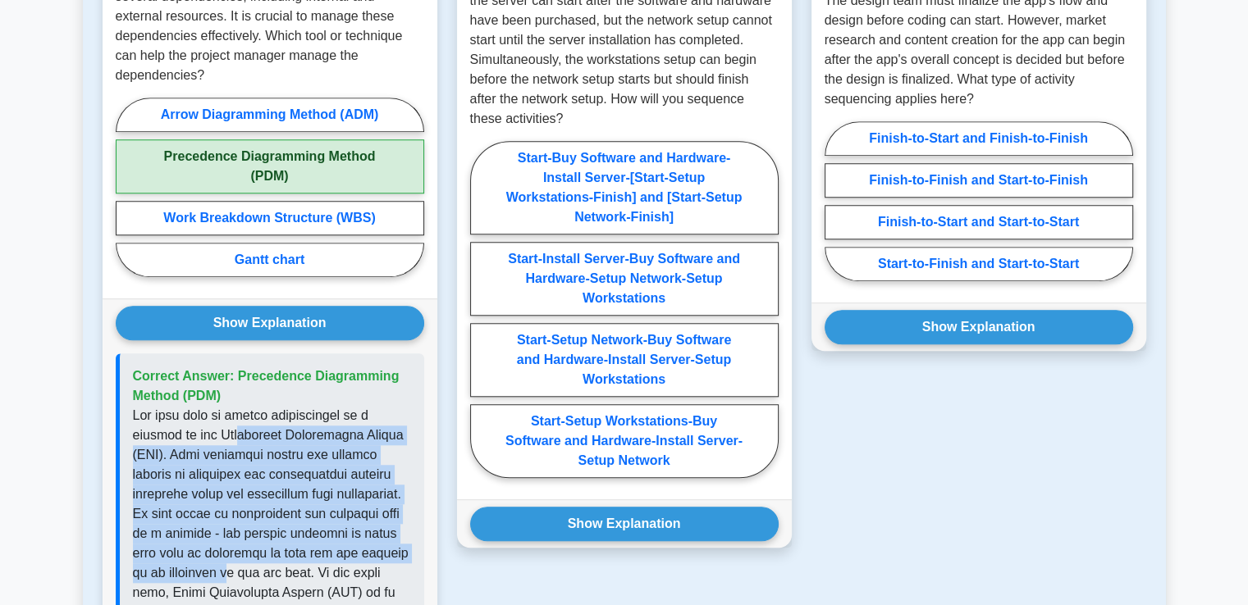
drag, startPoint x: 226, startPoint y: 402, endPoint x: 282, endPoint y: 533, distance: 142.6
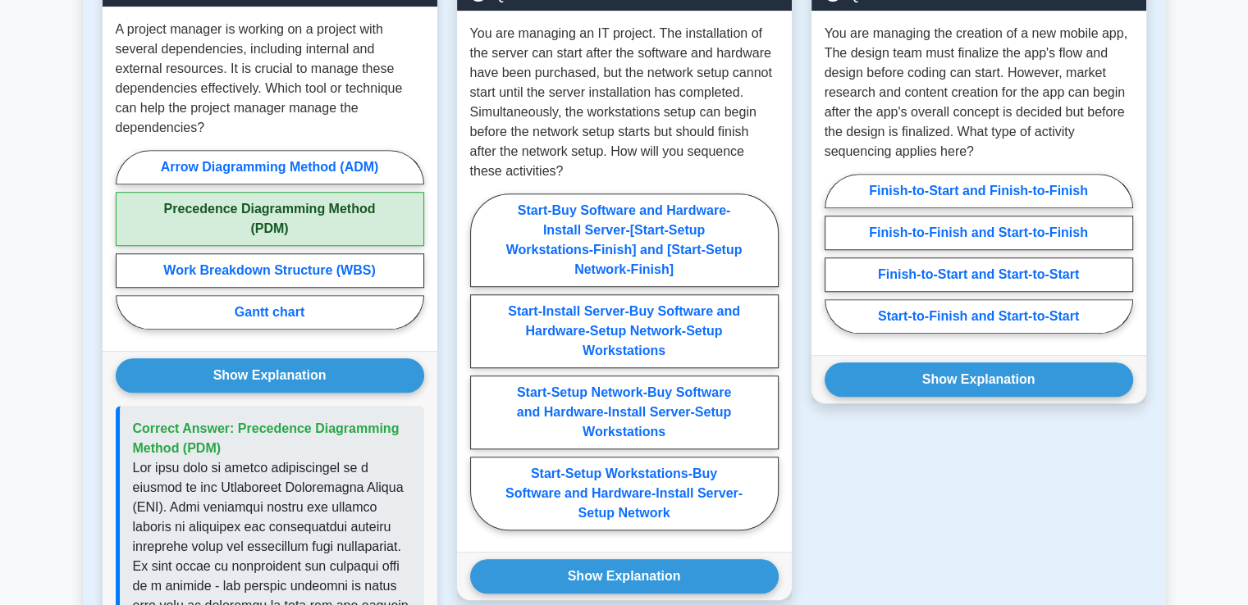
scroll to position [1312, 0]
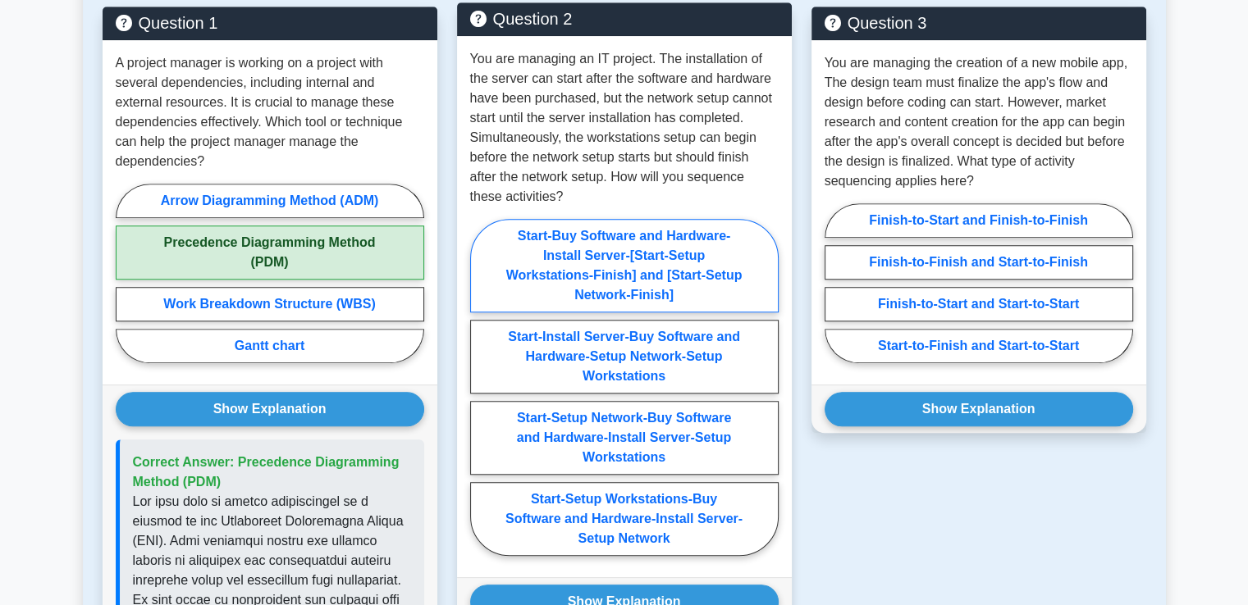
click at [702, 262] on label "Start-Buy Software and Hardware-Install Server-[Start-Setup Workstations-Finish…" at bounding box center [624, 266] width 308 height 94
click at [481, 387] on input "Start-Buy Software and Hardware-Install Server-[Start-Setup Workstations-Finish…" at bounding box center [475, 392] width 11 height 11
radio input "true"
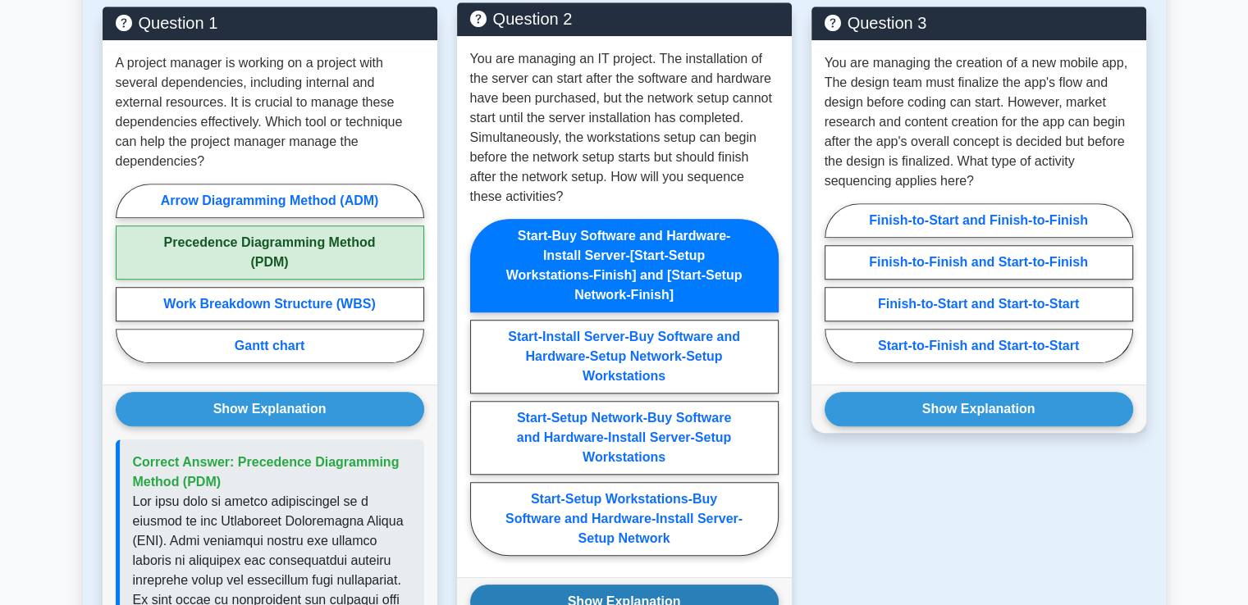
click at [660, 585] on button "Show Explanation" at bounding box center [624, 602] width 308 height 34
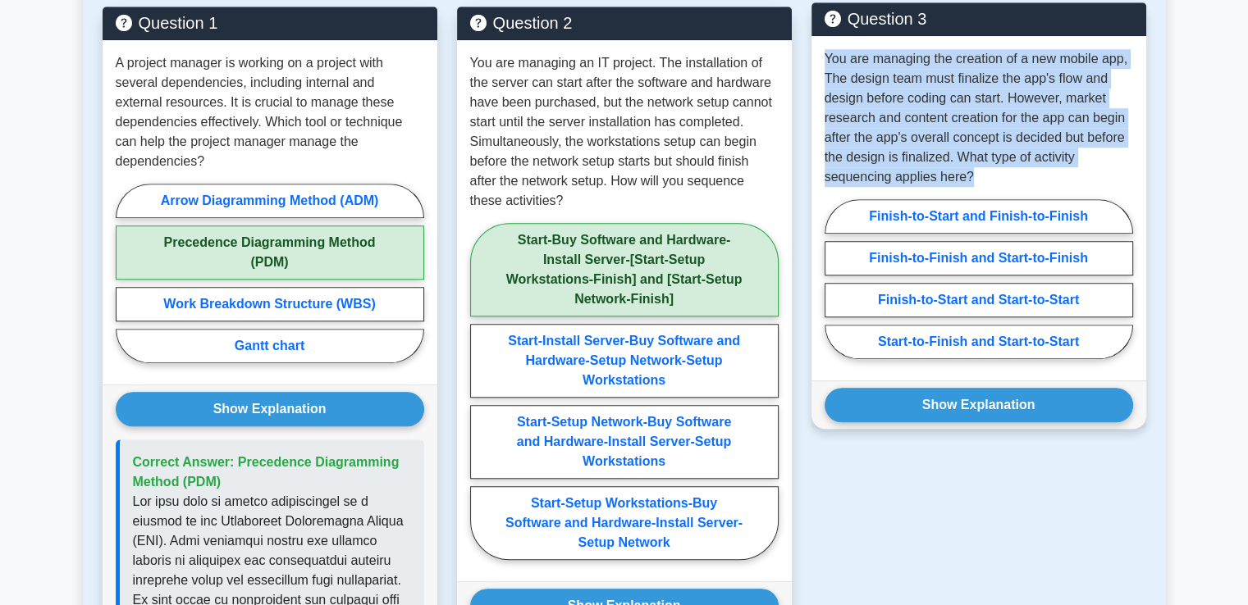
drag, startPoint x: 825, startPoint y: 47, endPoint x: 976, endPoint y: 160, distance: 188.7
click at [976, 161] on p "You are managing the creation of a new mobile app, The design team must finaliz…" at bounding box center [978, 118] width 308 height 138
click at [976, 160] on p "You are managing the creation of a new mobile app, The design team must finaliz…" at bounding box center [978, 118] width 308 height 138
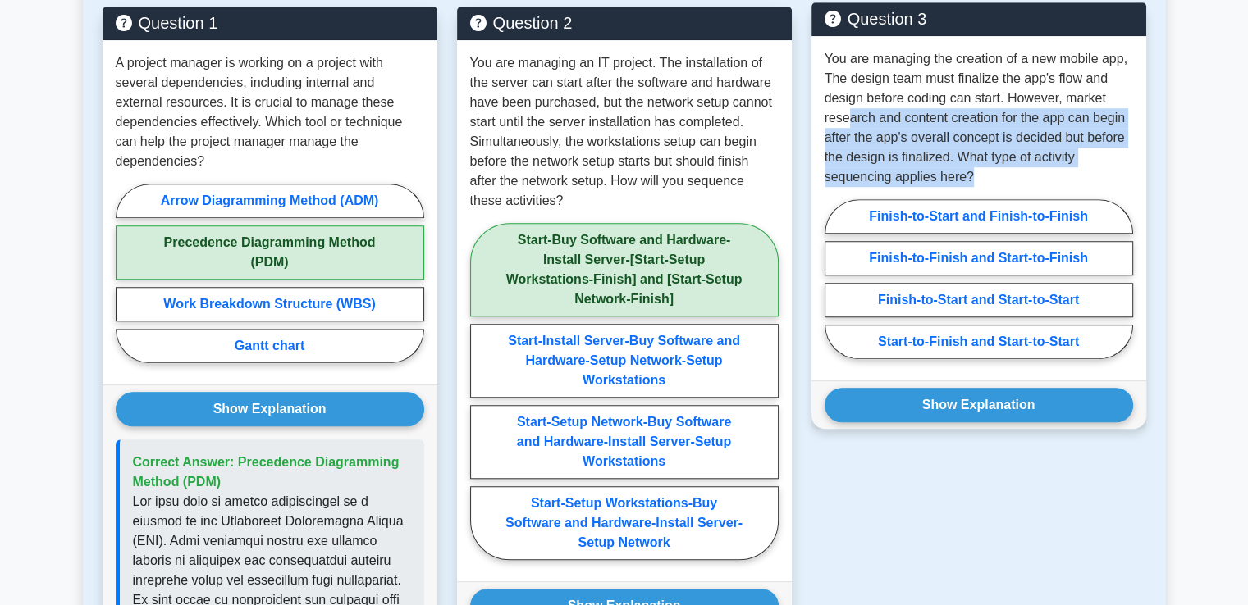
drag, startPoint x: 847, startPoint y: 89, endPoint x: 1011, endPoint y: 158, distance: 177.2
click at [1011, 158] on p "You are managing the creation of a new mobile app, The design team must finaliz…" at bounding box center [978, 118] width 308 height 138
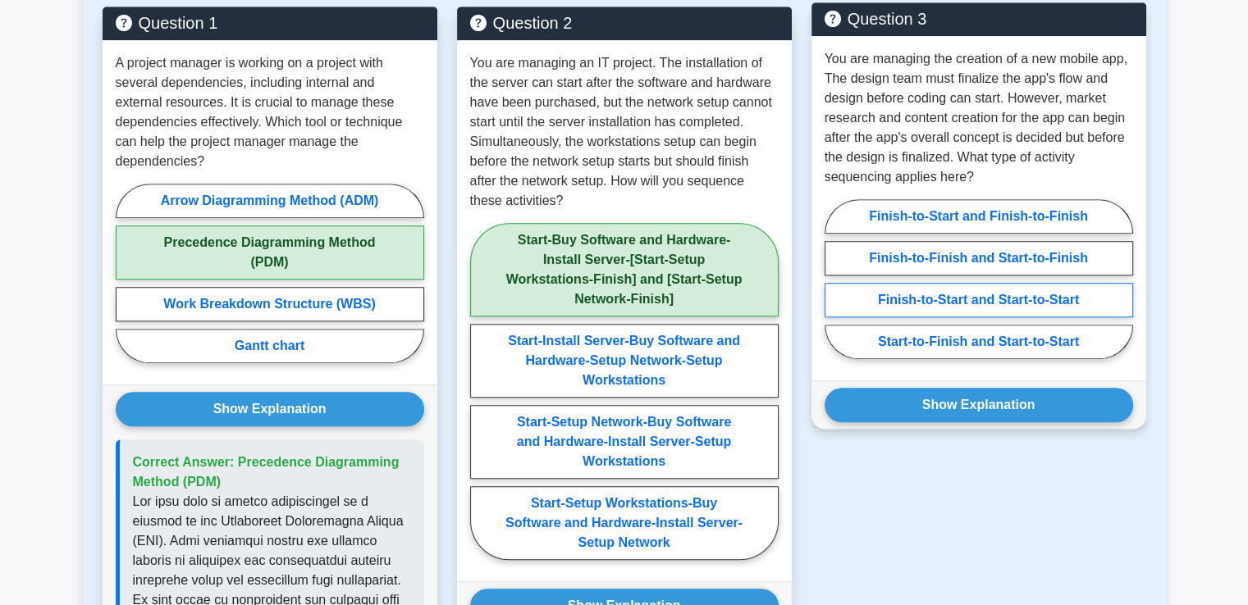
click at [961, 283] on label "Finish-to-Start and Start-to-Start" at bounding box center [978, 300] width 308 height 34
click at [835, 283] on input "Finish-to-Start and Start-to-Start" at bounding box center [829, 284] width 11 height 11
radio input "true"
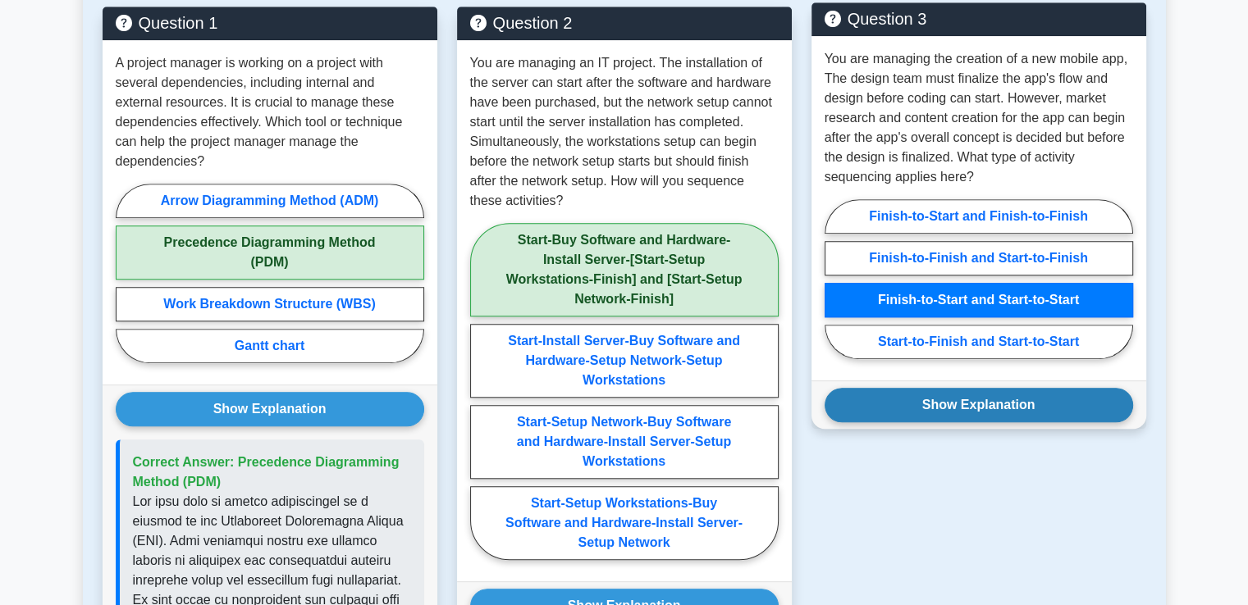
drag, startPoint x: 1012, startPoint y: 380, endPoint x: 1003, endPoint y: 381, distance: 9.1
click at [1006, 388] on button "Show Explanation" at bounding box center [978, 405] width 308 height 34
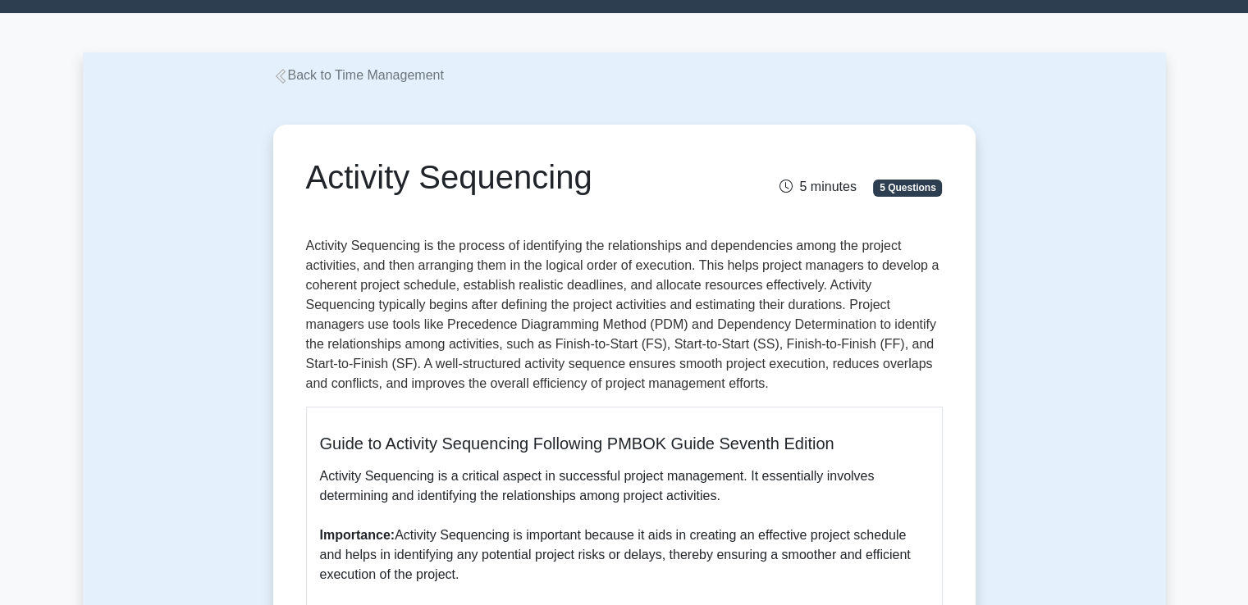
scroll to position [0, 0]
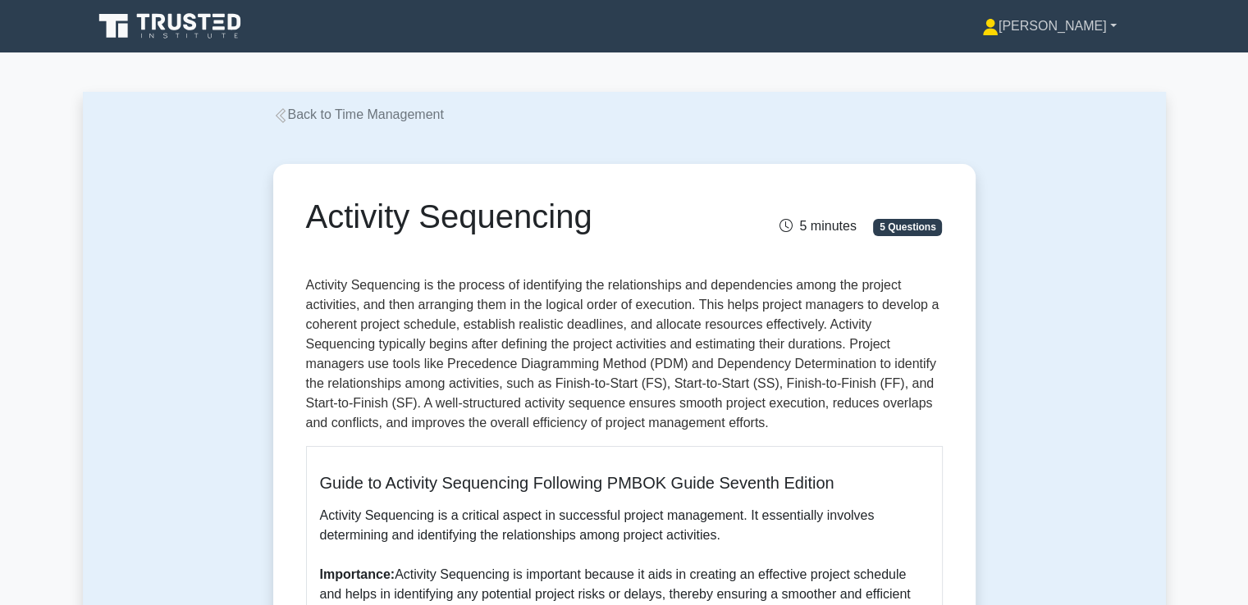
click at [1063, 20] on link "[PERSON_NAME]" at bounding box center [1049, 26] width 213 height 33
click at [1018, 64] on link "Profile" at bounding box center [1008, 65] width 130 height 26
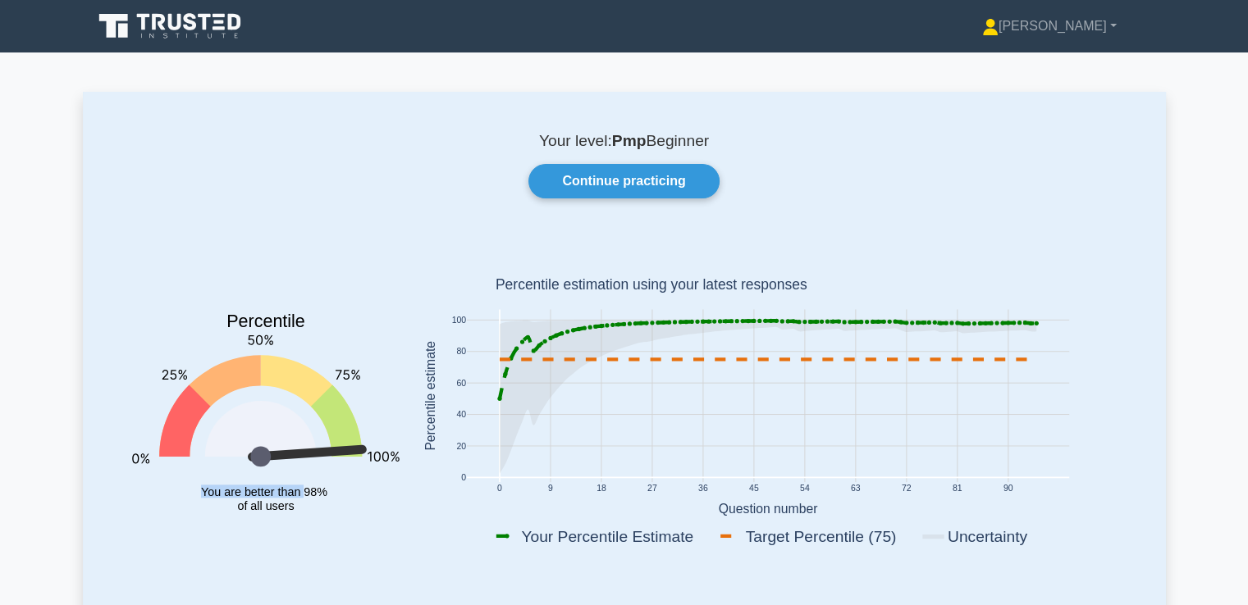
drag, startPoint x: 302, startPoint y: 498, endPoint x: 198, endPoint y: 488, distance: 104.6
click at [198, 488] on icon "Percentile You are better than 98% of all users" at bounding box center [265, 399] width 267 height 322
click at [311, 550] on icon "Percentile You are better than 98% of all users" at bounding box center [265, 399] width 267 height 322
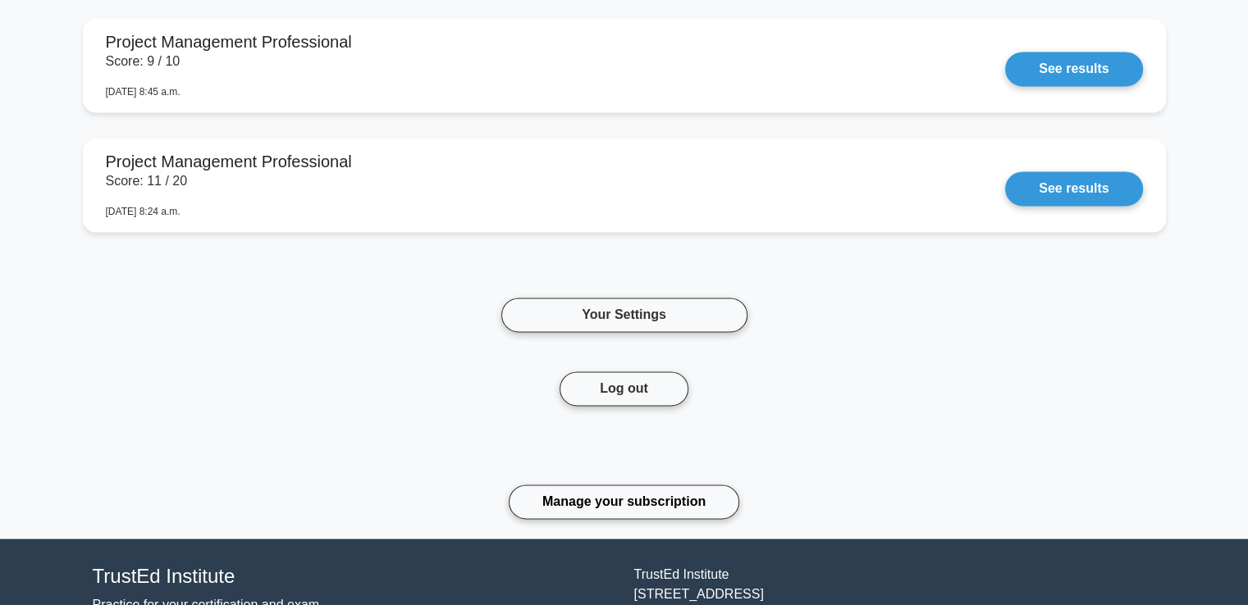
scroll to position [2349, 0]
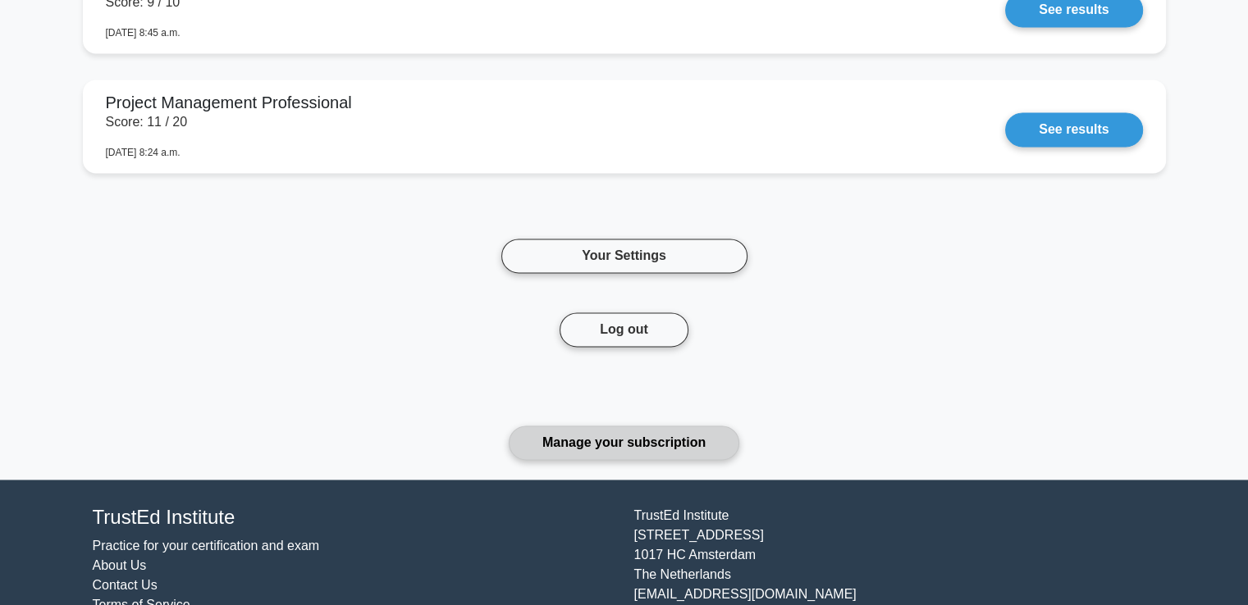
click at [610, 440] on link "Manage your subscription" at bounding box center [624, 443] width 231 height 34
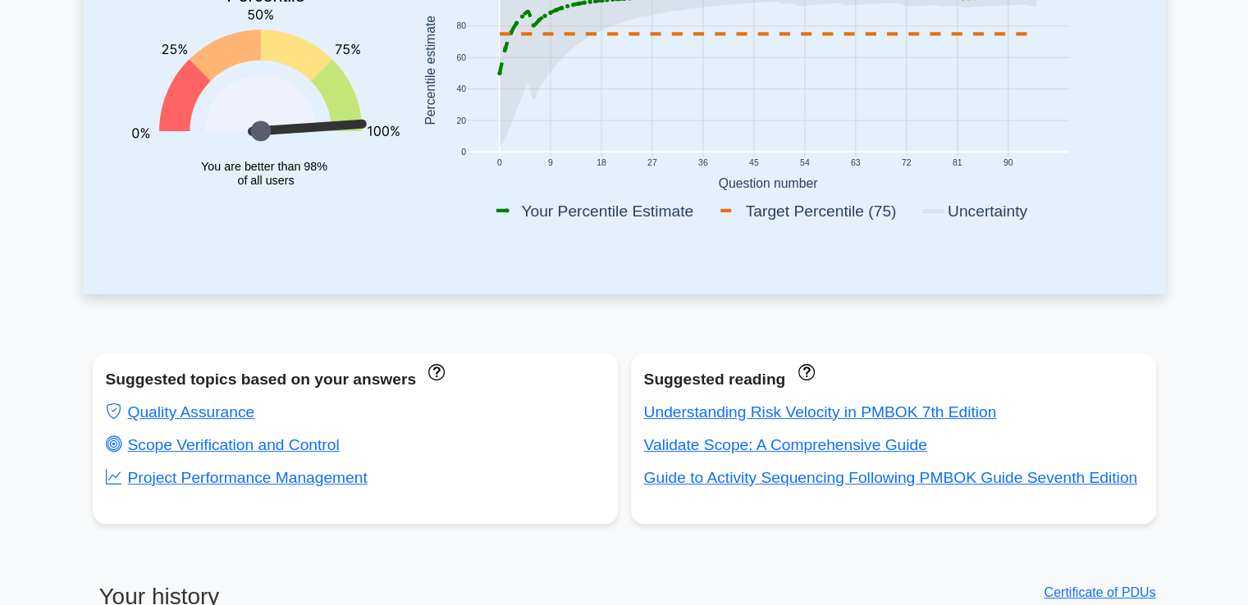
scroll to position [0, 0]
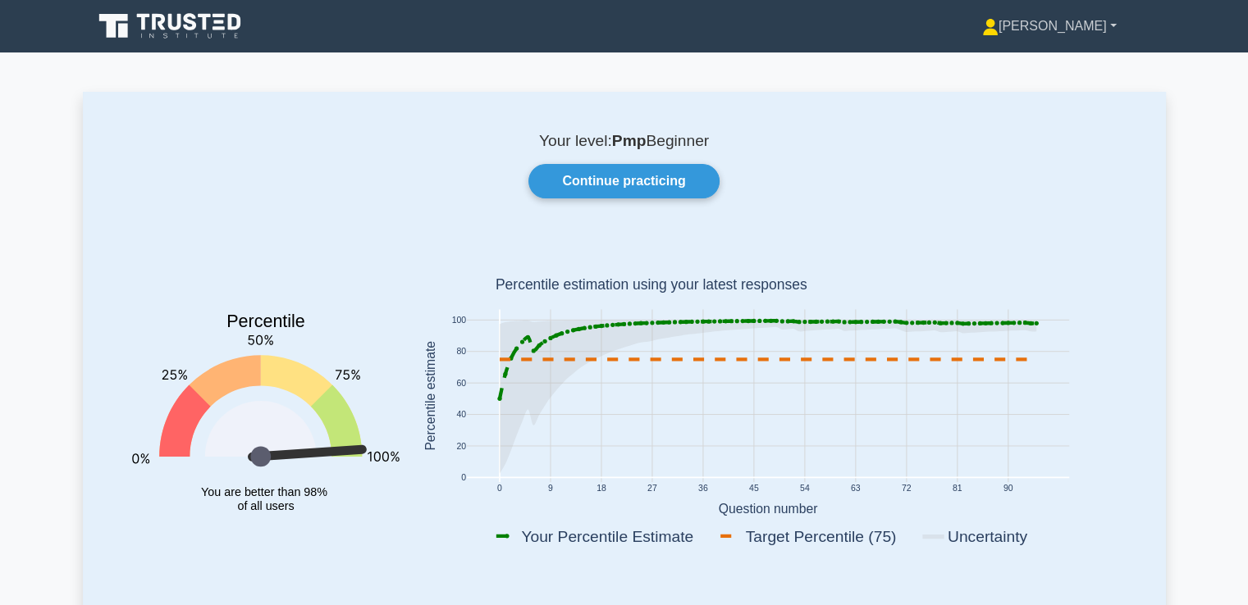
click at [1057, 12] on link "[PERSON_NAME]" at bounding box center [1049, 26] width 213 height 33
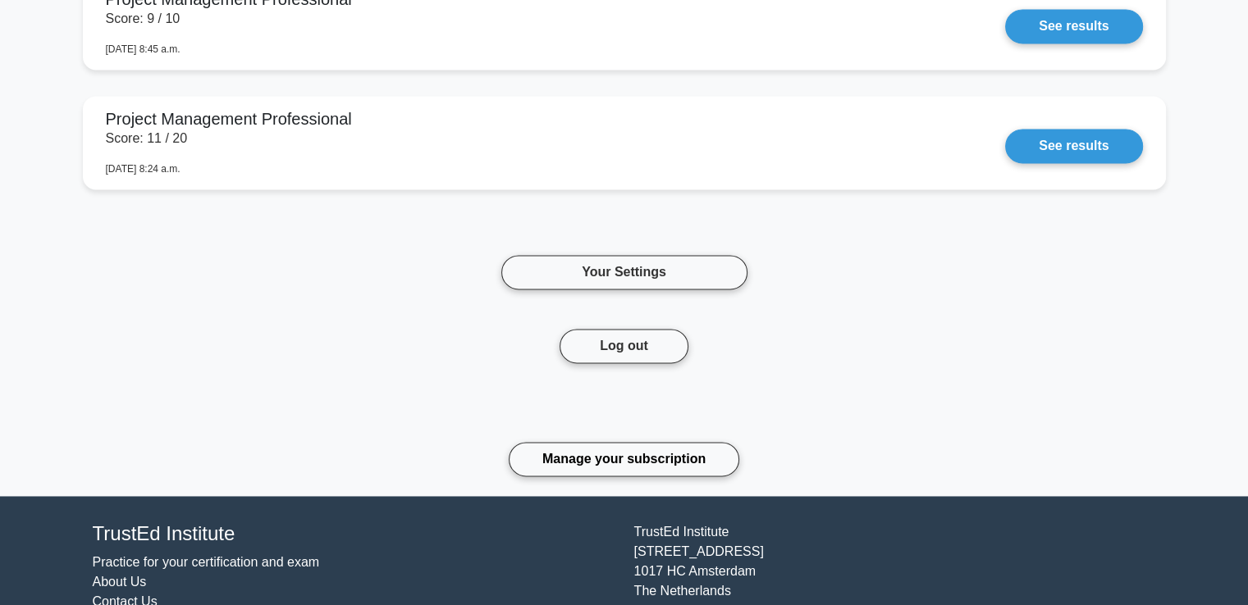
scroll to position [2403, 0]
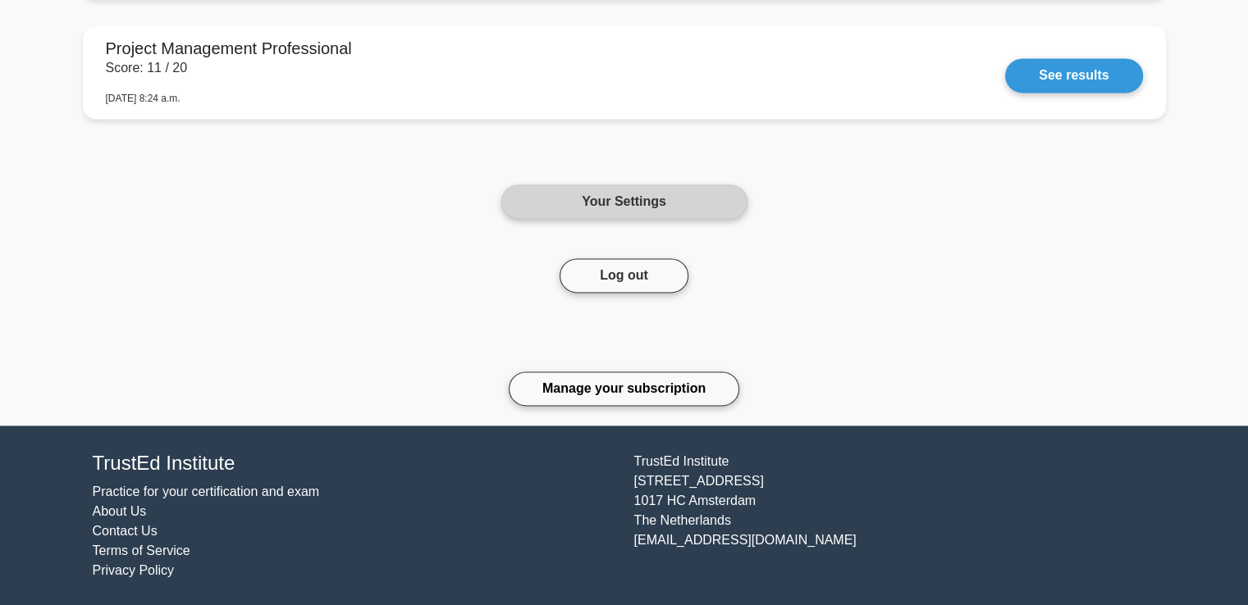
click at [533, 188] on link "Your Settings" at bounding box center [624, 202] width 246 height 34
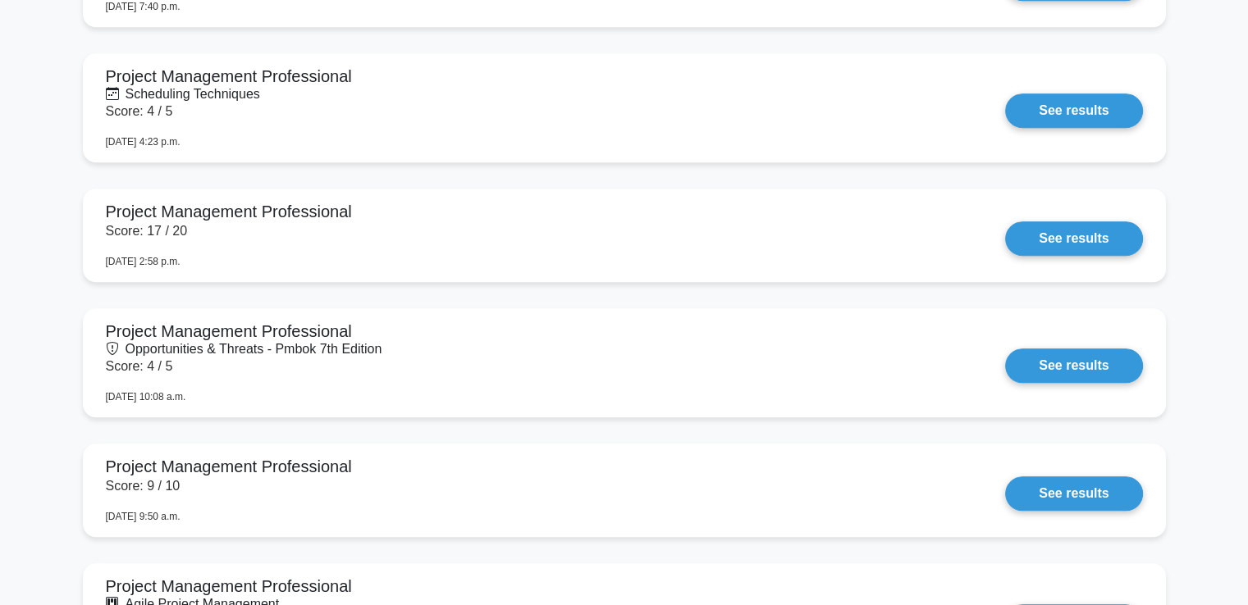
scroll to position [0, 0]
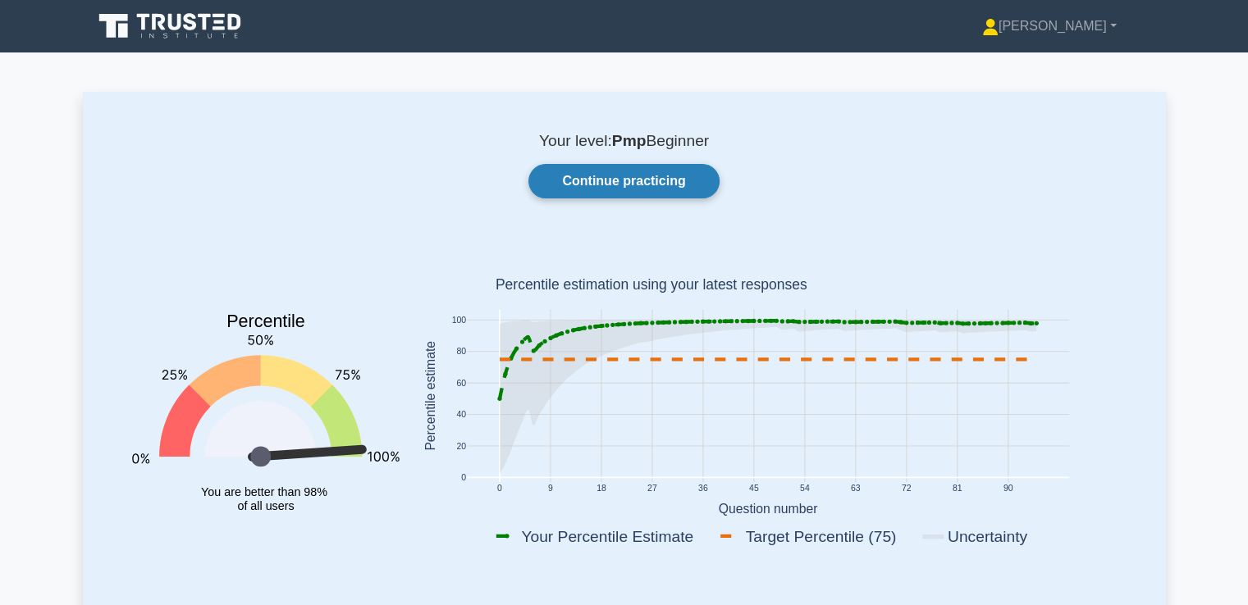
click at [668, 189] on link "Continue practicing" at bounding box center [623, 181] width 190 height 34
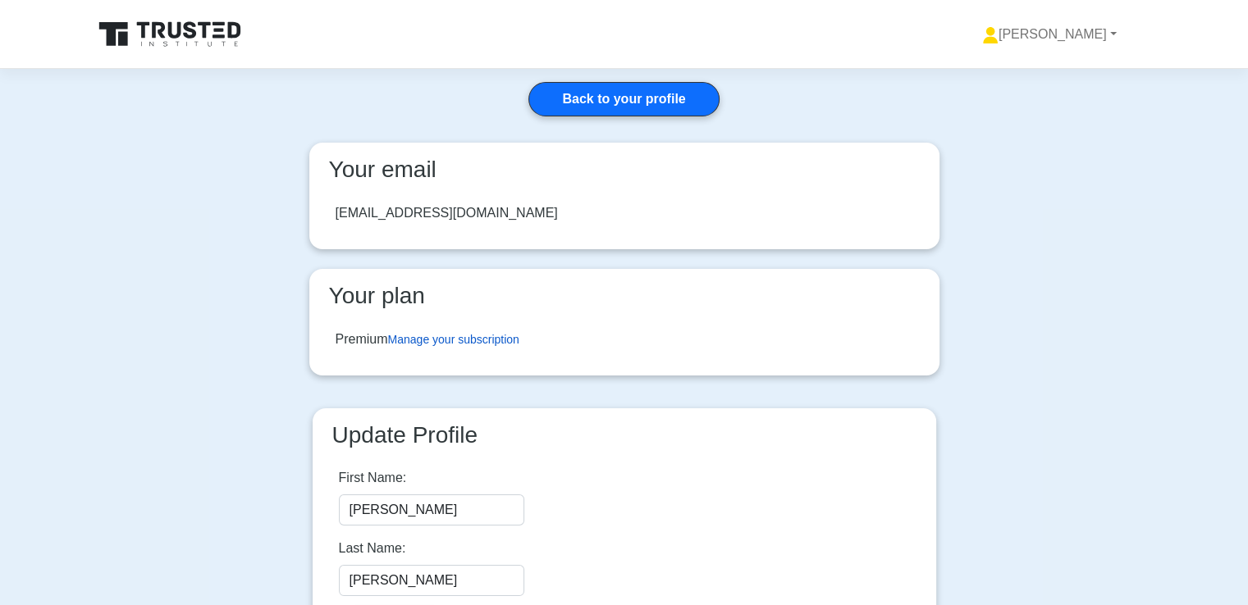
click at [499, 342] on link "Manage your subscription" at bounding box center [453, 339] width 131 height 13
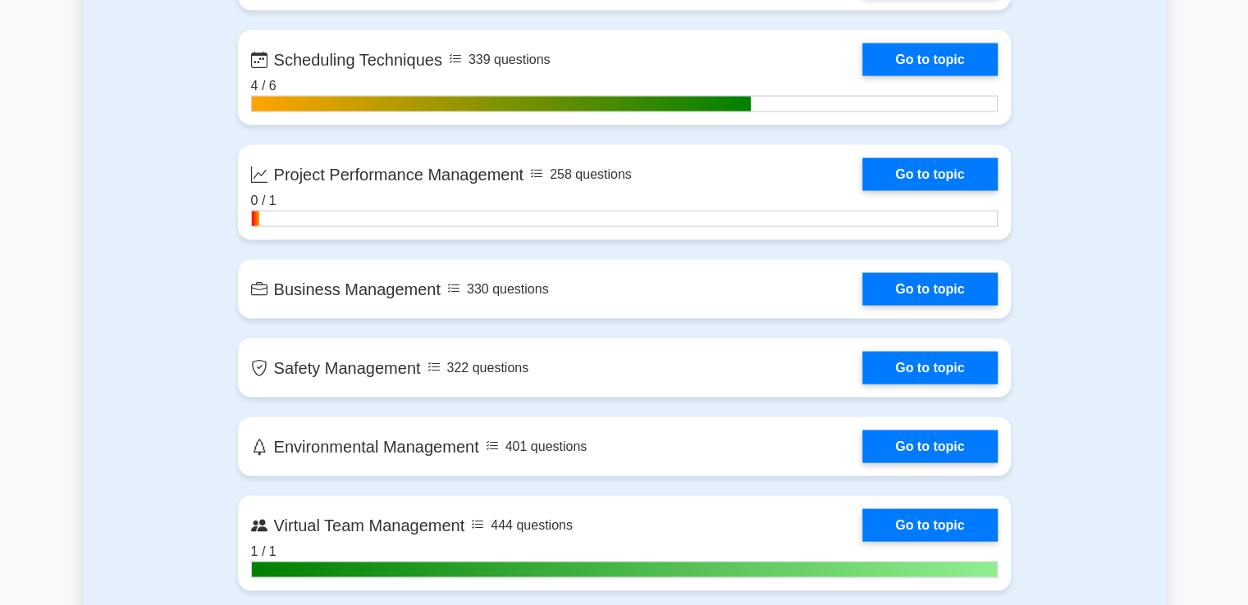
scroll to position [3281, 0]
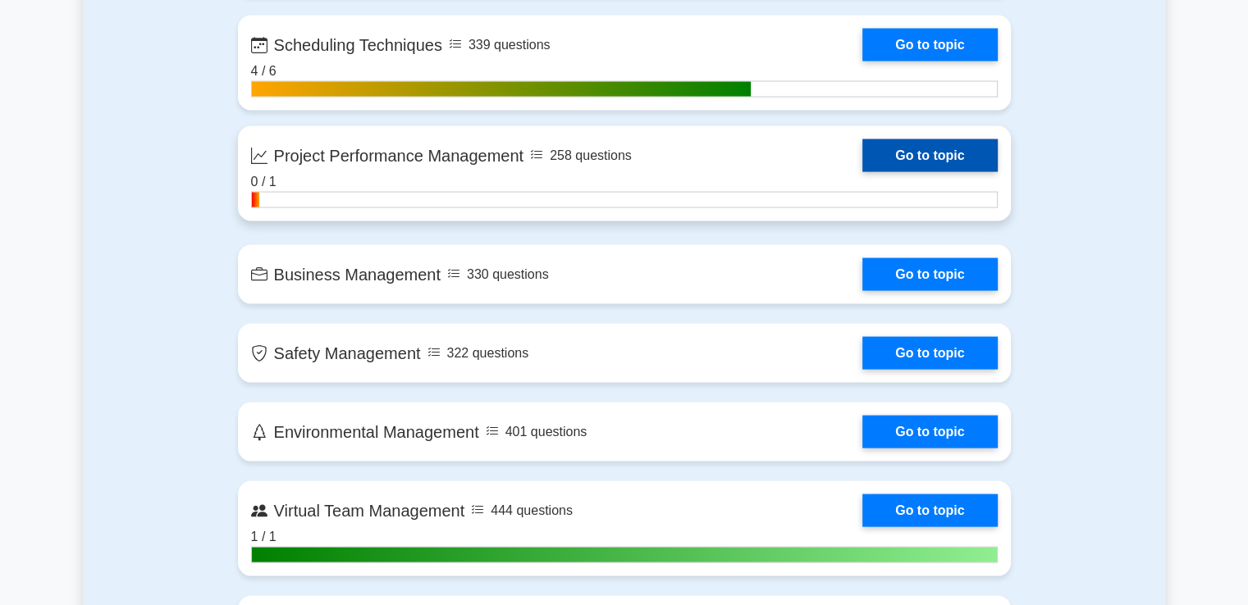
click at [896, 146] on link "Go to topic" at bounding box center [929, 155] width 135 height 33
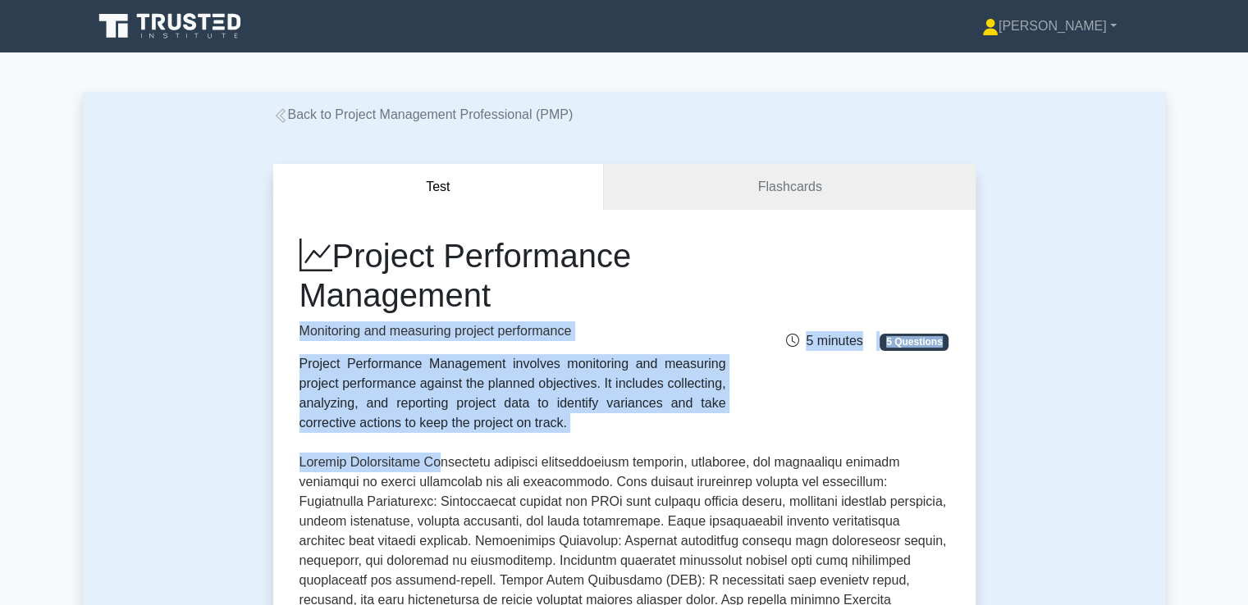
drag, startPoint x: 436, startPoint y: 464, endPoint x: 259, endPoint y: 329, distance: 223.0
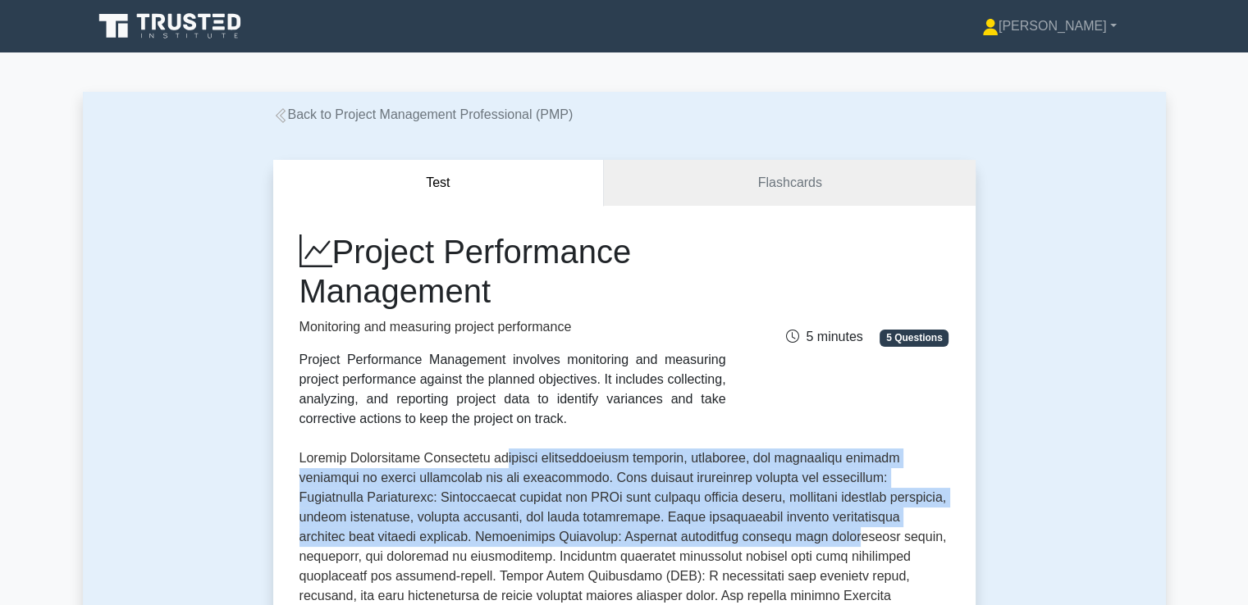
drag, startPoint x: 512, startPoint y: 462, endPoint x: 772, endPoint y: 541, distance: 271.7
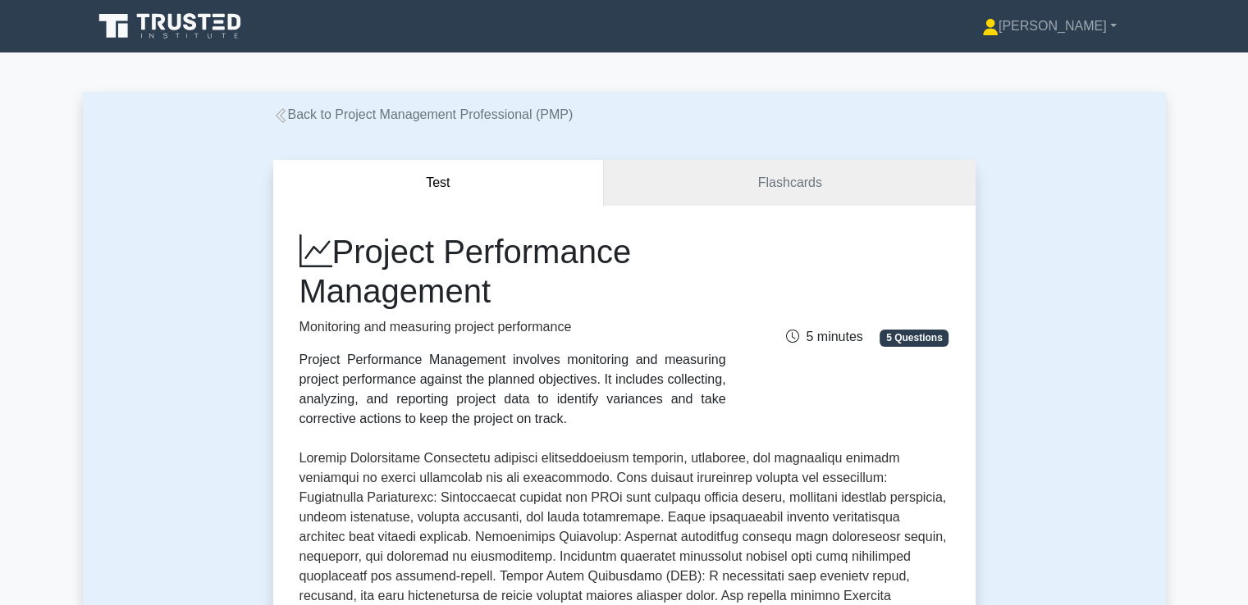
scroll to position [82, 0]
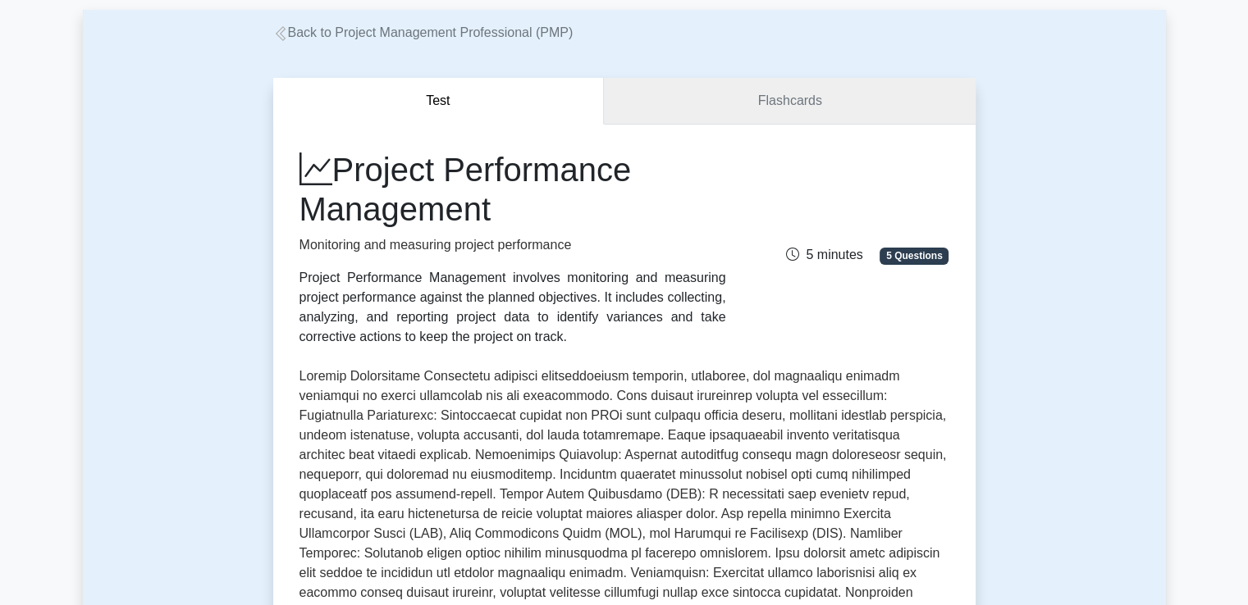
click at [812, 113] on link "Flashcards" at bounding box center [789, 101] width 371 height 47
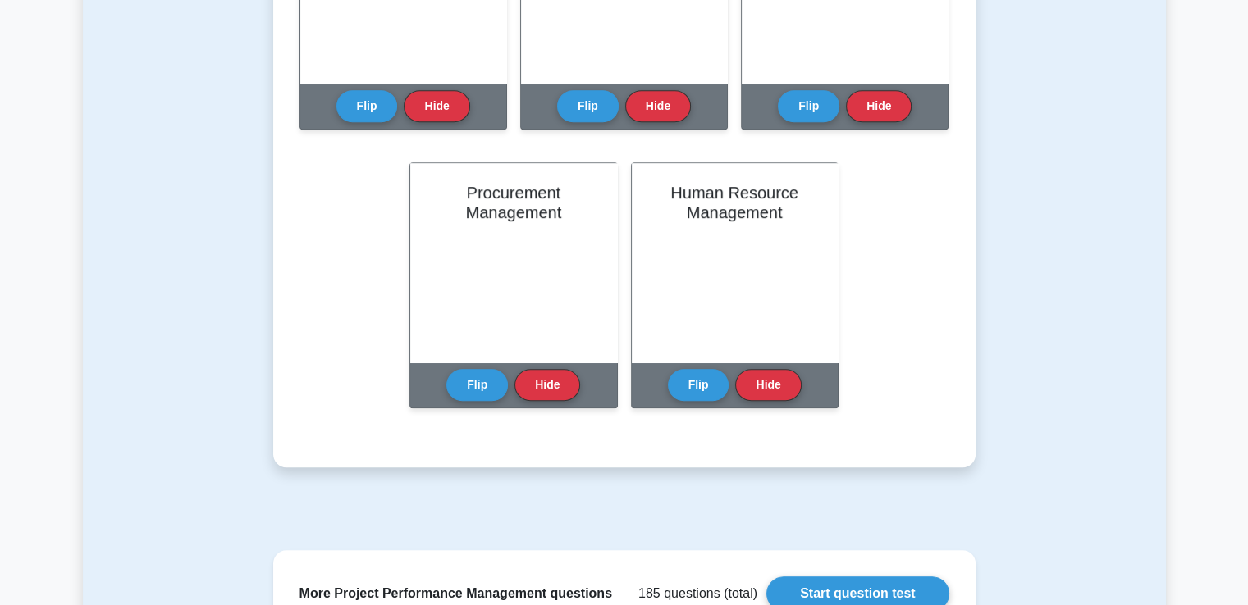
scroll to position [820, 0]
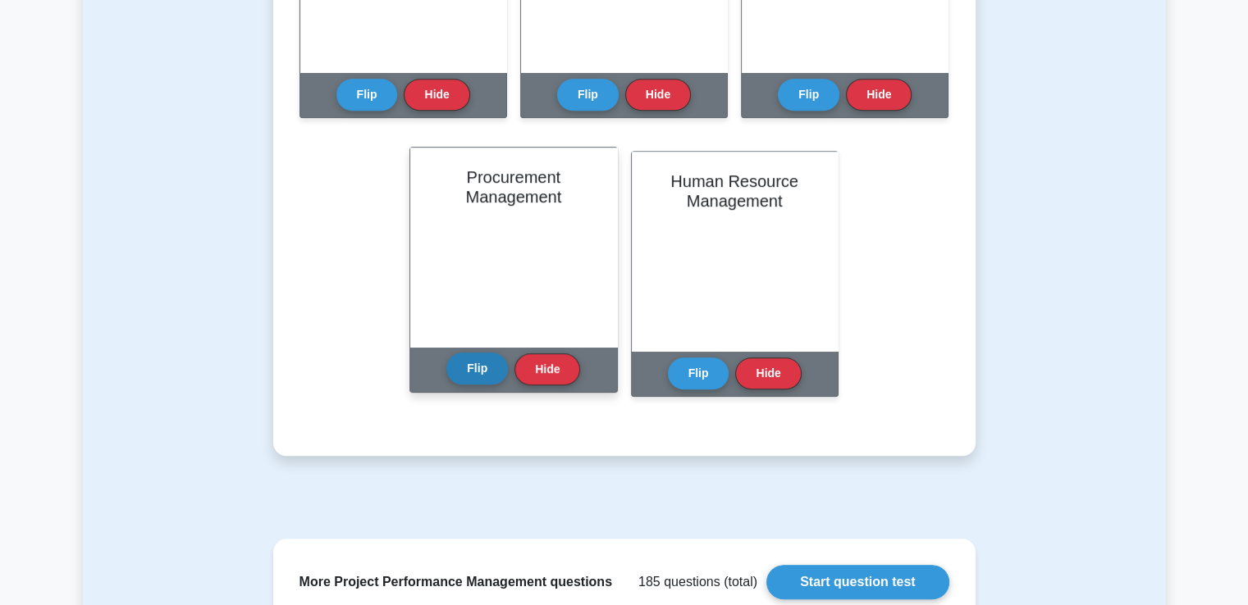
click at [478, 374] on button "Flip" at bounding box center [477, 369] width 62 height 32
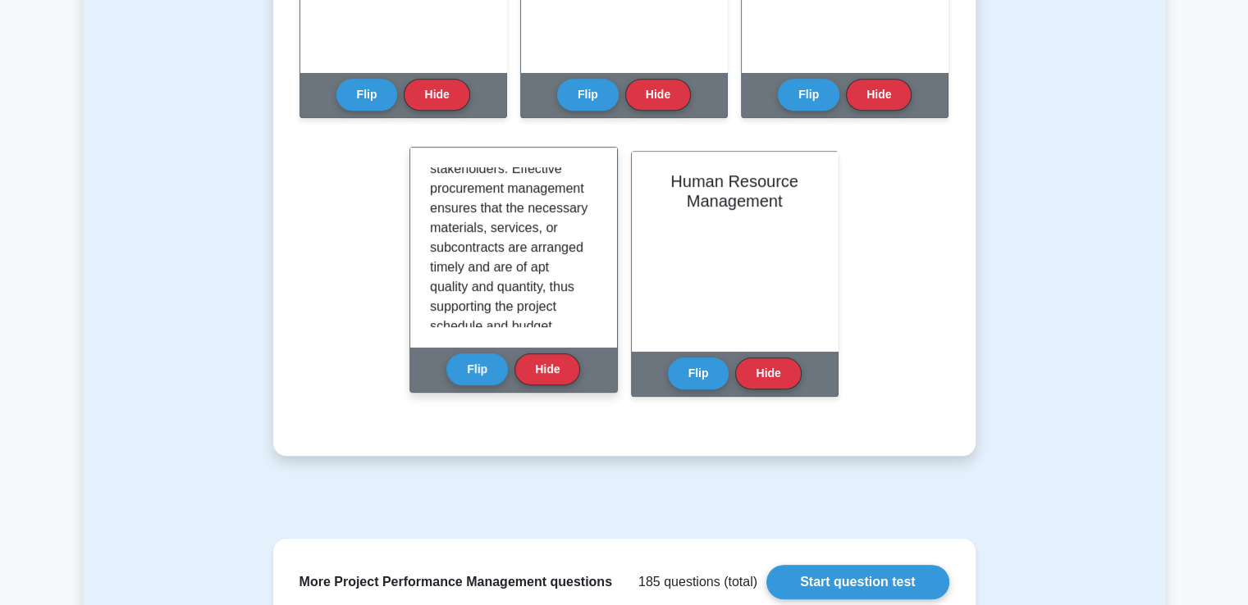
scroll to position [305, 0]
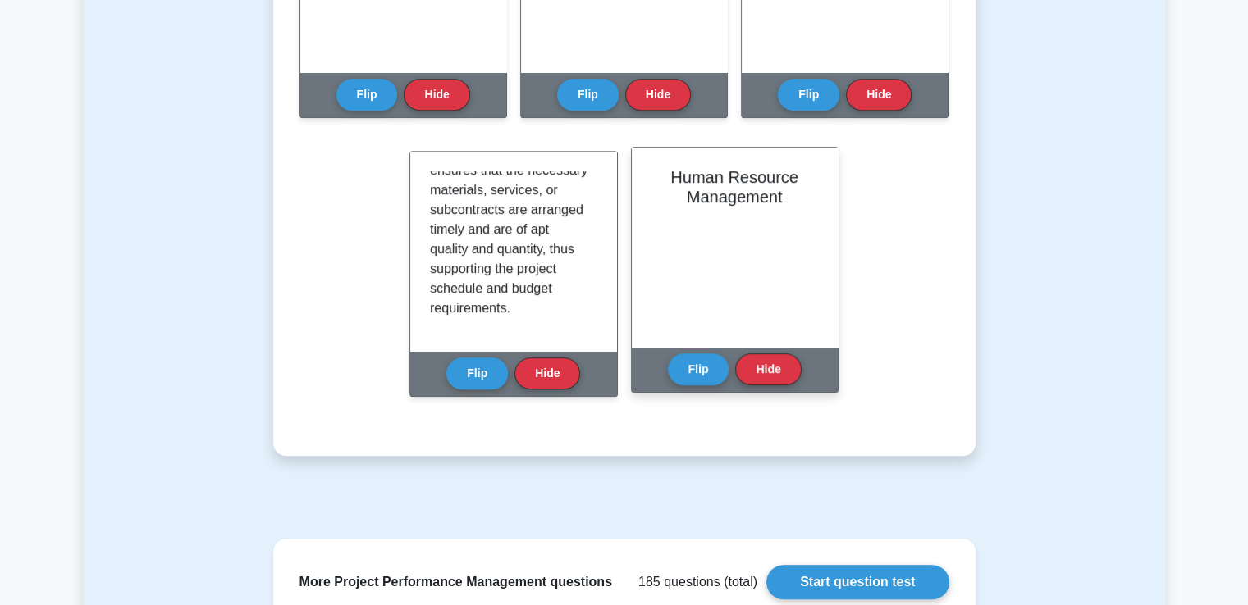
click at [761, 227] on div "Human Resource Management" at bounding box center [735, 247] width 206 height 199
click at [705, 370] on button "Flip" at bounding box center [699, 369] width 62 height 32
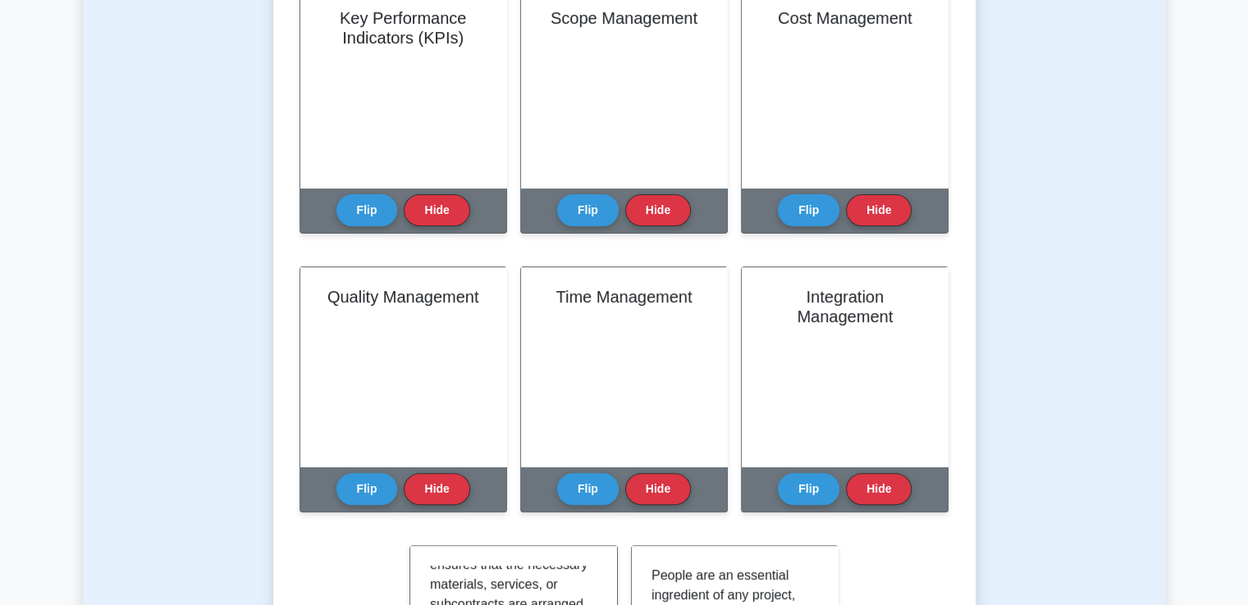
scroll to position [410, 0]
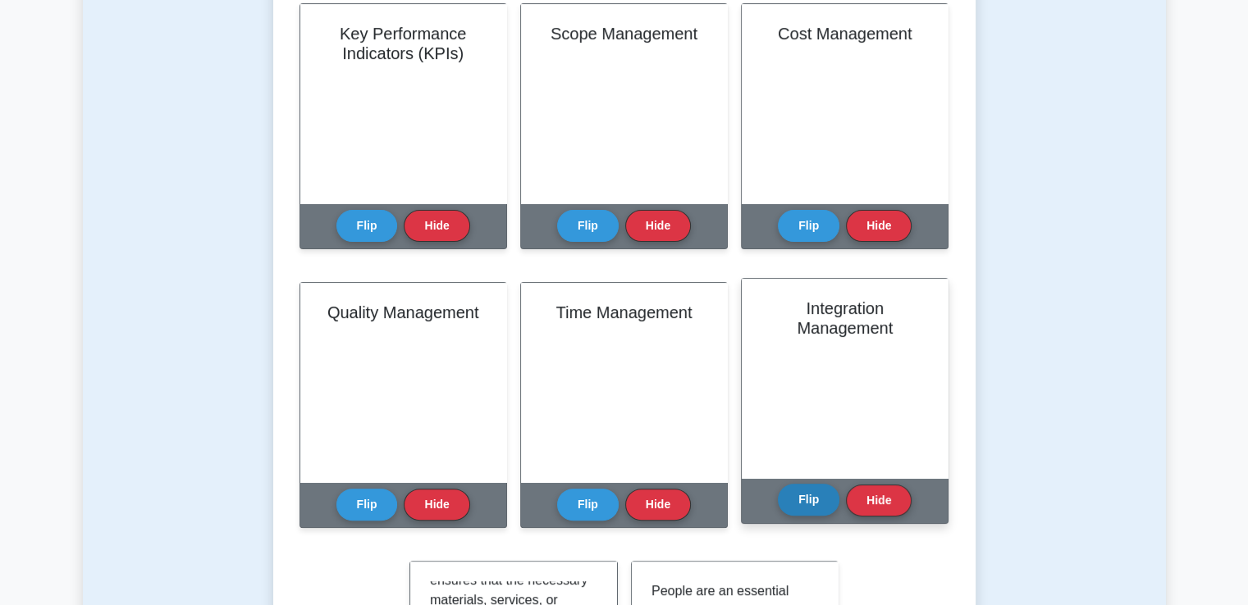
click at [820, 495] on button "Flip" at bounding box center [809, 500] width 62 height 32
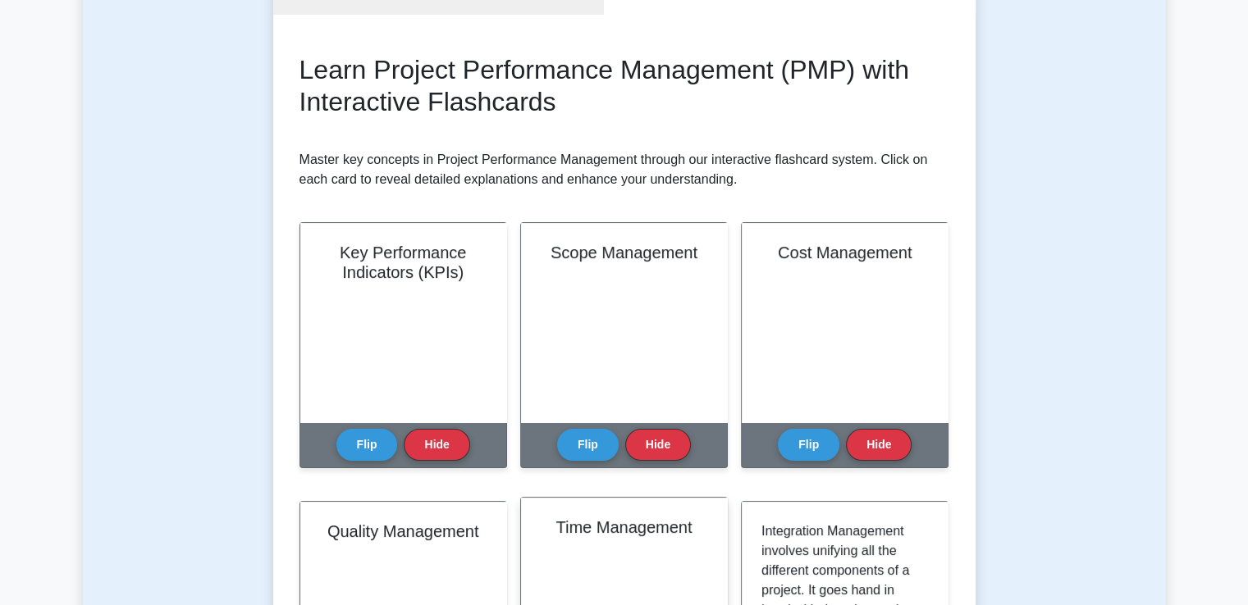
scroll to position [164, 0]
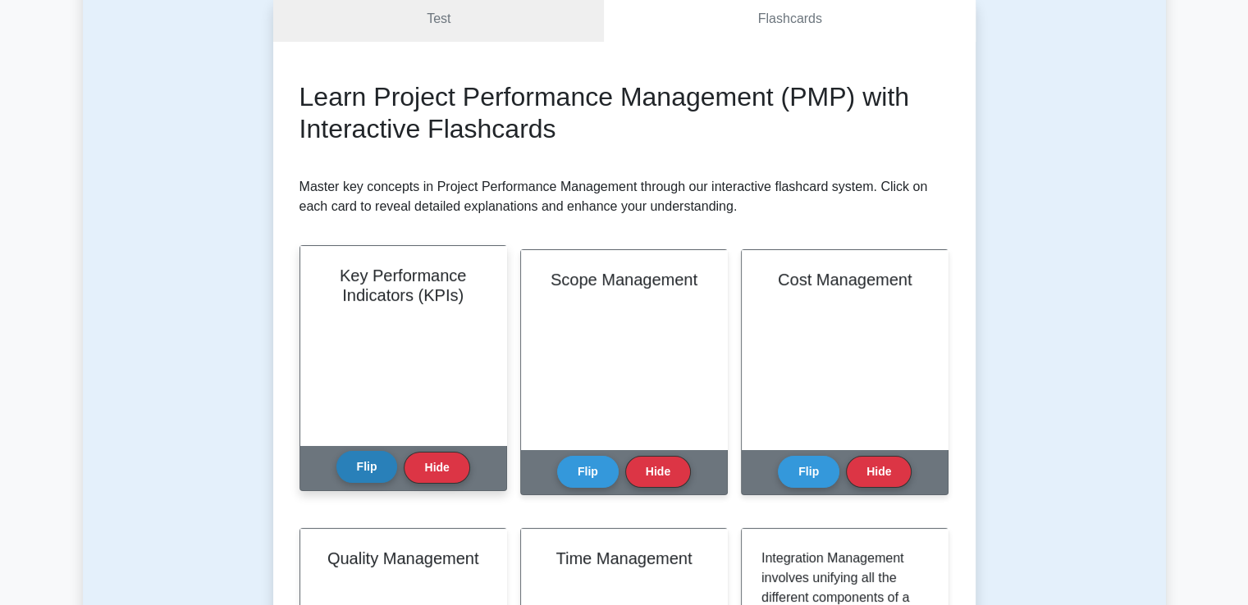
click at [374, 468] on button "Flip" at bounding box center [367, 467] width 62 height 32
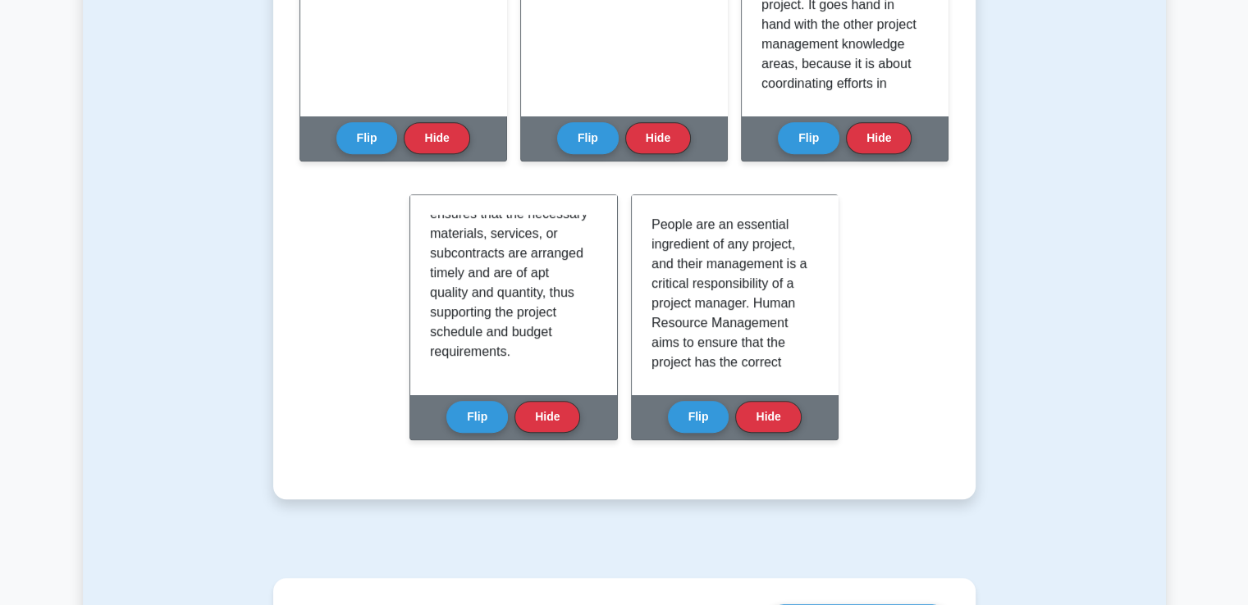
scroll to position [0, 0]
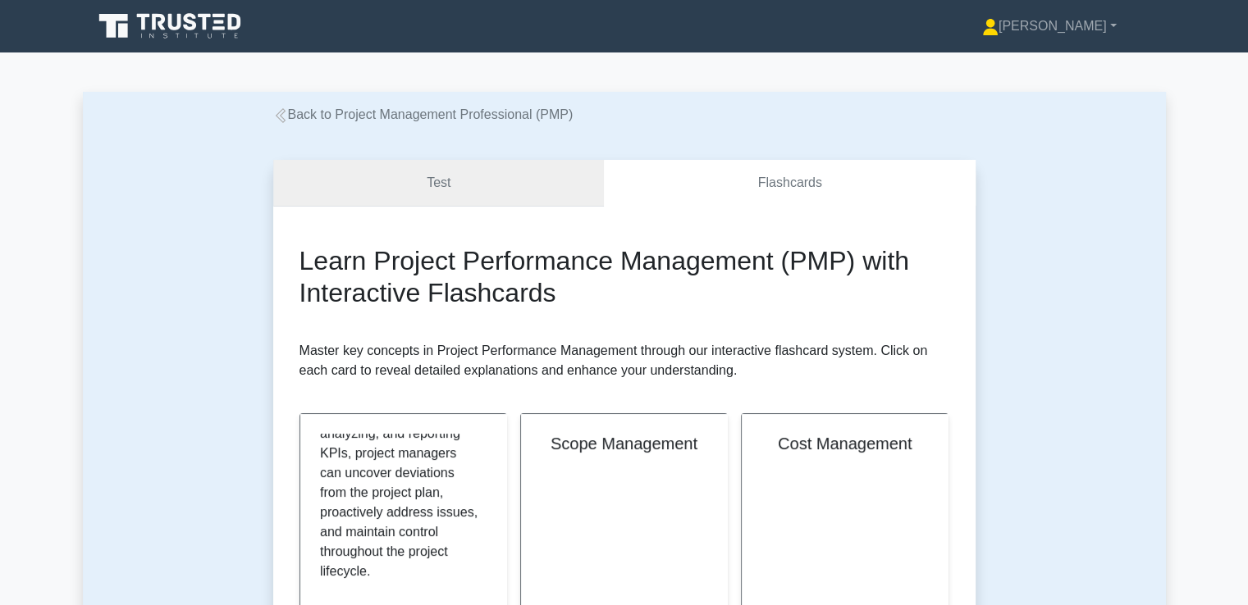
click at [510, 188] on link "Test" at bounding box center [438, 183] width 331 height 47
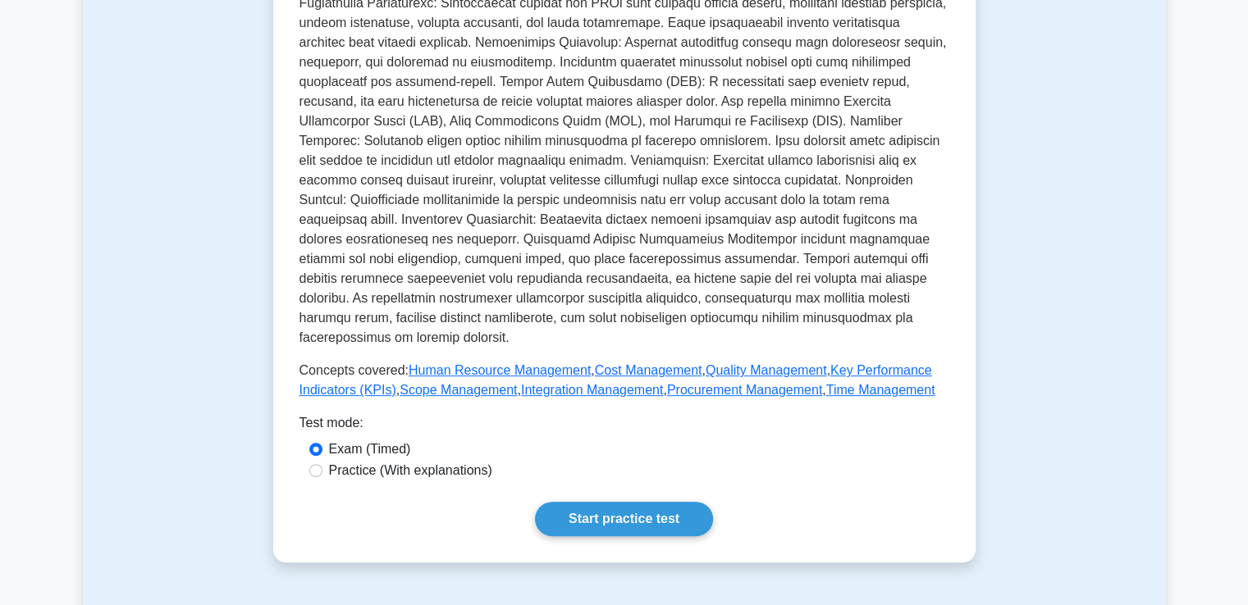
scroll to position [492, 0]
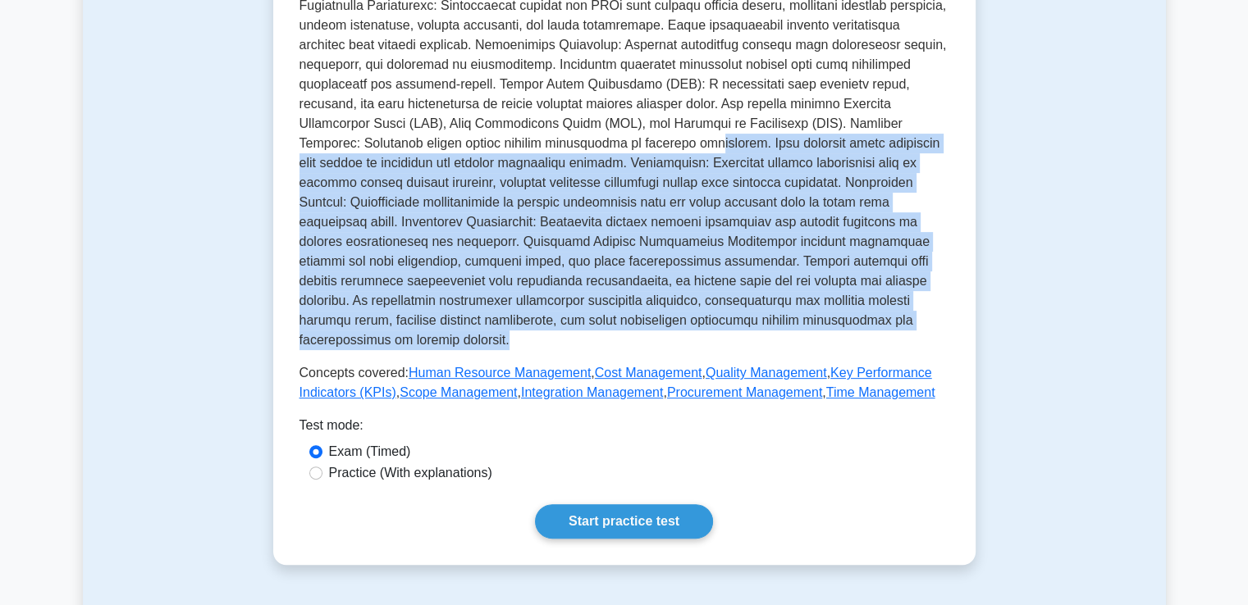
drag, startPoint x: 510, startPoint y: 152, endPoint x: 805, endPoint y: 335, distance: 346.7
click at [805, 335] on div "Project Performance Management Monitoring and measuring project performance Pro…" at bounding box center [624, 71] width 650 height 663
click at [519, 261] on p at bounding box center [624, 154] width 650 height 394
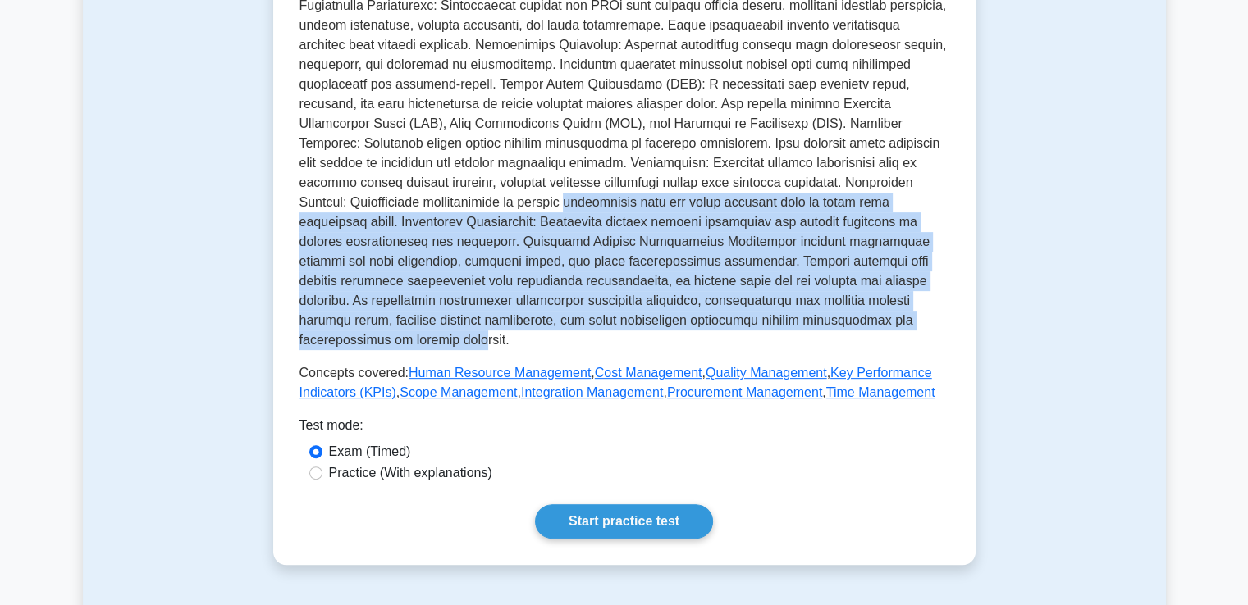
drag, startPoint x: 347, startPoint y: 208, endPoint x: 748, endPoint y: 320, distance: 416.6
click at [748, 320] on p at bounding box center [624, 154] width 650 height 394
click at [620, 264] on p at bounding box center [624, 154] width 650 height 394
